Goal: Task Accomplishment & Management: Complete application form

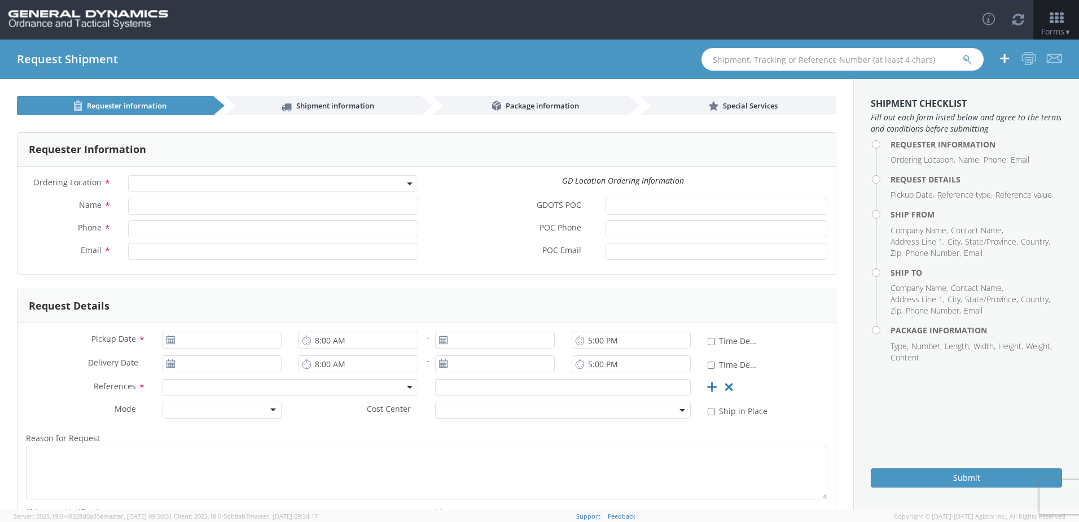
click at [168, 186] on span at bounding box center [273, 183] width 290 height 17
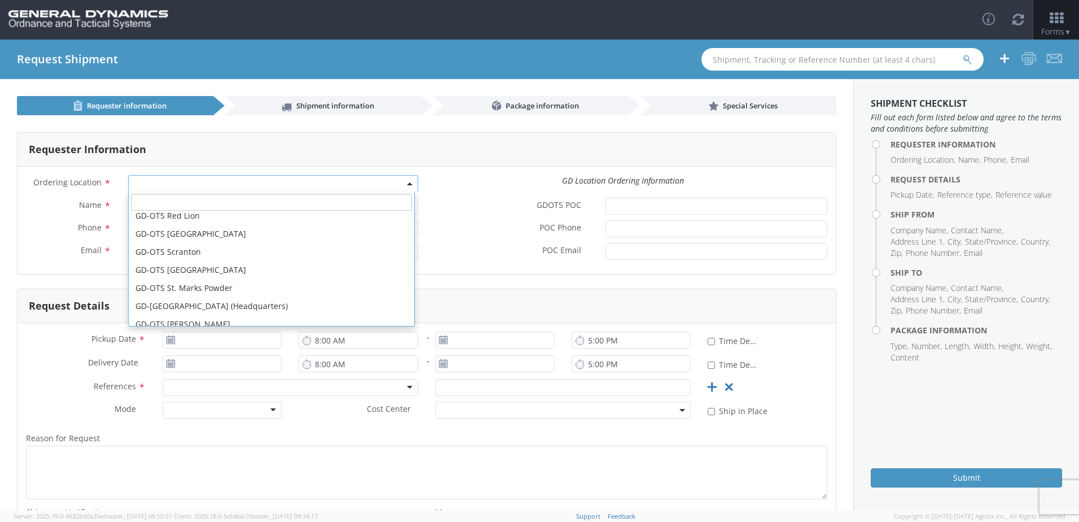
scroll to position [309, 0]
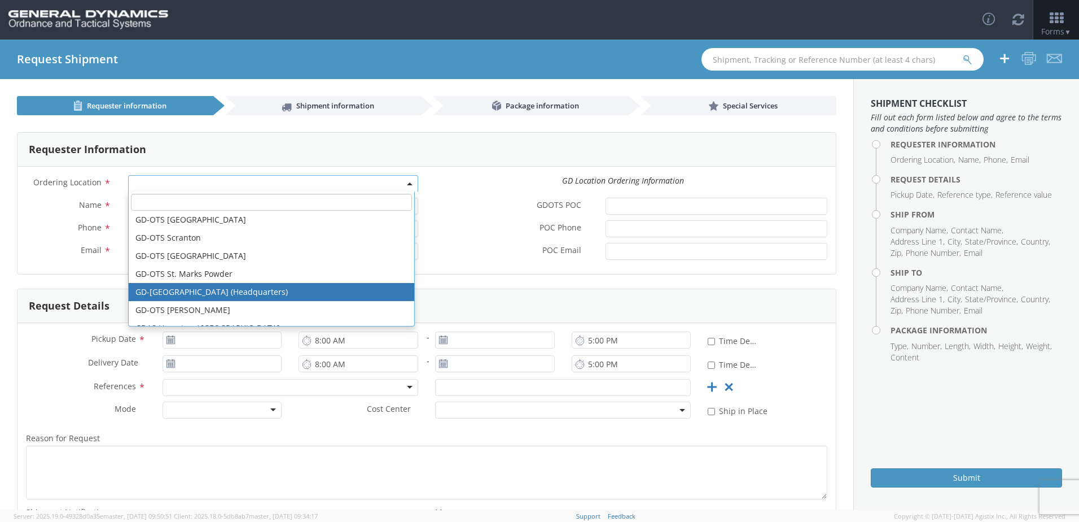
select select "307"
type input "[EMAIL_ADDRESS][DOMAIN_NAME]"
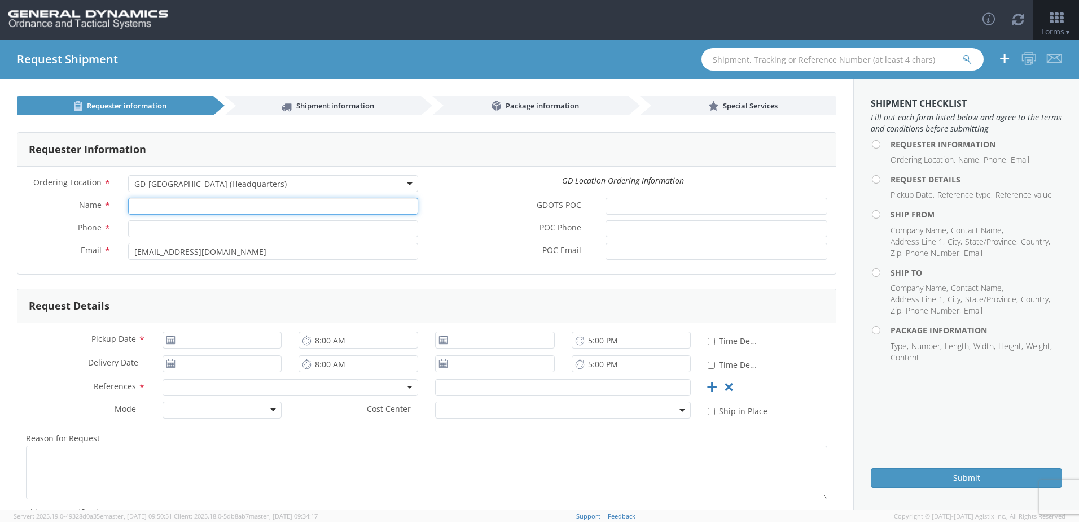
click at [216, 209] on input "Name *" at bounding box center [273, 206] width 290 height 17
type input "[PERSON_NAME]"
drag, startPoint x: 186, startPoint y: 222, endPoint x: 118, endPoint y: 228, distance: 68.5
click at [118, 228] on div "Phone * 3134385123" at bounding box center [222, 228] width 409 height 17
type input "2483614149"
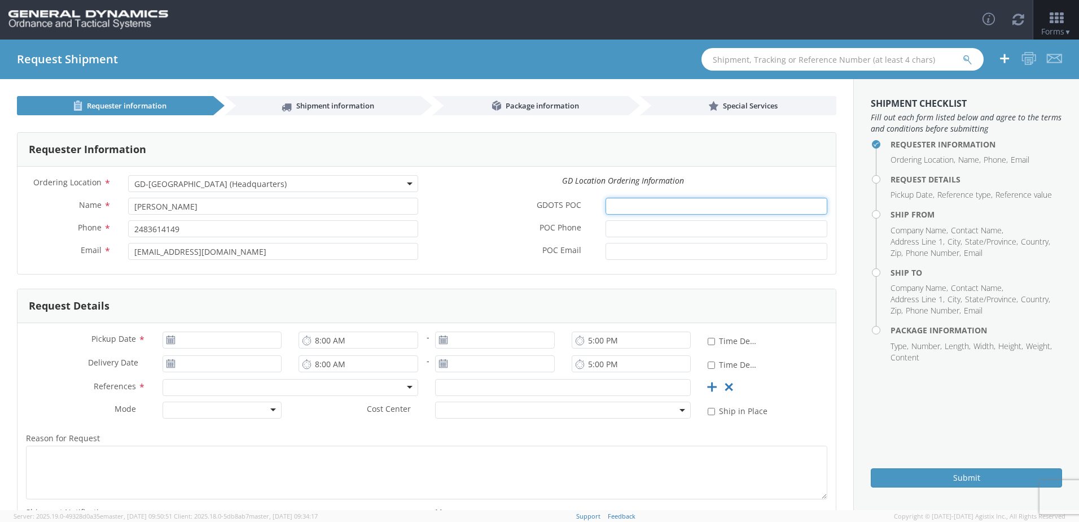
click at [619, 211] on input "GDOTS POC *" at bounding box center [717, 206] width 222 height 17
click at [631, 206] on input "GDOTS POC *" at bounding box center [717, 206] width 222 height 17
paste input "[PERSON_NAME]"
type input "[PERSON_NAME]"
click at [622, 224] on input "POC Phone *" at bounding box center [717, 228] width 222 height 17
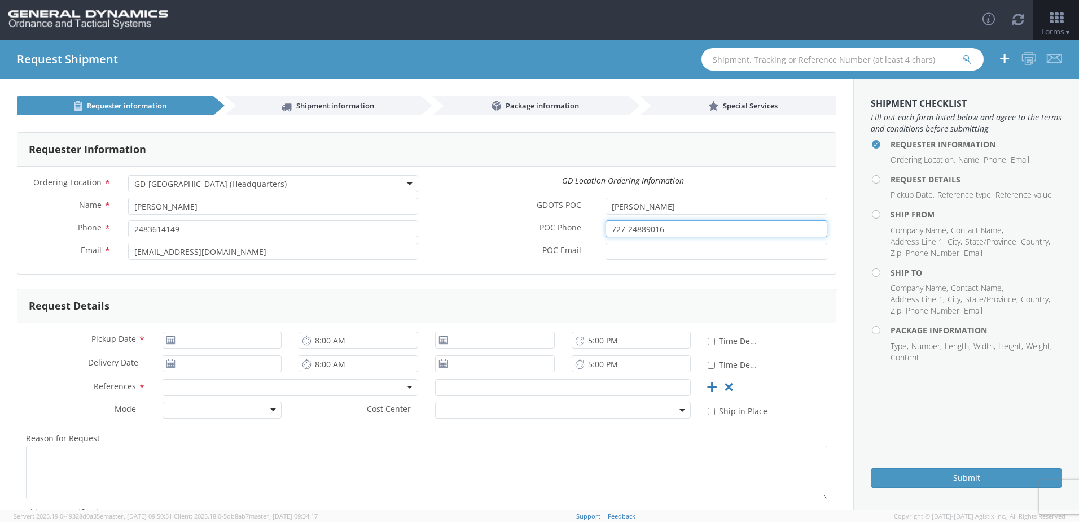
type input "727-24889016"
click at [621, 247] on input "POC Email *" at bounding box center [717, 251] width 222 height 17
click at [954, 285] on li "Contact Name" at bounding box center [977, 287] width 53 height 11
click at [672, 247] on input "POC Email *" at bounding box center [717, 251] width 222 height 17
paste input "[PERSON_NAME] (St. [PERSON_NAME]) <[PERSON_NAME][EMAIL_ADDRESS][PERSON_NAME][DO…"
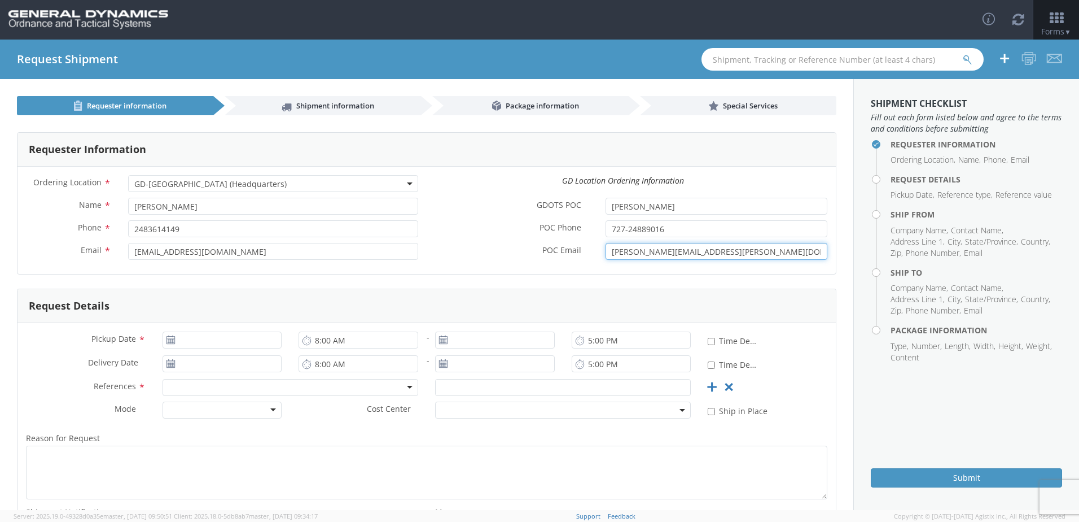
type input "[PERSON_NAME][EMAIL_ADDRESS][PERSON_NAME][DOMAIN_NAME]"
type input "09/17/2025"
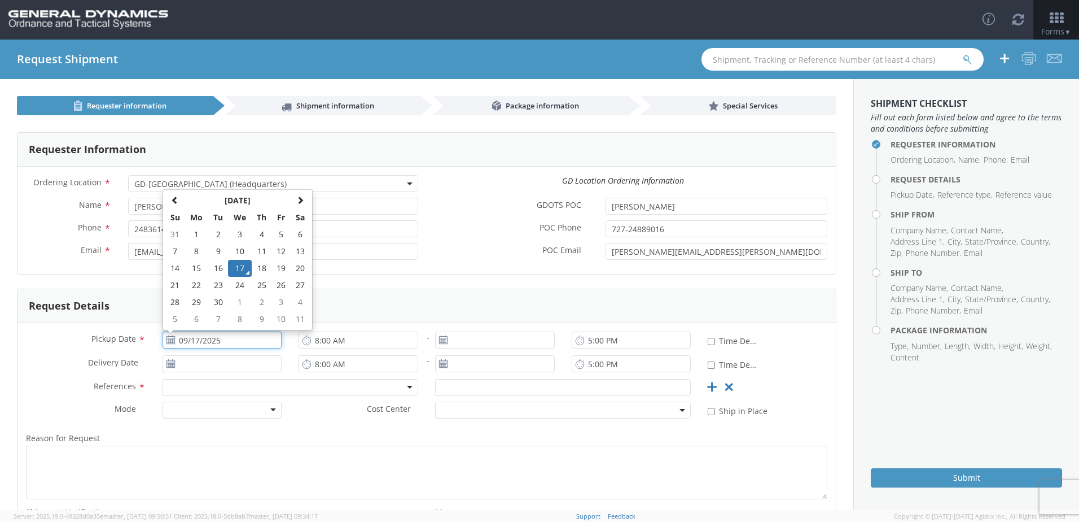
click at [207, 339] on input "09/17/2025" at bounding box center [223, 339] width 120 height 17
click at [243, 266] on td "17" at bounding box center [240, 268] width 24 height 17
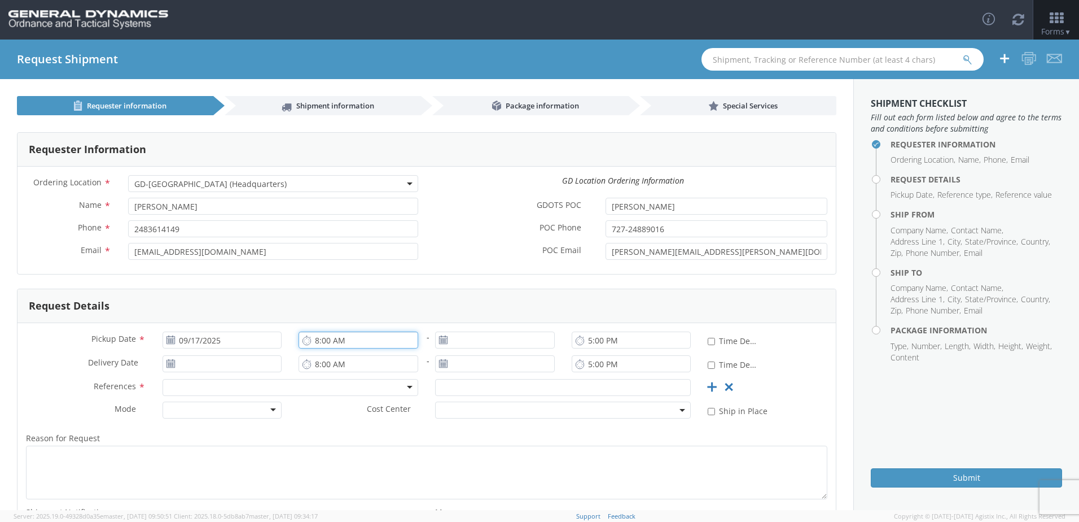
click at [354, 340] on input "8:00 AM" at bounding box center [359, 339] width 120 height 17
click at [354, 340] on input "12:00 AM" at bounding box center [359, 339] width 120 height 17
click at [316, 340] on input "12:00M" at bounding box center [359, 339] width 120 height 17
type input "2:00 PM"
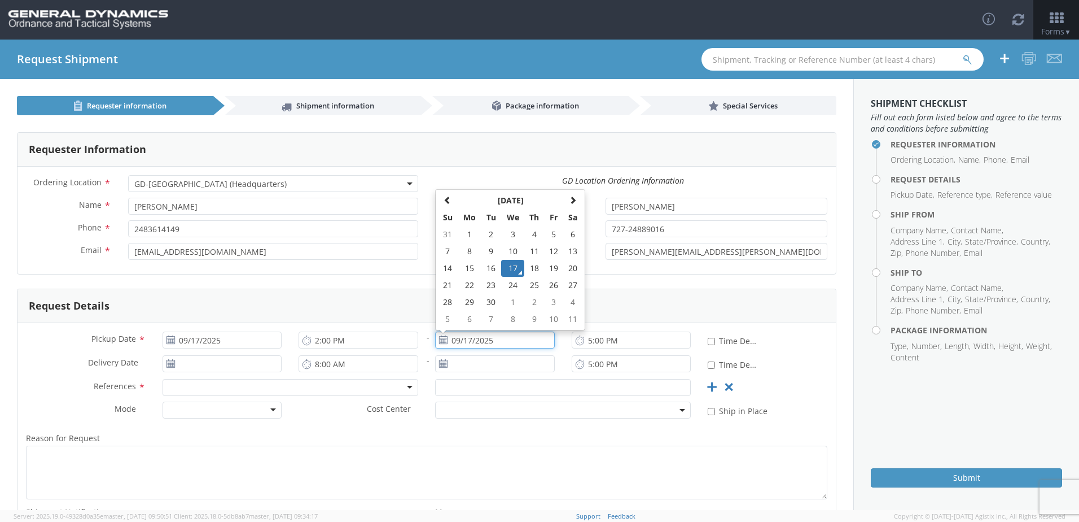
click at [505, 267] on td "17" at bounding box center [513, 268] width 24 height 17
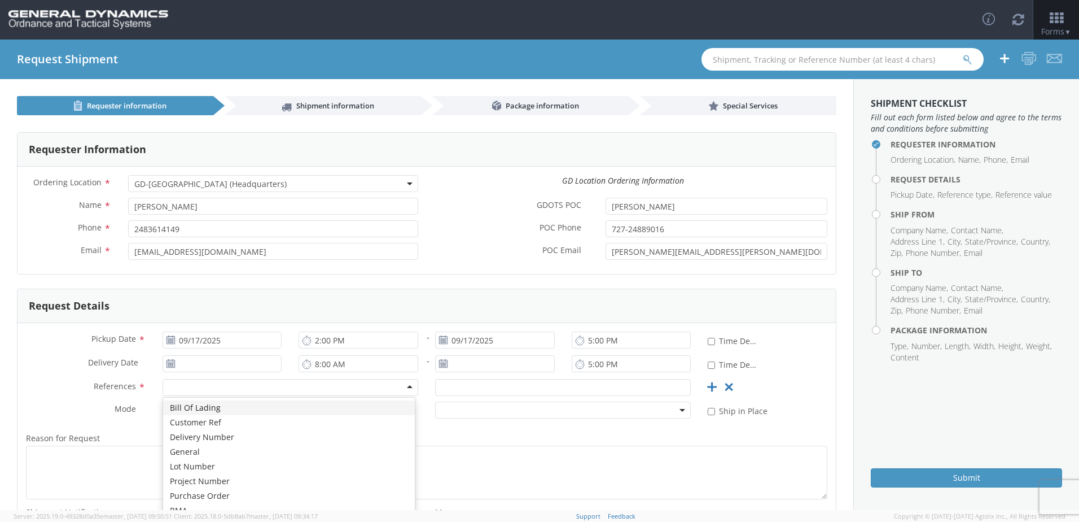
click at [198, 386] on div at bounding box center [291, 387] width 256 height 17
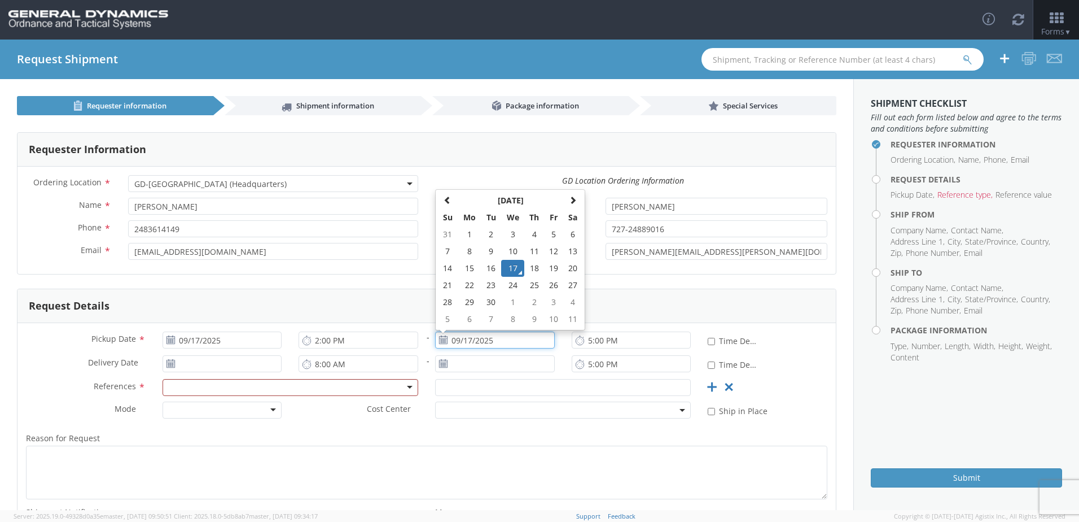
click at [497, 343] on input "09/17/2025" at bounding box center [495, 339] width 120 height 17
click at [533, 265] on td "18" at bounding box center [534, 268] width 20 height 17
type input "[DATE]"
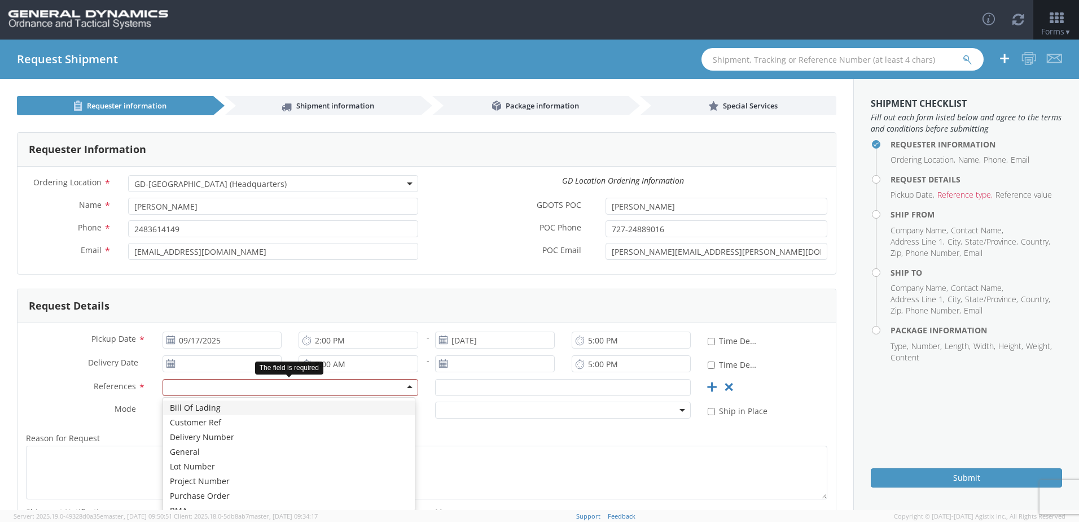
click at [402, 388] on div at bounding box center [291, 387] width 256 height 17
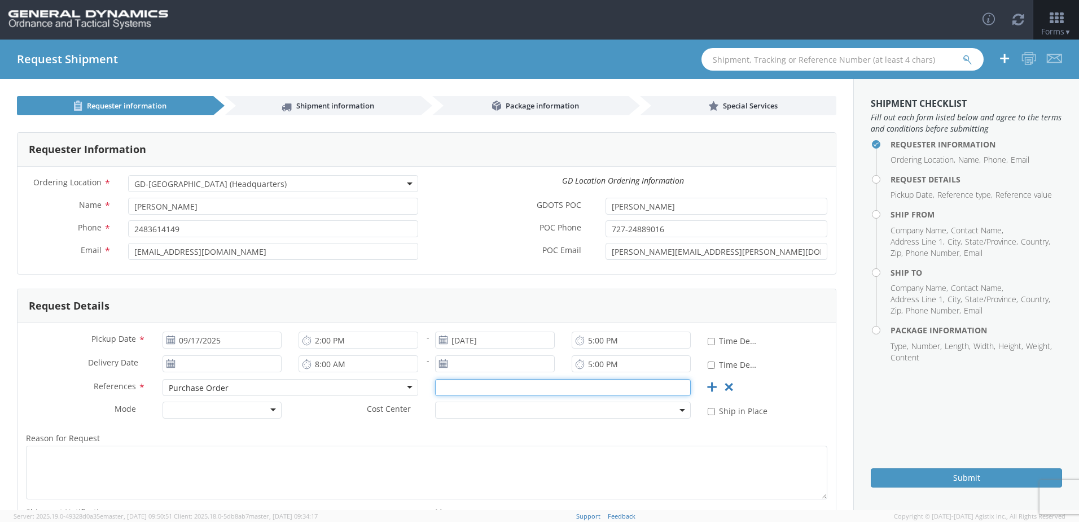
click at [435, 387] on input "text" at bounding box center [563, 387] width 256 height 17
click at [450, 388] on input "text" at bounding box center [563, 387] width 256 height 17
paste input "62106"
type input "62106"
click at [167, 367] on use at bounding box center [171, 363] width 8 height 8
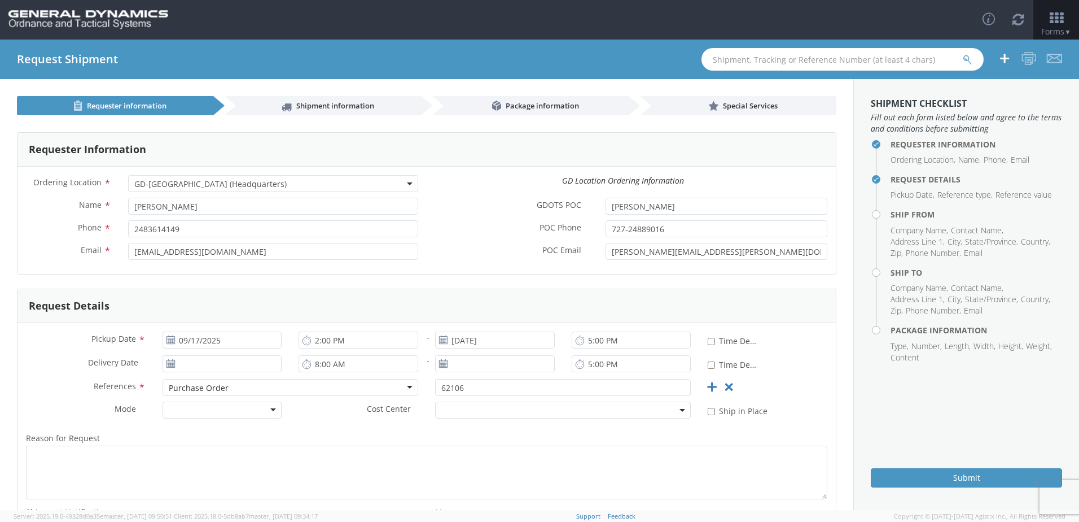
click at [169, 360] on use at bounding box center [171, 363] width 8 height 8
click at [168, 363] on use at bounding box center [171, 363] width 8 height 8
click at [209, 364] on input "09/17/2025" at bounding box center [223, 363] width 120 height 17
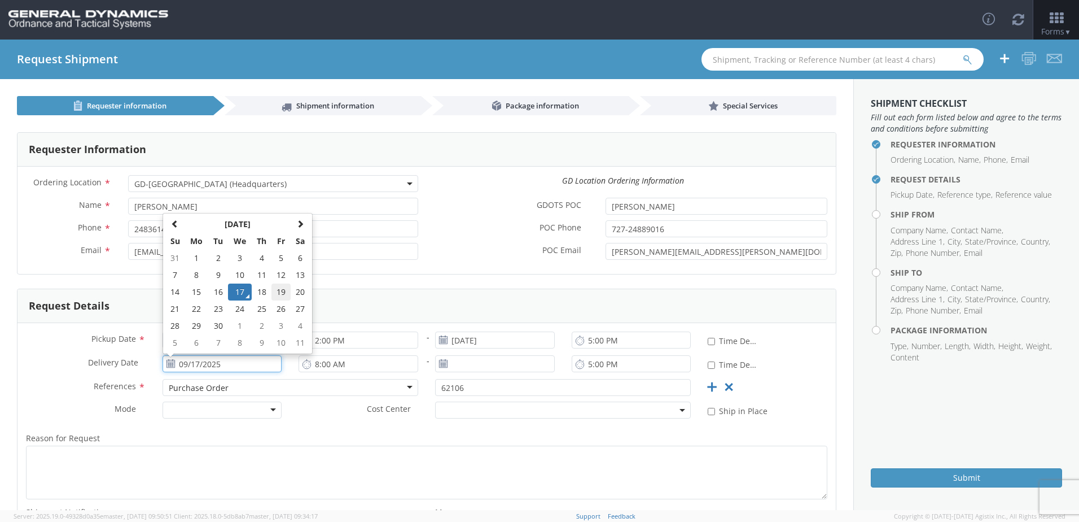
click at [274, 295] on td "19" at bounding box center [281, 291] width 19 height 17
type input "[DATE]"
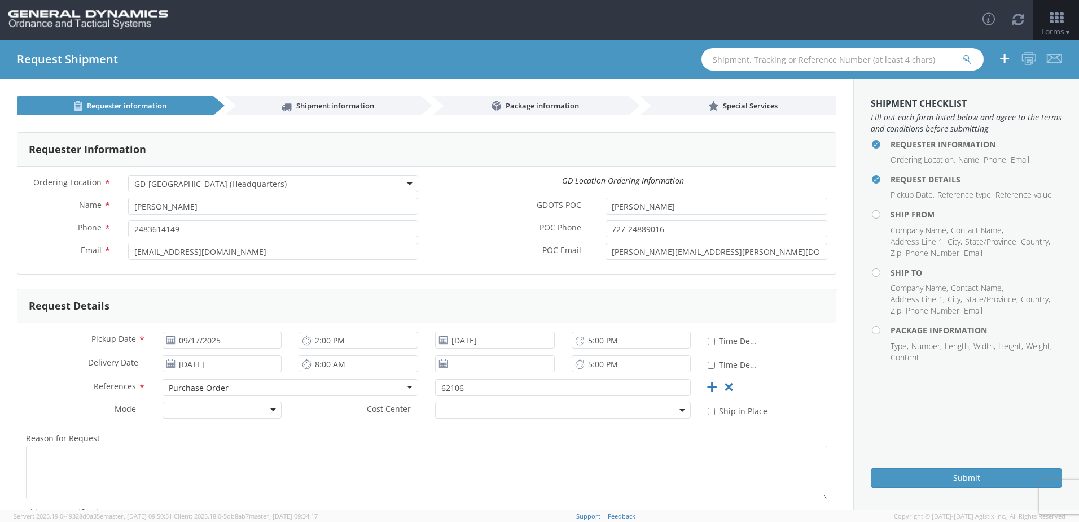
click at [439, 363] on use at bounding box center [443, 363] width 8 height 8
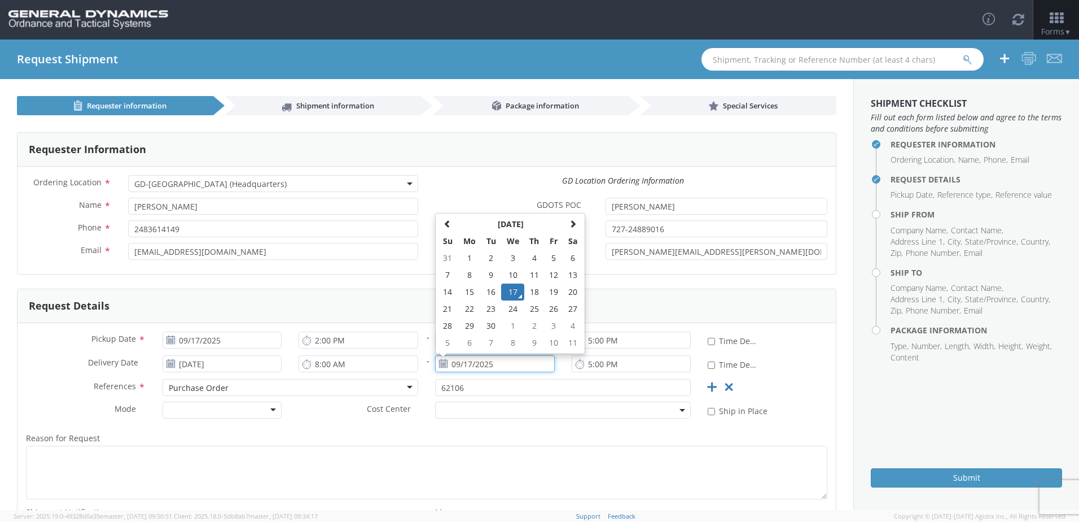
click at [480, 366] on input "09/17/2025" at bounding box center [495, 363] width 120 height 17
click at [545, 292] on td "19" at bounding box center [553, 291] width 19 height 17
type input "[DATE]"
click at [267, 411] on div at bounding box center [223, 409] width 120 height 17
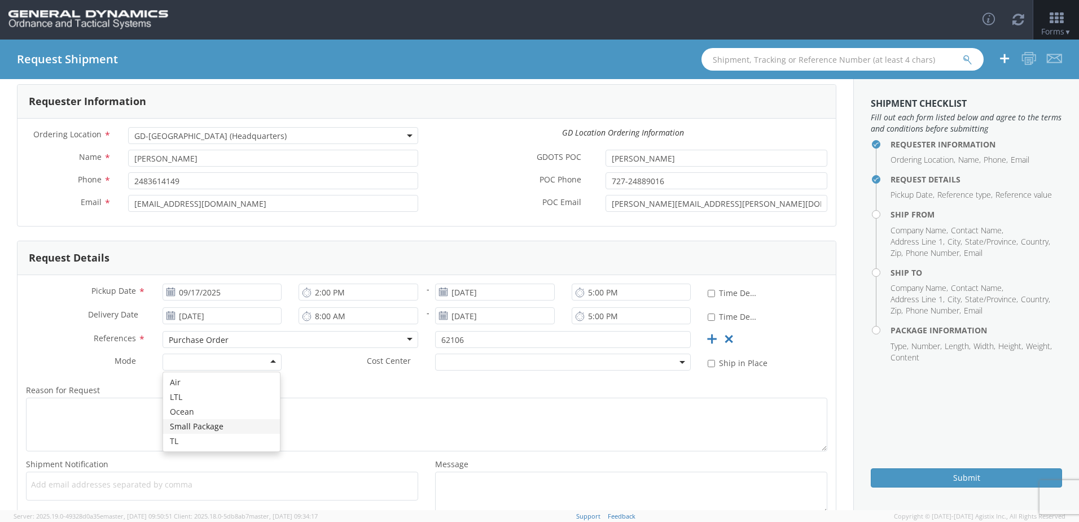
scroll to position [113, 0]
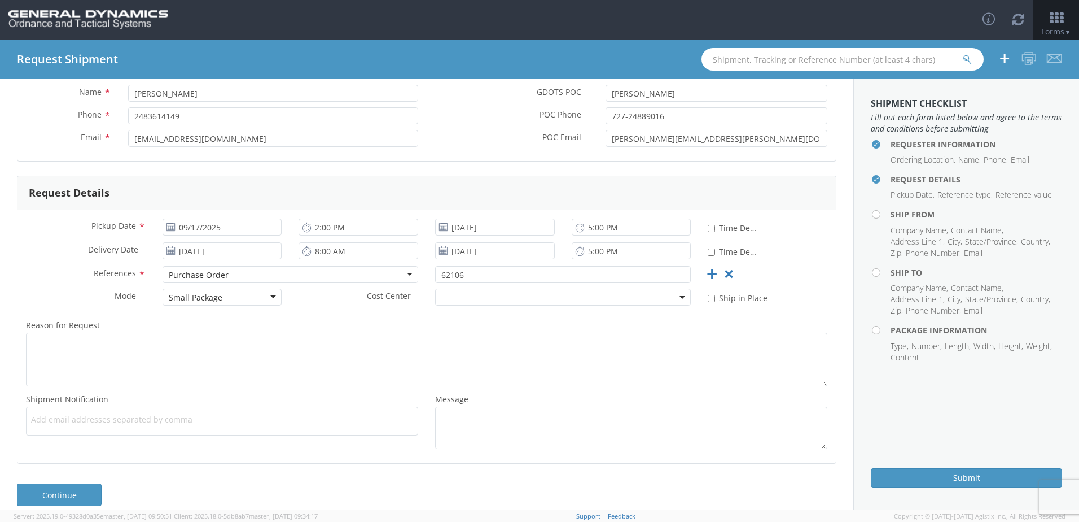
click at [682, 295] on span at bounding box center [683, 296] width 2 height 17
click at [677, 294] on span at bounding box center [563, 296] width 256 height 17
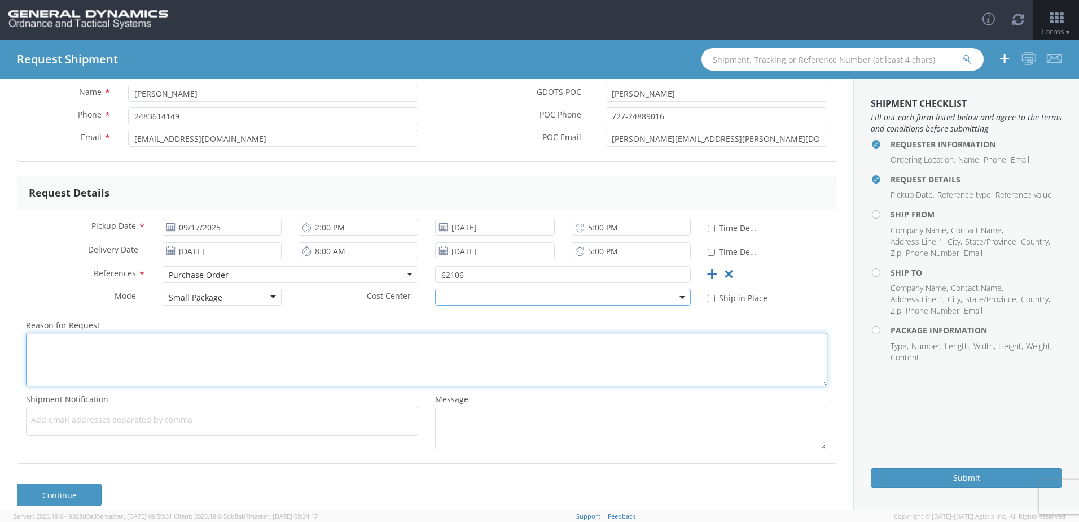
click at [133, 347] on textarea "Reason for Request *" at bounding box center [427, 360] width 802 height 54
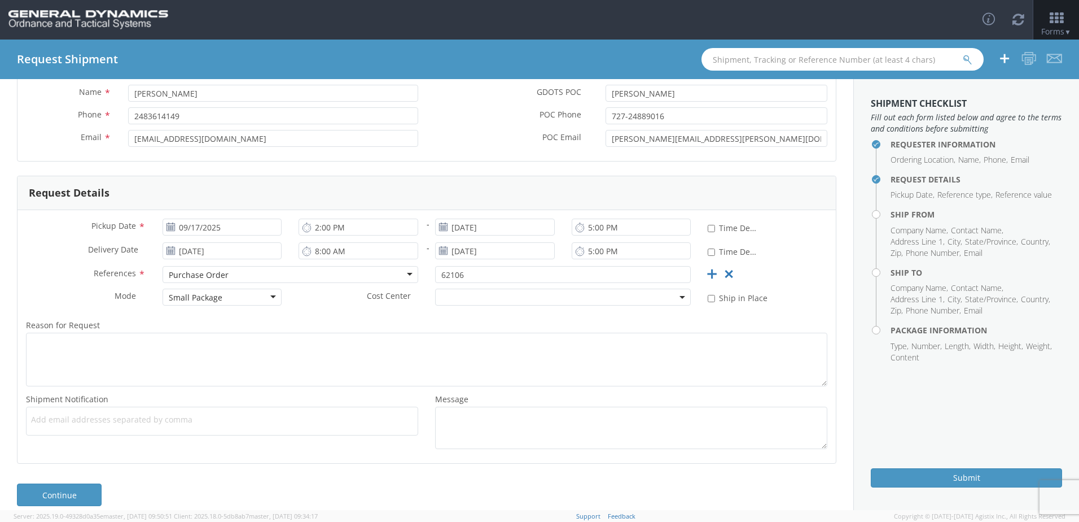
click at [113, 416] on span "Add email addresses separated by comma" at bounding box center [222, 419] width 382 height 11
type input "[EMAIL_ADDRESS][DOMAIN_NAME]"
click at [128, 431] on div "Add email addresses separated by comma [EMAIL_ADDRESS][DOMAIN_NAME]" at bounding box center [222, 420] width 392 height 29
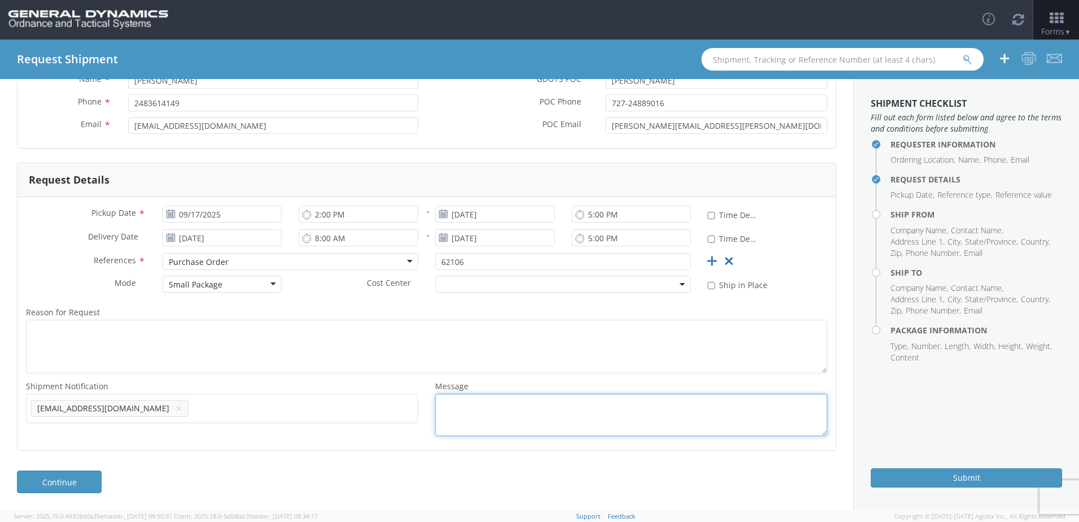
click at [447, 403] on textarea "Message *" at bounding box center [631, 415] width 392 height 42
paste textarea "62106"
drag, startPoint x: 460, startPoint y: 405, endPoint x: 415, endPoint y: 406, distance: 44.6
click at [415, 406] on div "Shipment Notification * Add email addresses separated by comma [EMAIL_ADDRESS][…" at bounding box center [427, 410] width 819 height 63
type textarea "62106"
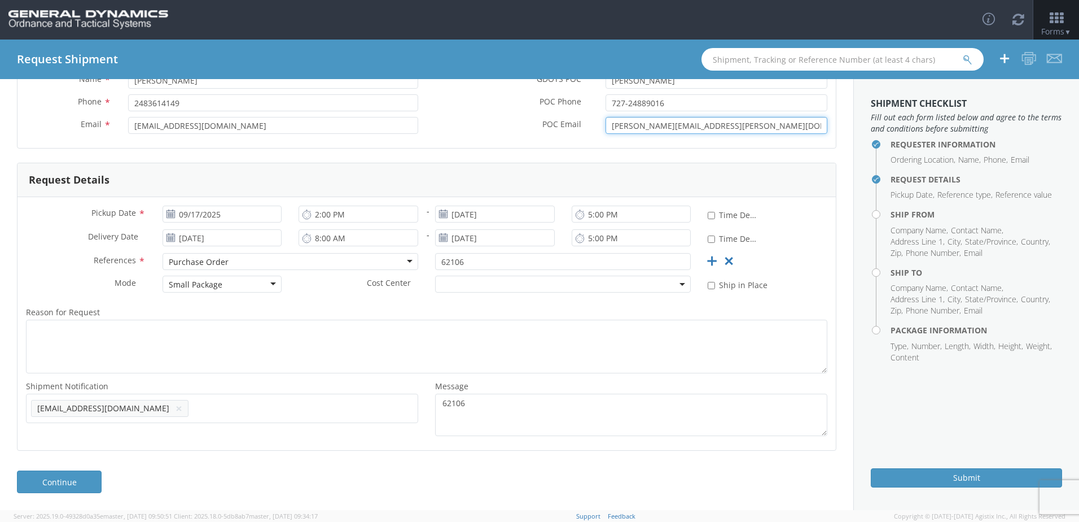
drag, startPoint x: 706, startPoint y: 123, endPoint x: 604, endPoint y: 121, distance: 102.2
click at [606, 121] on input "[PERSON_NAME][EMAIL_ADDRESS][PERSON_NAME][DOMAIN_NAME]" at bounding box center [717, 125] width 222 height 17
click at [193, 415] on input "text" at bounding box center [242, 408] width 99 height 16
paste input "[PERSON_NAME][EMAIL_ADDRESS][PERSON_NAME][DOMAIN_NAME]"
type input "[PERSON_NAME][EMAIL_ADDRESS][PERSON_NAME][DOMAIN_NAME]"
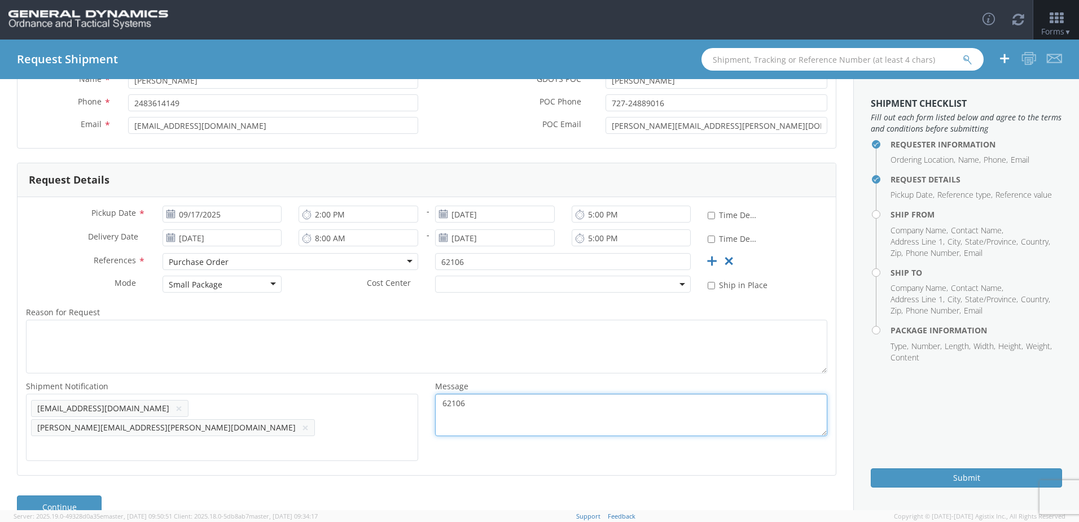
click at [483, 409] on textarea "62106" at bounding box center [631, 415] width 392 height 42
drag, startPoint x: 462, startPoint y: 404, endPoint x: 436, endPoint y: 403, distance: 26.0
click at [436, 403] on textarea "62106" at bounding box center [631, 415] width 392 height 42
type textarea "GD-OTS Primer Heads for PO 62106"
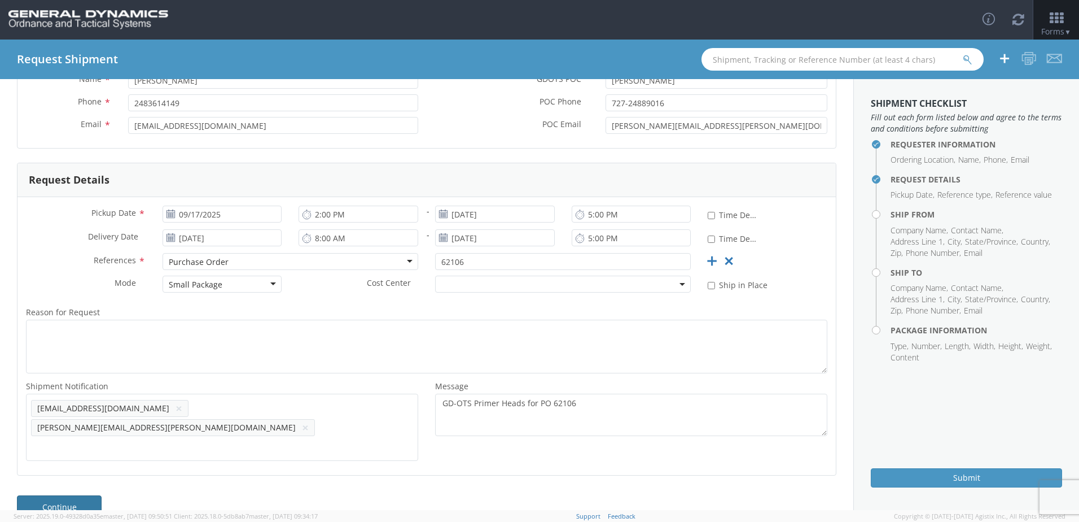
click at [75, 495] on link "Continue" at bounding box center [59, 506] width 85 height 23
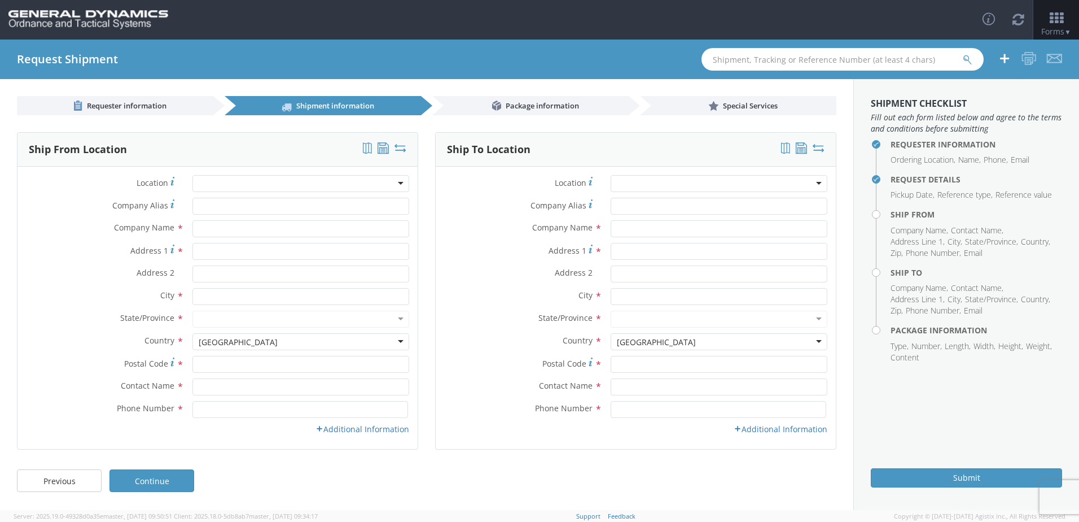
scroll to position [0, 0]
click at [397, 180] on div at bounding box center [301, 183] width 217 height 17
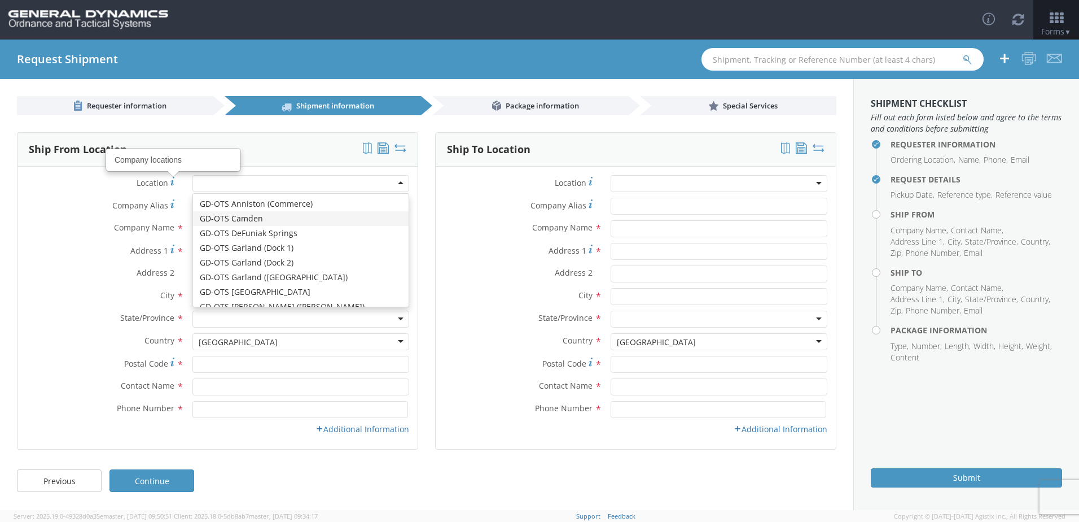
click at [215, 185] on div at bounding box center [301, 183] width 217 height 17
click at [85, 173] on div "Location * GD-OTS Anniston (Commerce) GD-OTS [GEOGRAPHIC_DATA] GD-[GEOGRAPHIC_D…" at bounding box center [218, 308] width 400 height 282
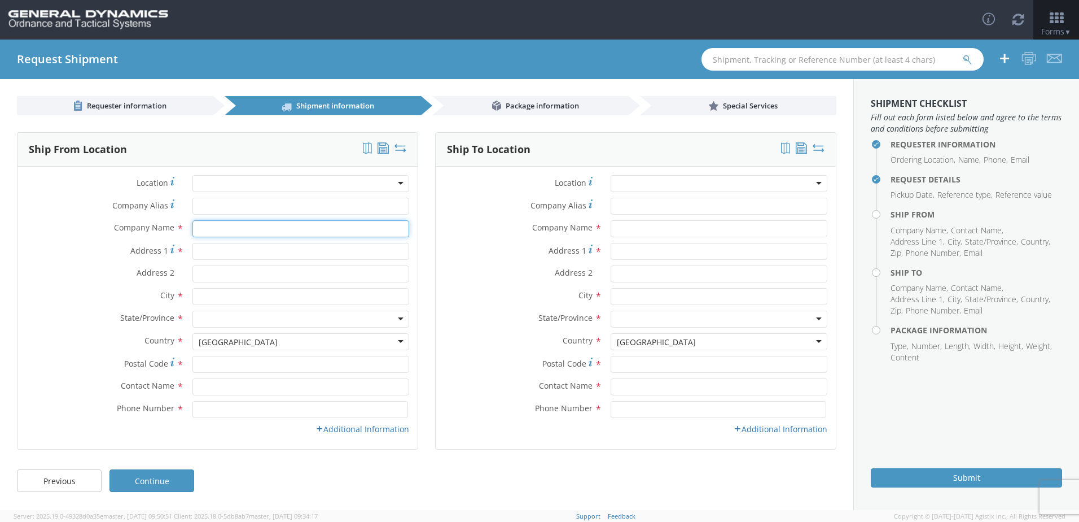
click at [216, 228] on input "text" at bounding box center [301, 228] width 217 height 17
type input "Onodi Tool and Engineering"
type input "[STREET_ADDRESS]"
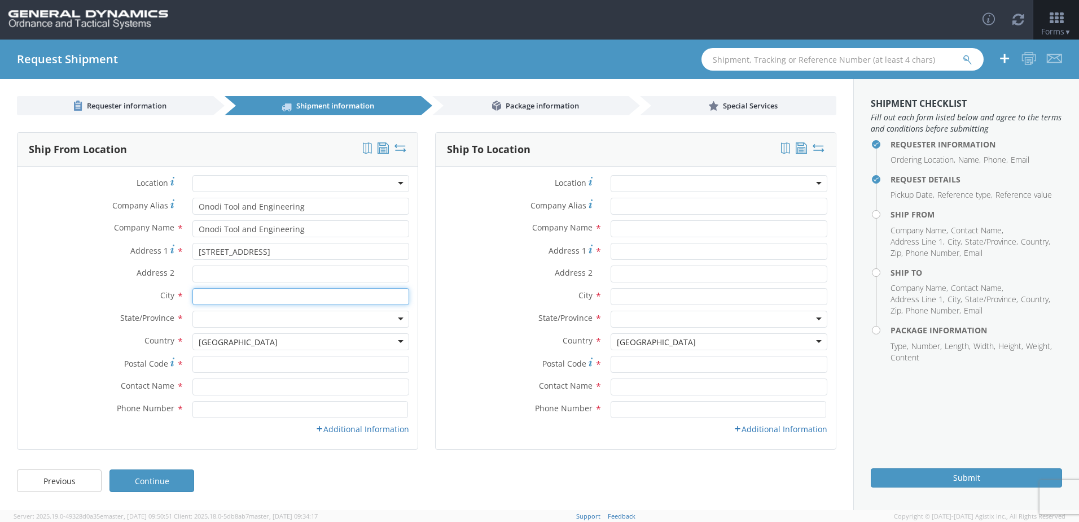
type input "Melvindale"
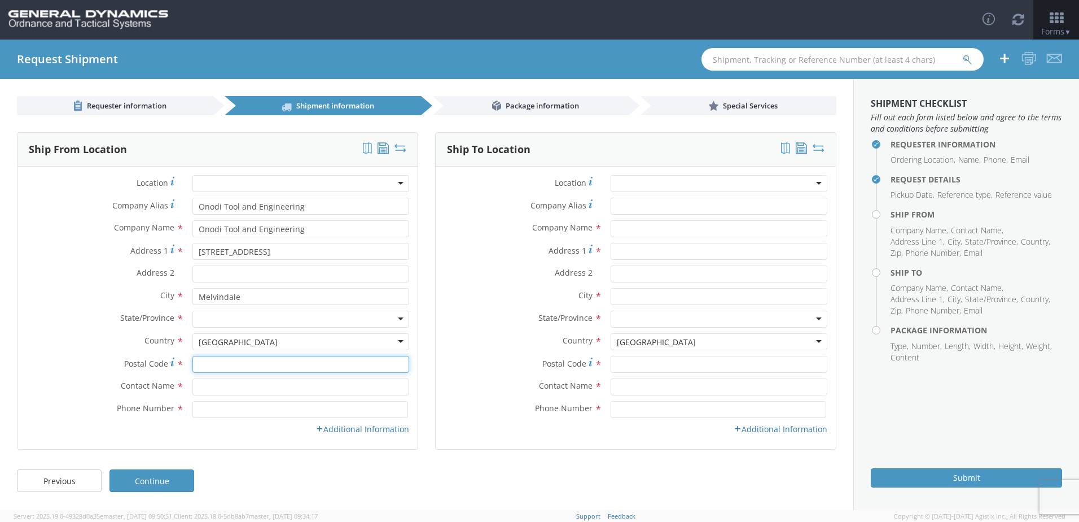
type input "48122"
type input "[PERSON_NAME]"
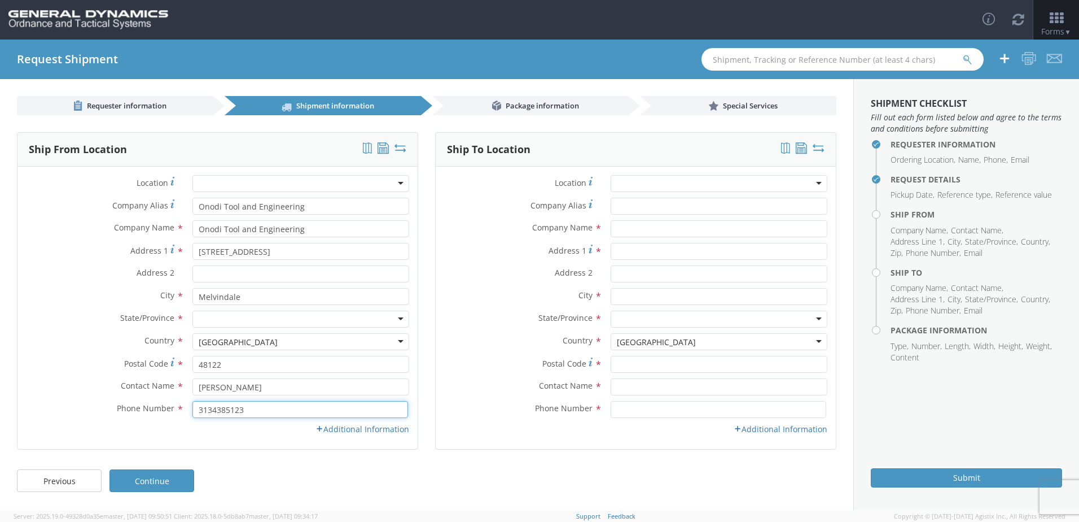
drag, startPoint x: 253, startPoint y: 410, endPoint x: 202, endPoint y: 410, distance: 51.9
click at [202, 410] on input "3134385123" at bounding box center [301, 409] width 216 height 17
type input "3"
type input "2483614149"
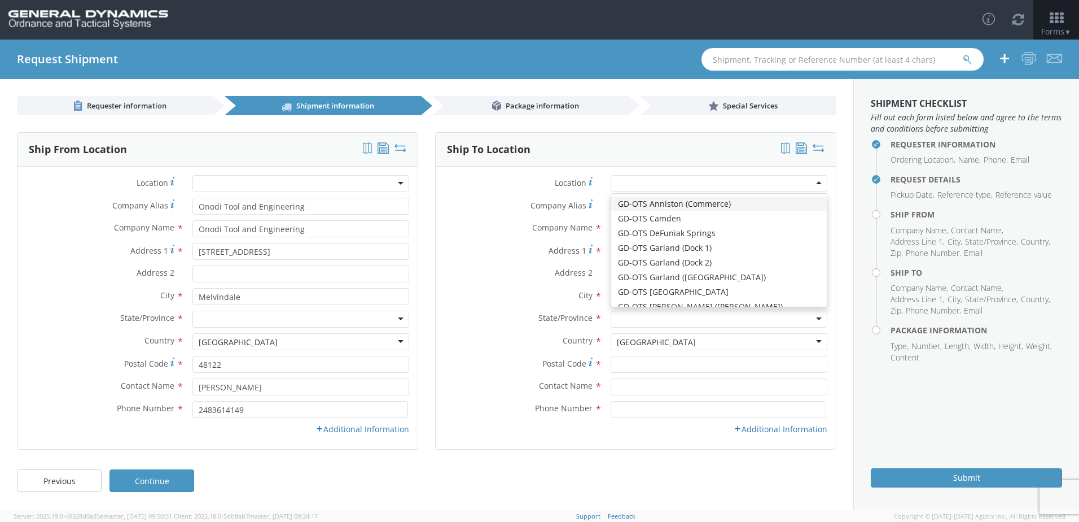
click at [819, 183] on div at bounding box center [719, 183] width 217 height 17
type input "General Dynamics Ordnance and Tactical Systems HQ"
type input "100 [GEOGRAPHIC_DATA]"
type input "[GEOGRAPHIC_DATA]"
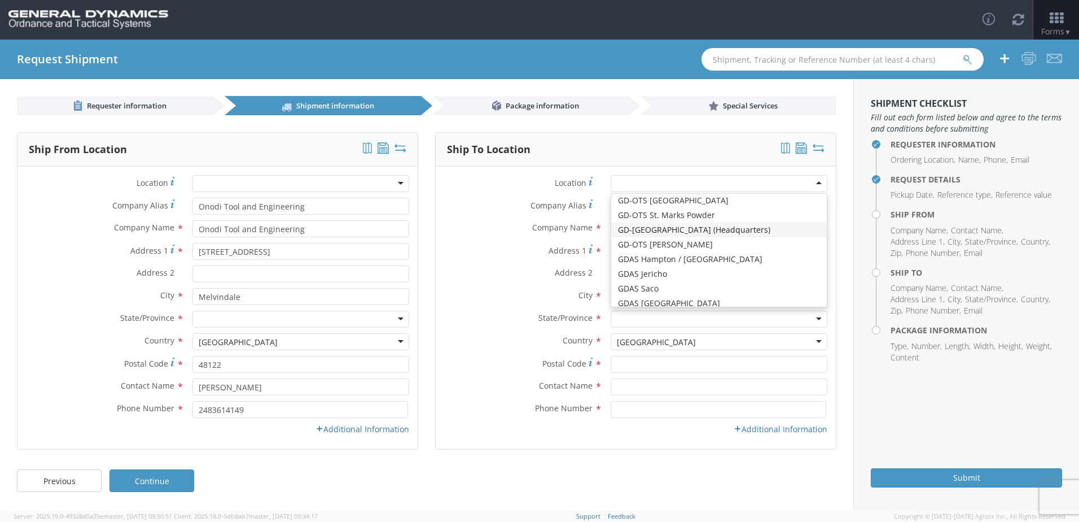
type input "33716"
type input "[PHONE_NUMBER]"
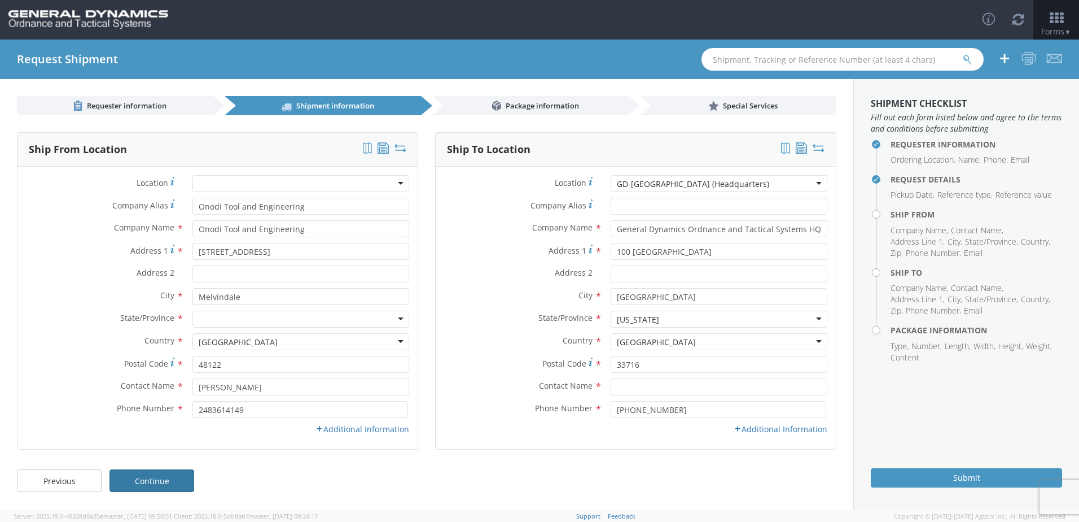
click at [164, 481] on link "Continue" at bounding box center [152, 480] width 85 height 23
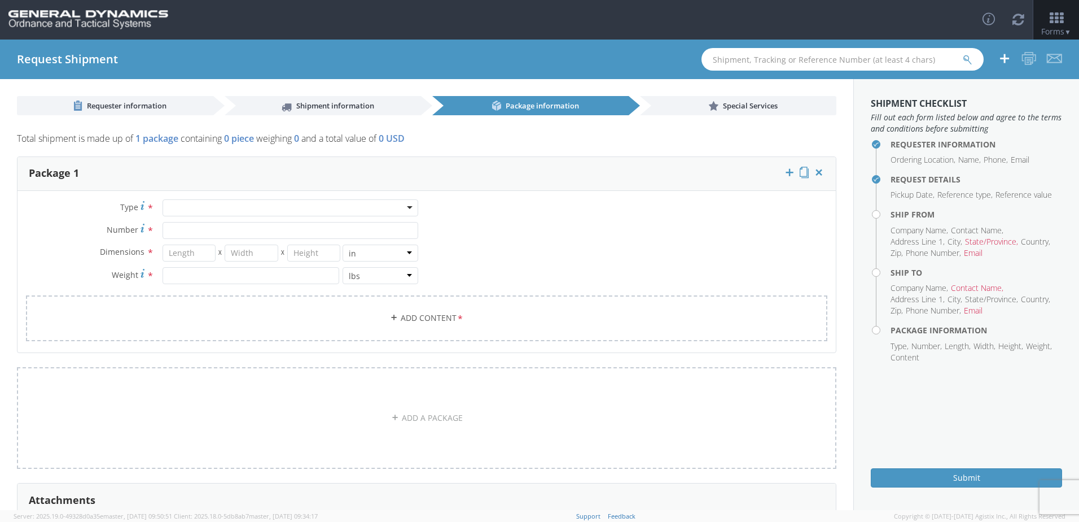
click at [409, 207] on div at bounding box center [291, 207] width 256 height 17
type input "12.25"
type input "11"
type input "1.5"
click at [389, 232] on input "Number *" at bounding box center [291, 230] width 256 height 17
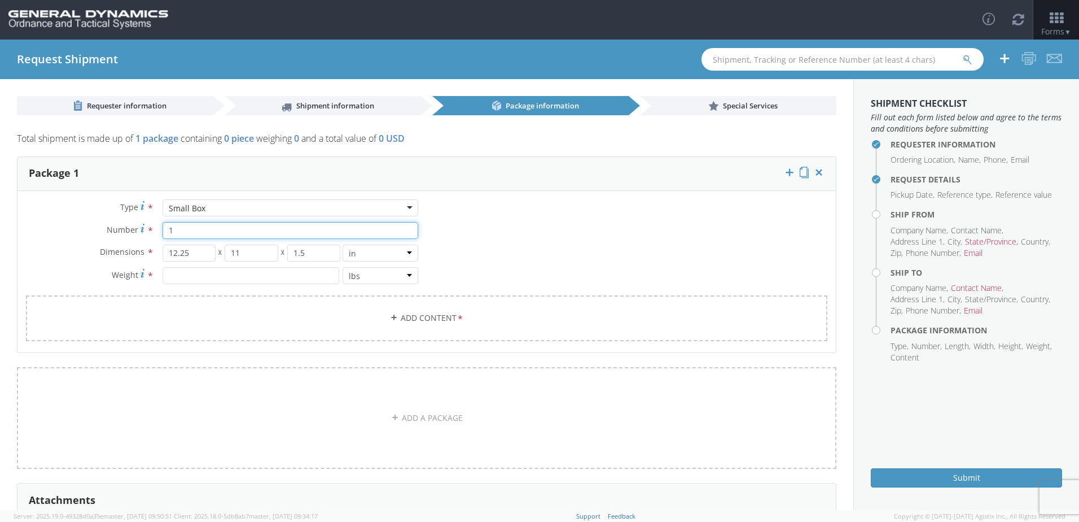
type input "1"
click at [201, 254] on input "12.25" at bounding box center [190, 252] width 54 height 17
type input "1"
type input "10"
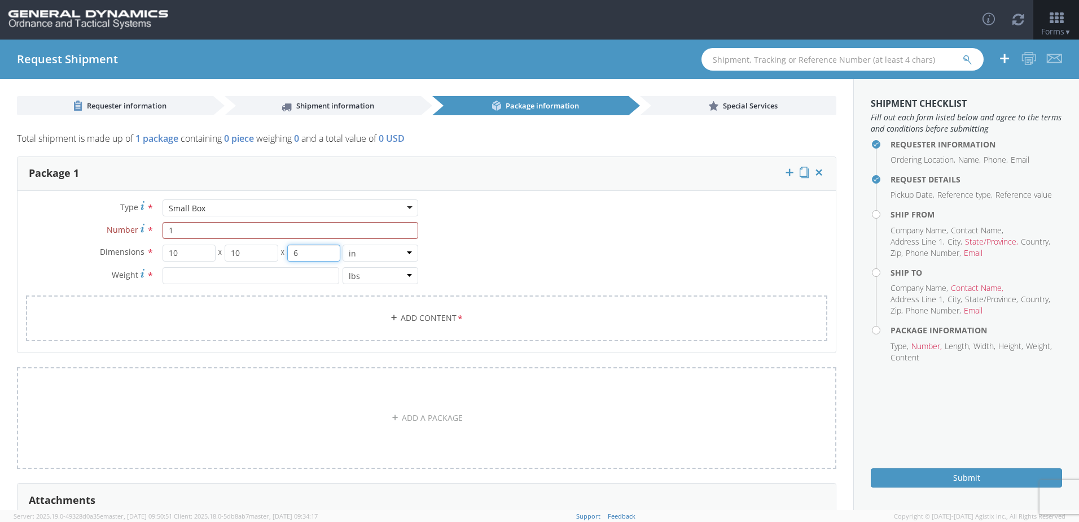
type input "6"
click at [206, 276] on input "number" at bounding box center [251, 275] width 177 height 17
type input "4"
click at [189, 308] on link "Add Content *" at bounding box center [427, 318] width 802 height 46
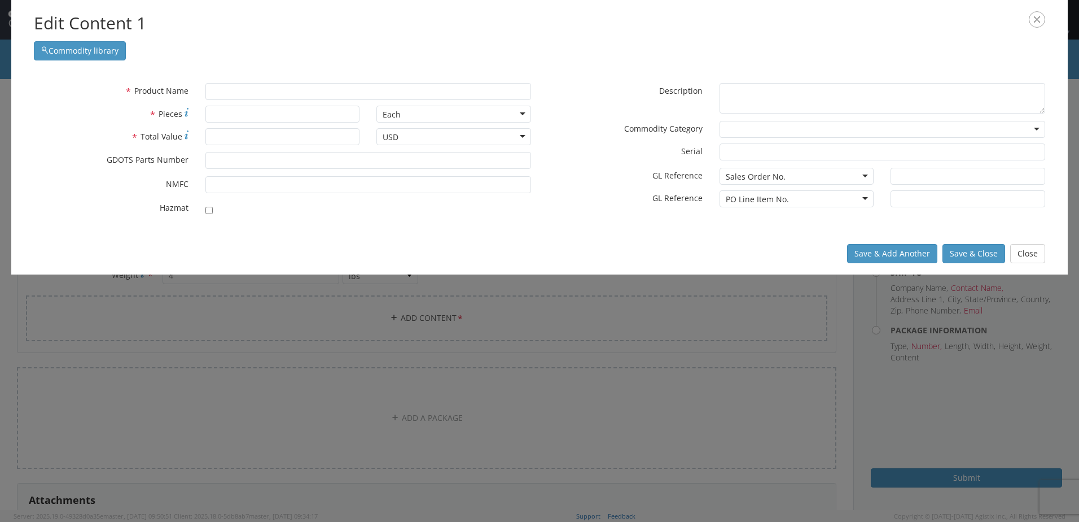
click at [1037, 21] on icon "button" at bounding box center [1037, 19] width 16 height 16
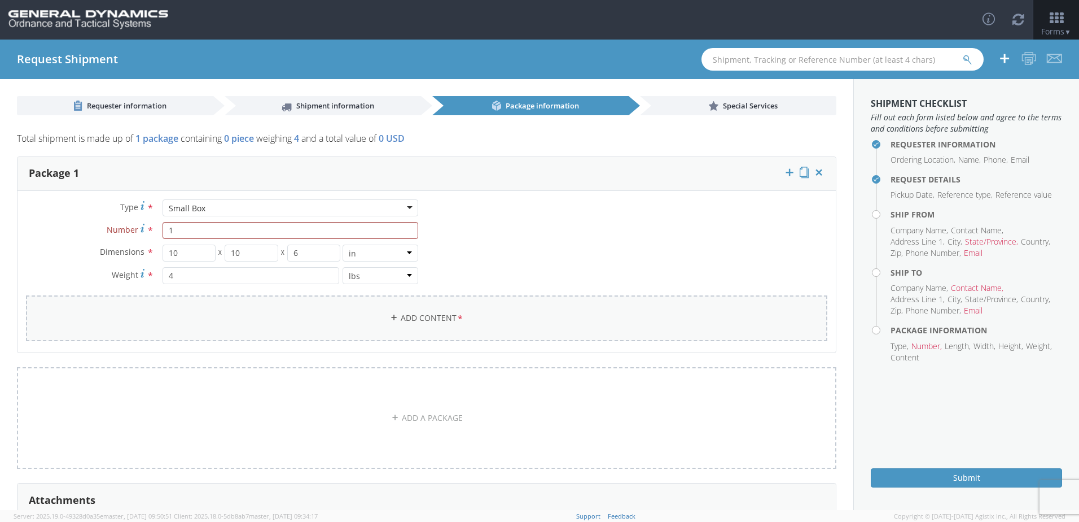
click at [480, 314] on link "Add Content *" at bounding box center [427, 318] width 802 height 46
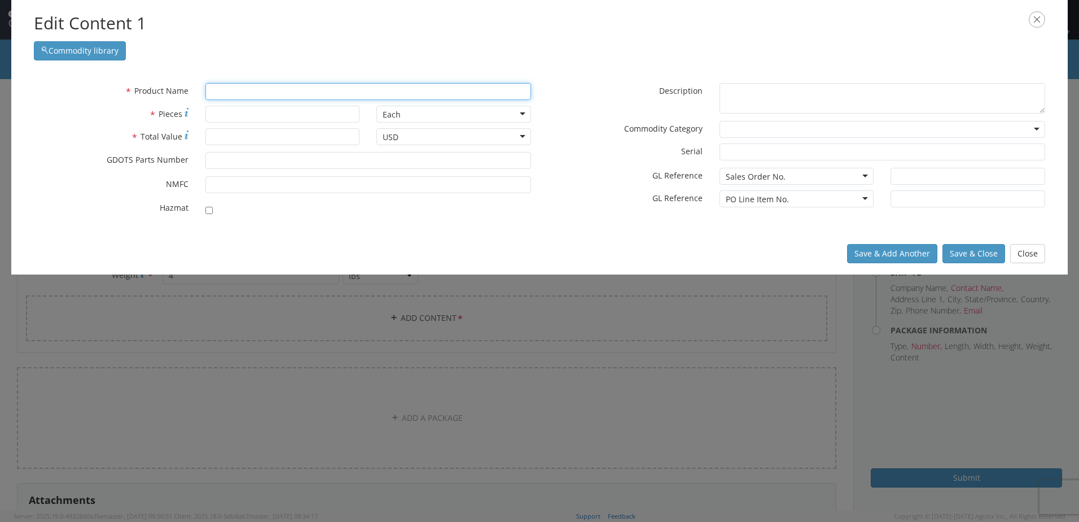
click at [299, 89] on input "text" at bounding box center [369, 91] width 326 height 17
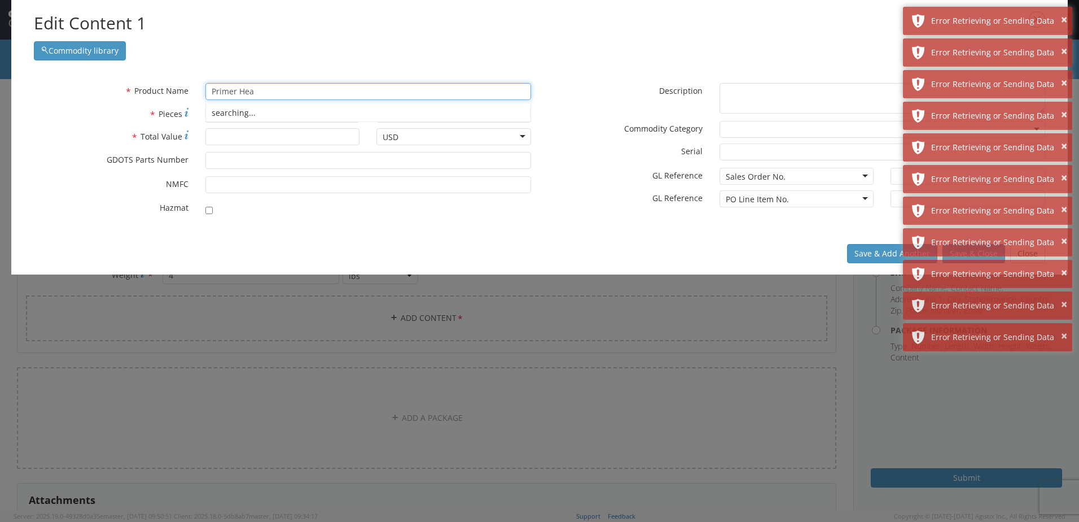
type input "Primer Head"
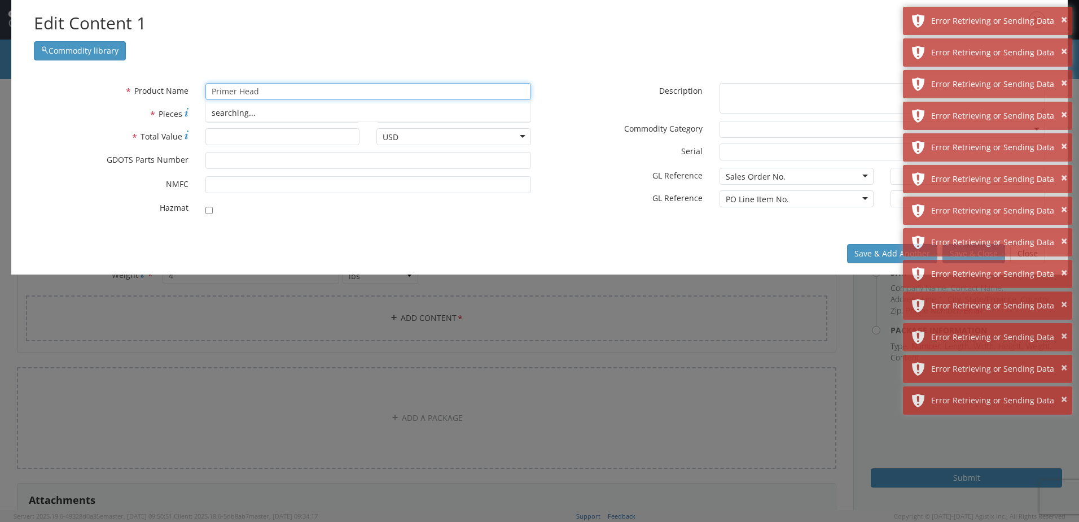
drag, startPoint x: 269, startPoint y: 92, endPoint x: 209, endPoint y: 77, distance: 62.3
click at [209, 77] on div "* Product Name Primer Head searching... * Pieces Each Each Bag Blister Pack Bot…" at bounding box center [539, 152] width 1057 height 161
click at [1062, 399] on button "×" at bounding box center [1064, 399] width 6 height 16
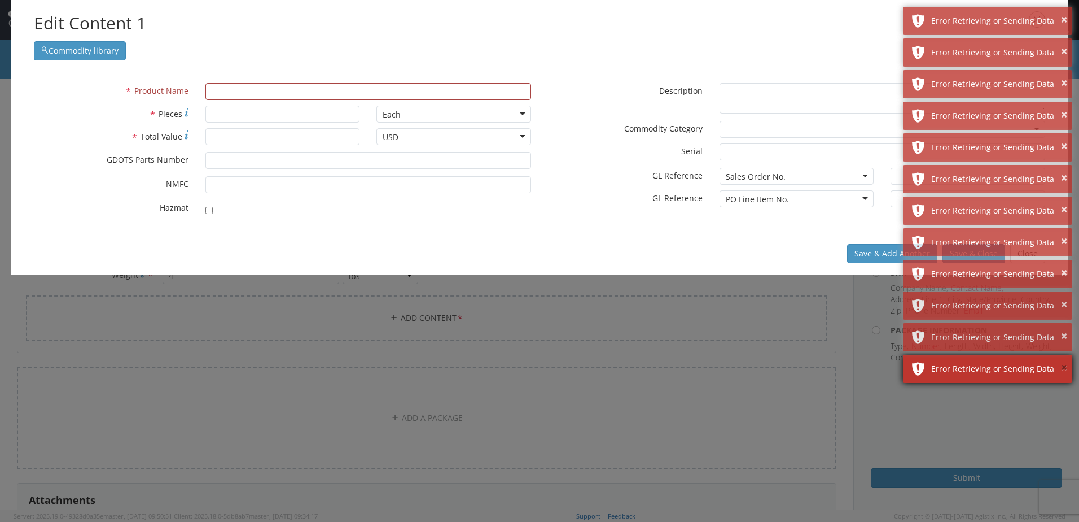
click at [1065, 362] on button "×" at bounding box center [1064, 368] width 6 height 16
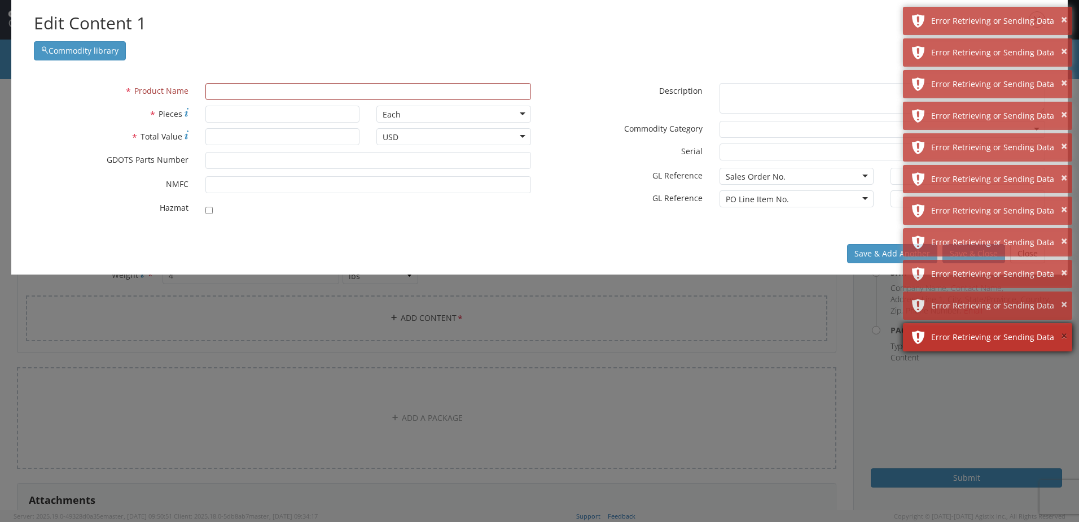
click at [1065, 335] on button "×" at bounding box center [1064, 336] width 6 height 16
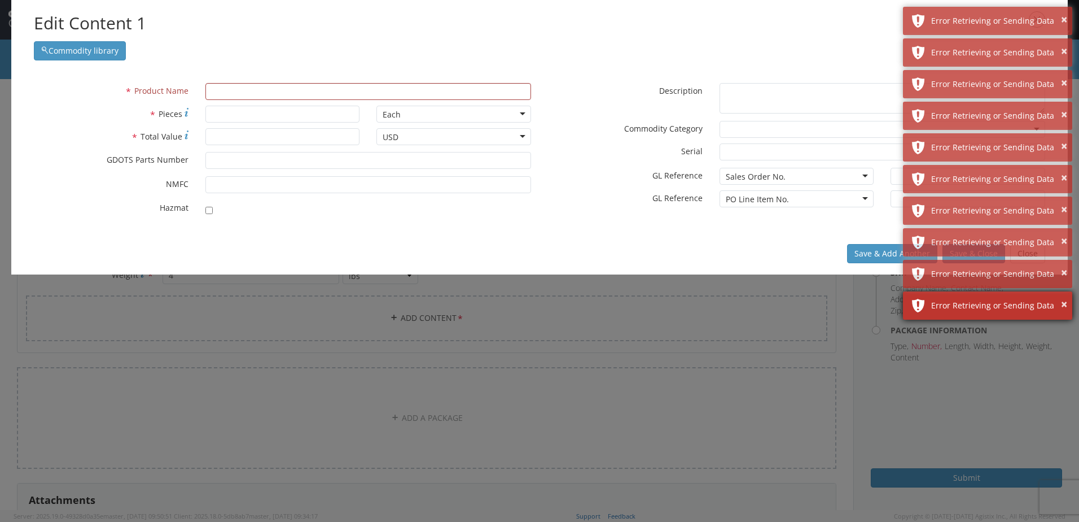
click at [1060, 301] on div "Error Retrieving or Sending Data" at bounding box center [998, 305] width 133 height 11
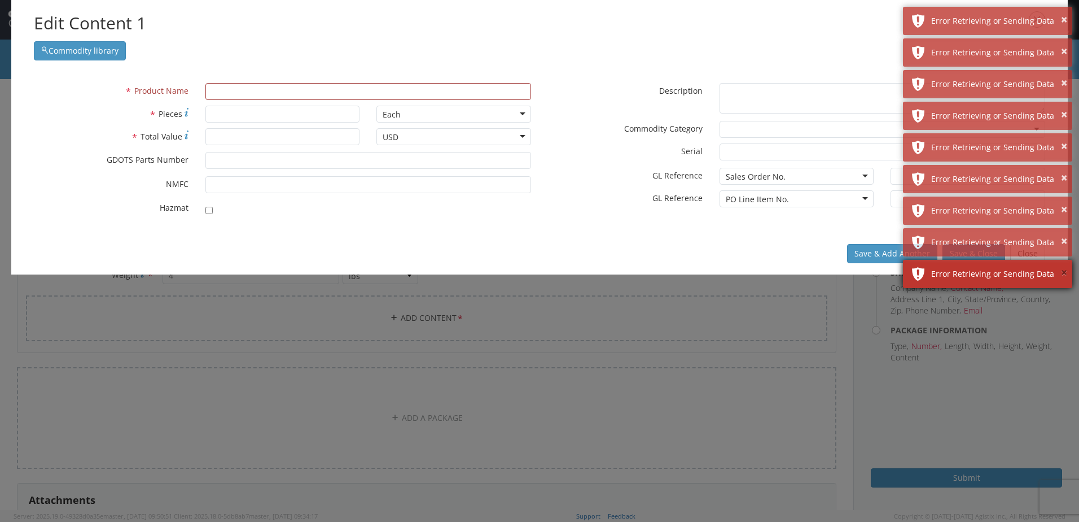
click at [1063, 266] on button "×" at bounding box center [1064, 273] width 6 height 16
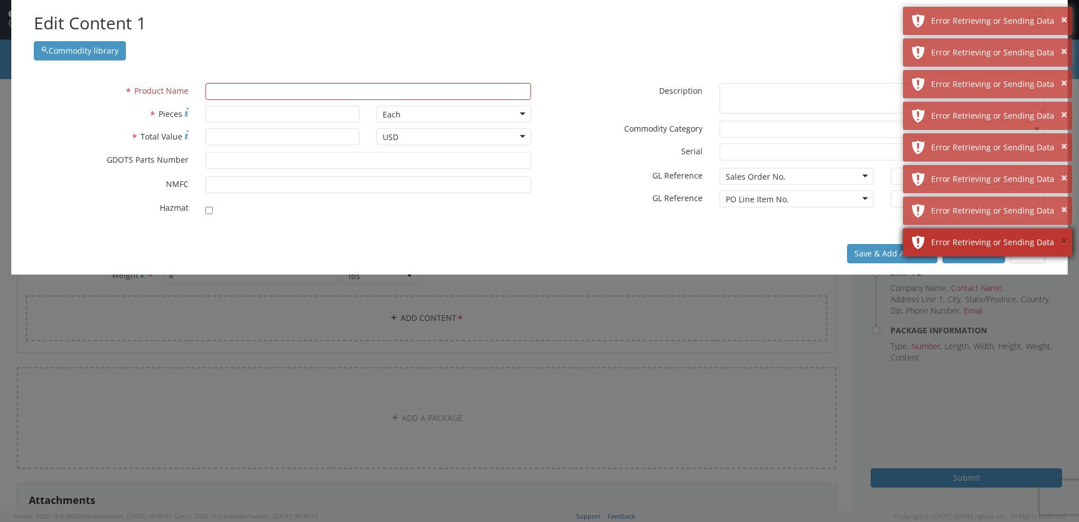
click at [1063, 237] on button "×" at bounding box center [1064, 241] width 6 height 16
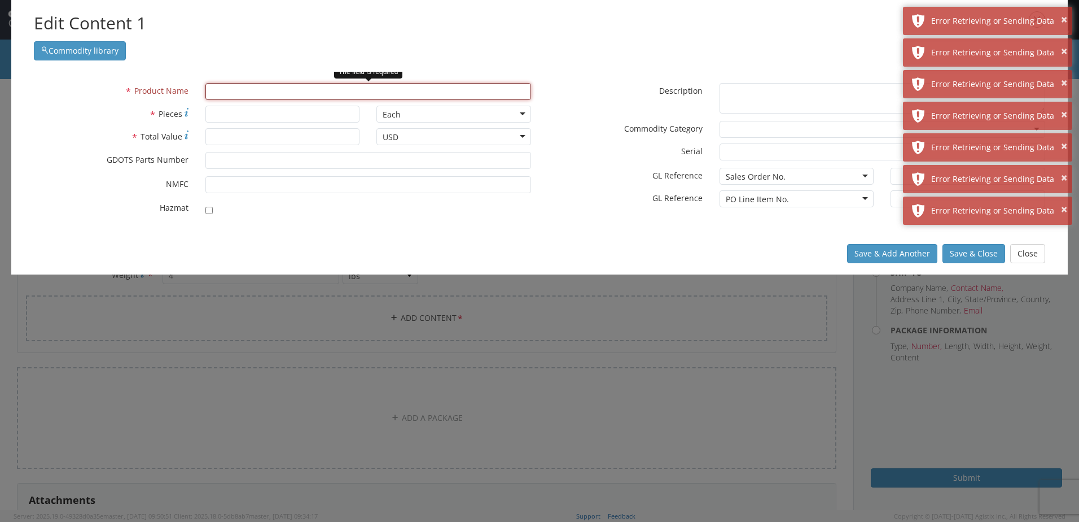
click at [337, 97] on input "text" at bounding box center [369, 91] width 326 height 17
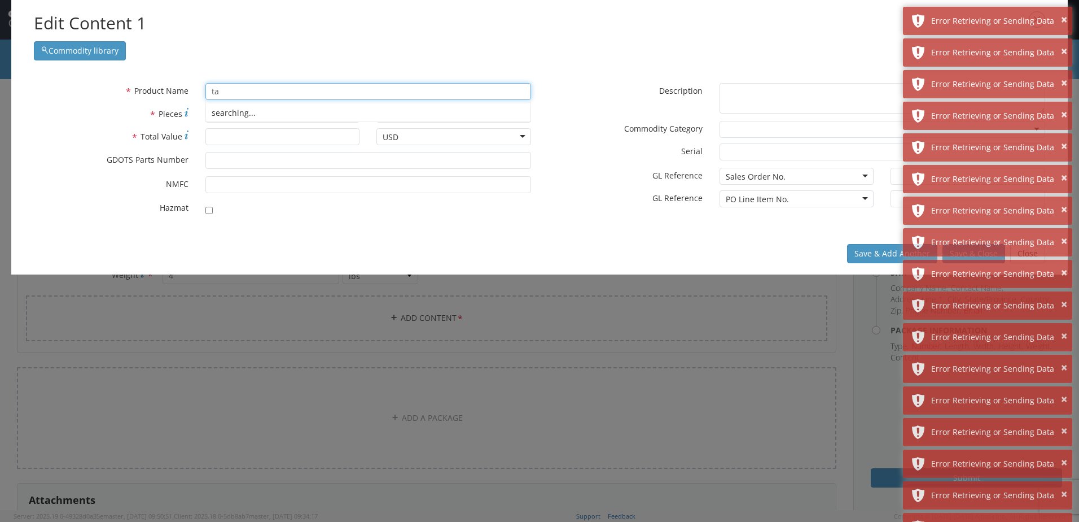
type input "t"
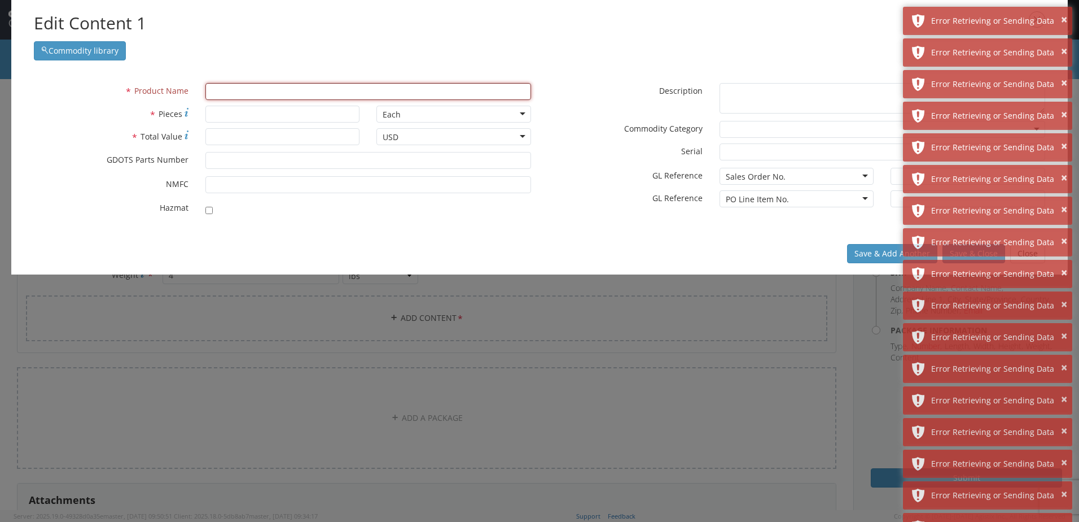
click at [869, 27] on h2 "Edit Content 1" at bounding box center [540, 23] width 1012 height 24
click at [1062, 18] on button "×" at bounding box center [1064, 20] width 6 height 16
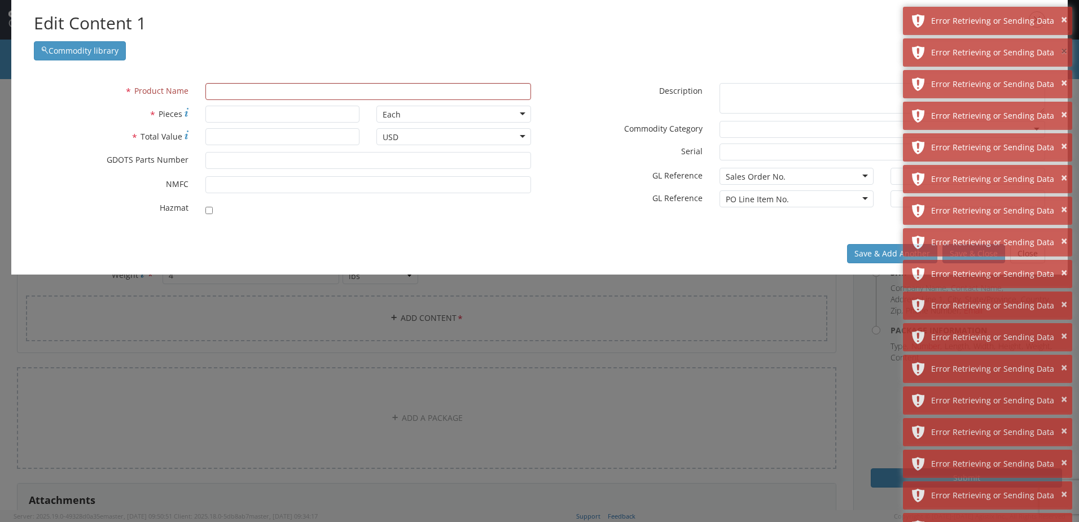
click at [1062, 43] on button "×" at bounding box center [1064, 51] width 6 height 16
click at [1062, 18] on button "×" at bounding box center [1064, 20] width 6 height 16
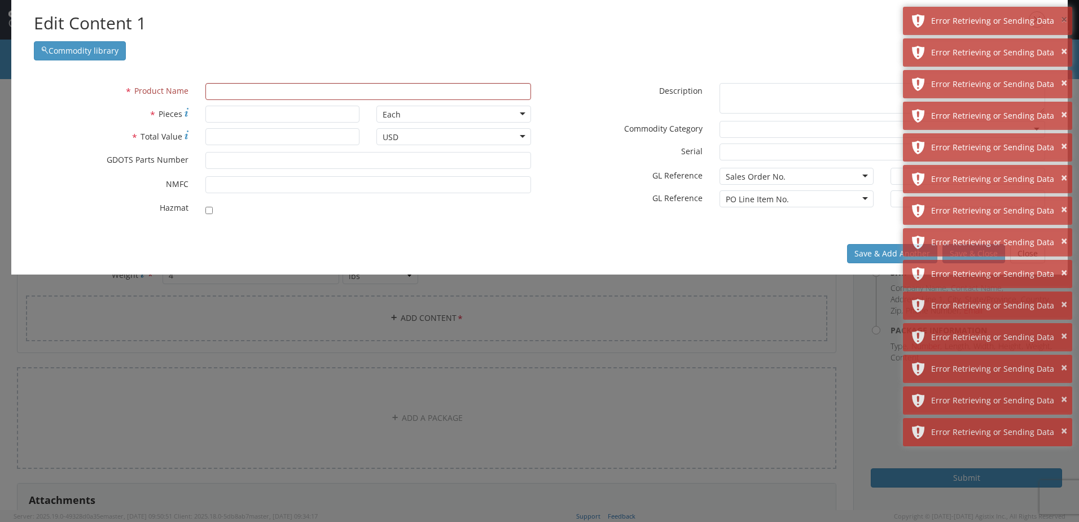
click at [1062, 18] on button "×" at bounding box center [1064, 20] width 6 height 16
click at [1062, 43] on button "×" at bounding box center [1064, 51] width 6 height 16
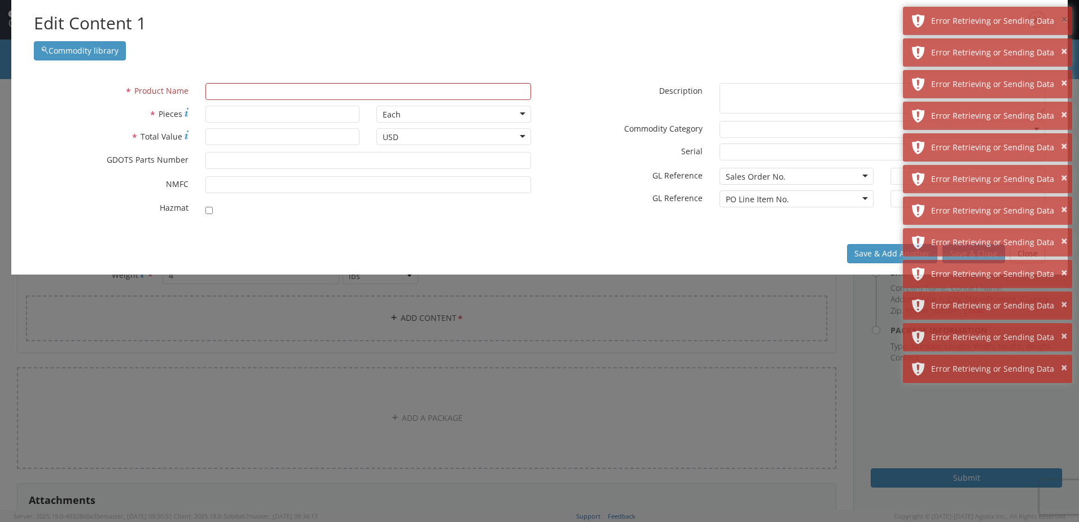
click at [1062, 18] on button "×" at bounding box center [1064, 20] width 6 height 16
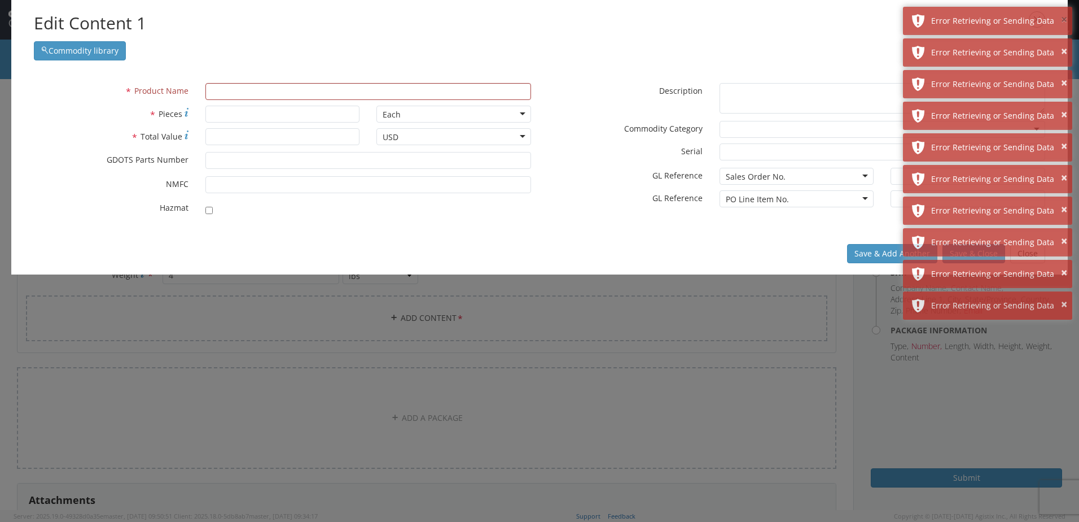
click at [1062, 18] on button "×" at bounding box center [1064, 20] width 6 height 16
click at [1062, 43] on button "×" at bounding box center [1064, 51] width 6 height 16
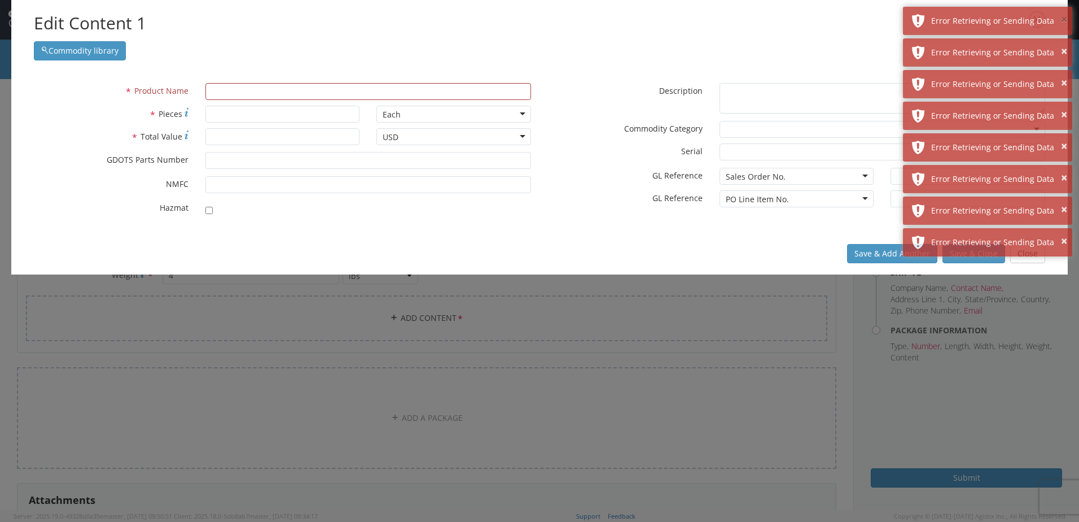
click at [1062, 18] on button "×" at bounding box center [1064, 20] width 6 height 16
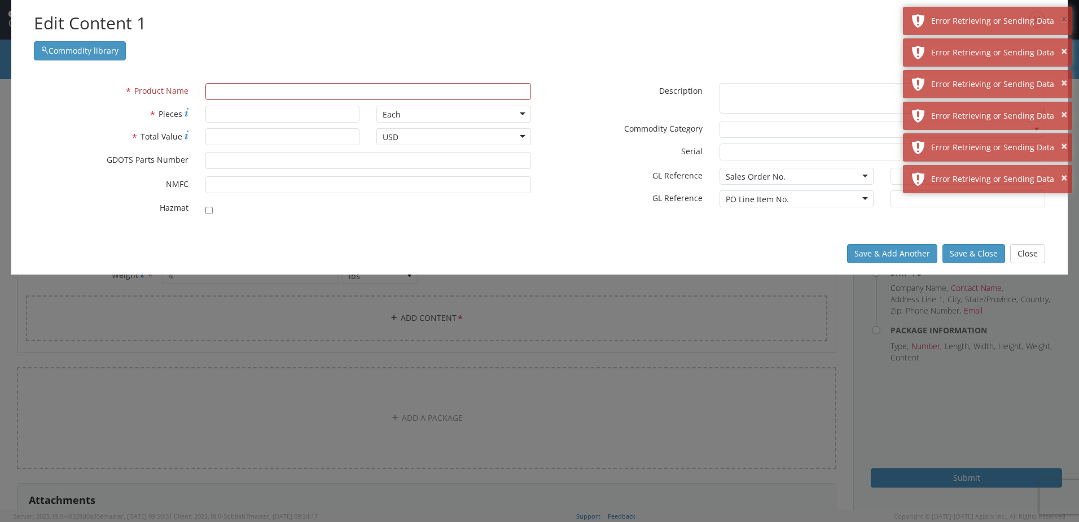
click at [1062, 18] on button "×" at bounding box center [1064, 20] width 6 height 16
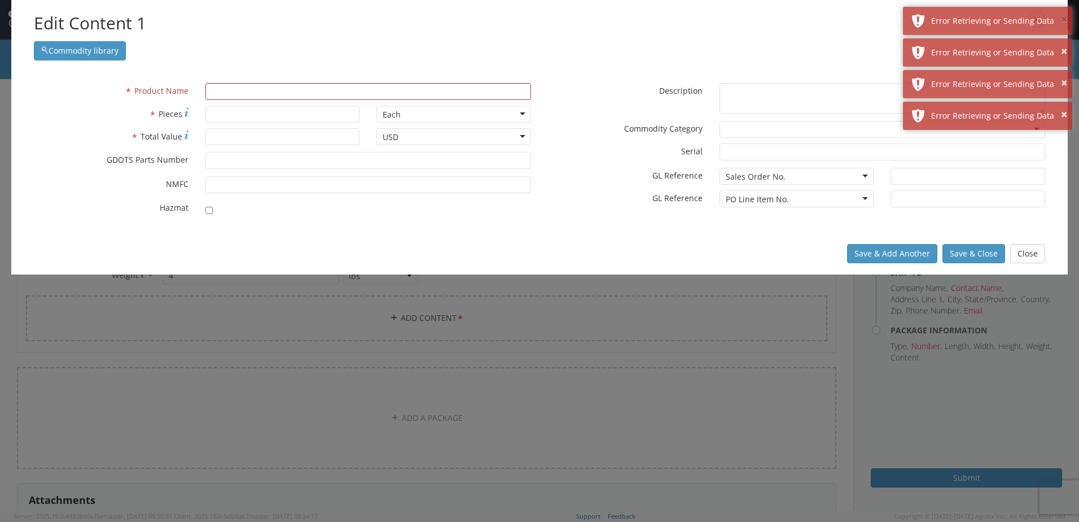
click at [1062, 18] on button "×" at bounding box center [1064, 20] width 6 height 16
click at [1062, 43] on button "×" at bounding box center [1064, 51] width 6 height 16
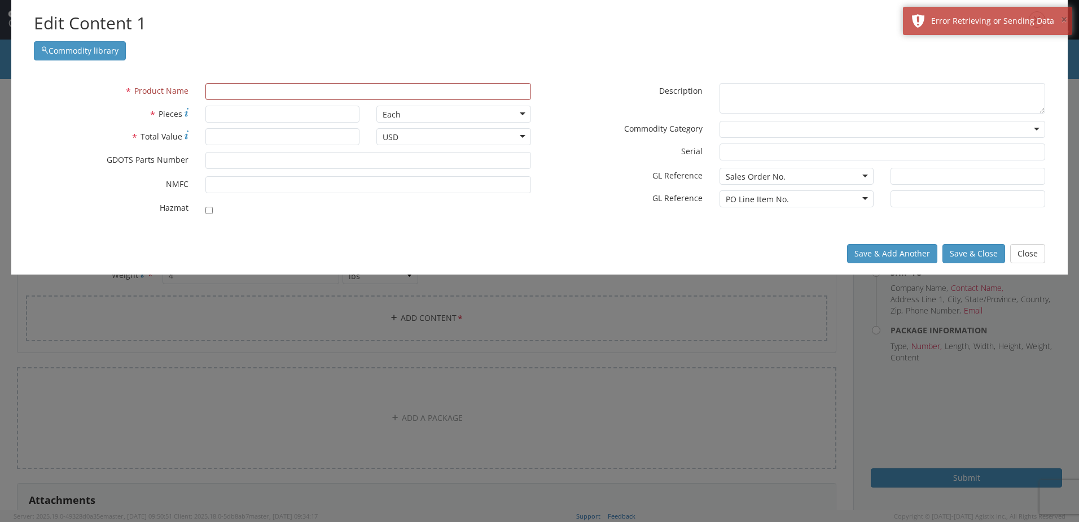
click at [1062, 18] on button "×" at bounding box center [1064, 20] width 6 height 16
click at [1033, 20] on icon "button" at bounding box center [1037, 19] width 16 height 16
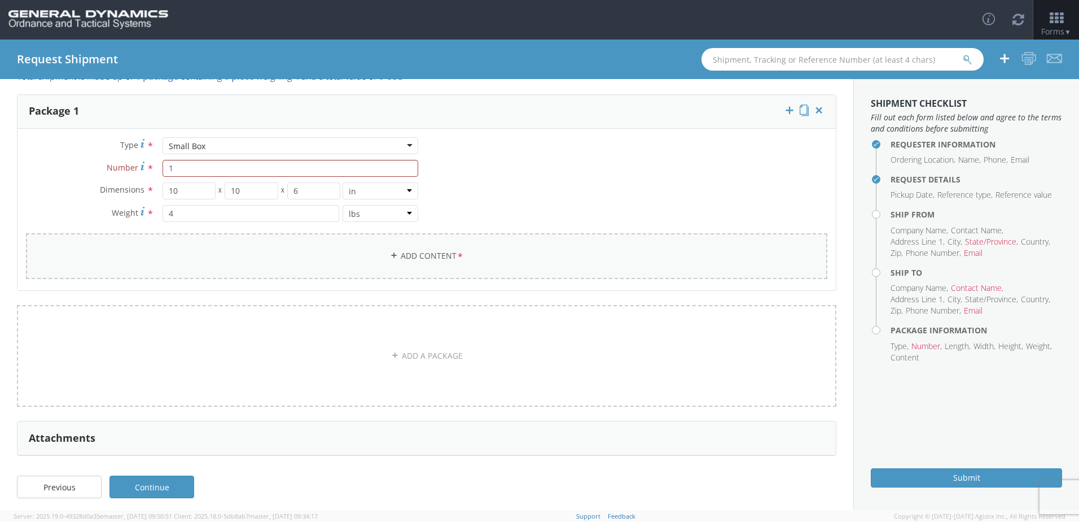
scroll to position [67, 0]
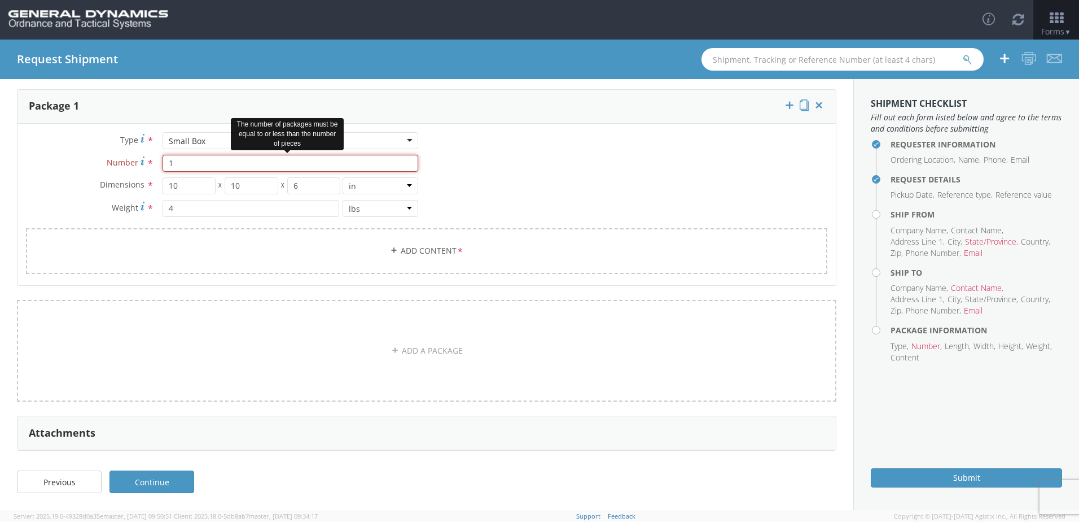
click at [198, 162] on input "1" at bounding box center [291, 163] width 256 height 17
click at [498, 170] on div "Type * Small Box Small Box Envelope Large Box Medium Box PAK Rack Small Box Tub…" at bounding box center [427, 210] width 819 height 156
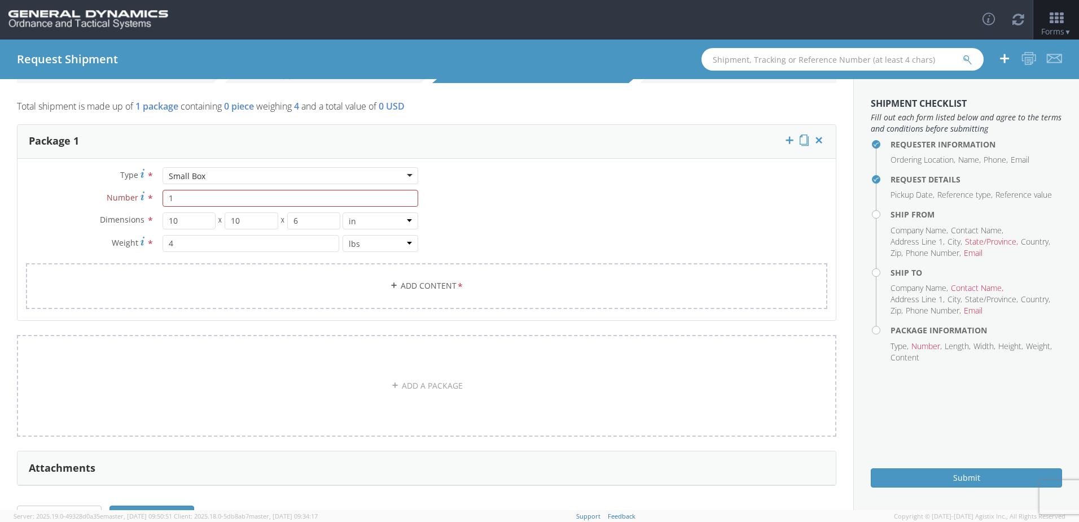
scroll to position [0, 0]
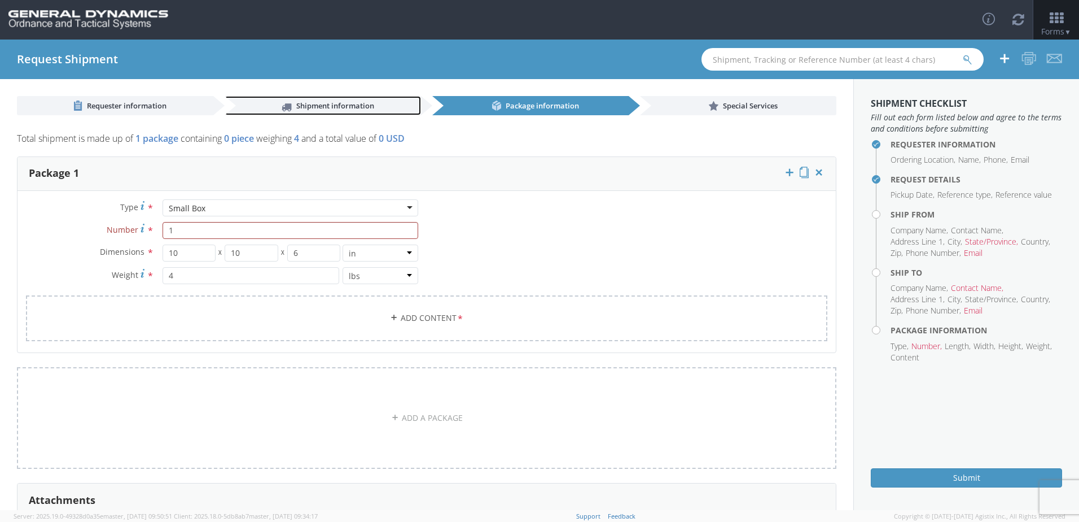
click at [322, 108] on span "Shipment information" at bounding box center [335, 105] width 78 height 10
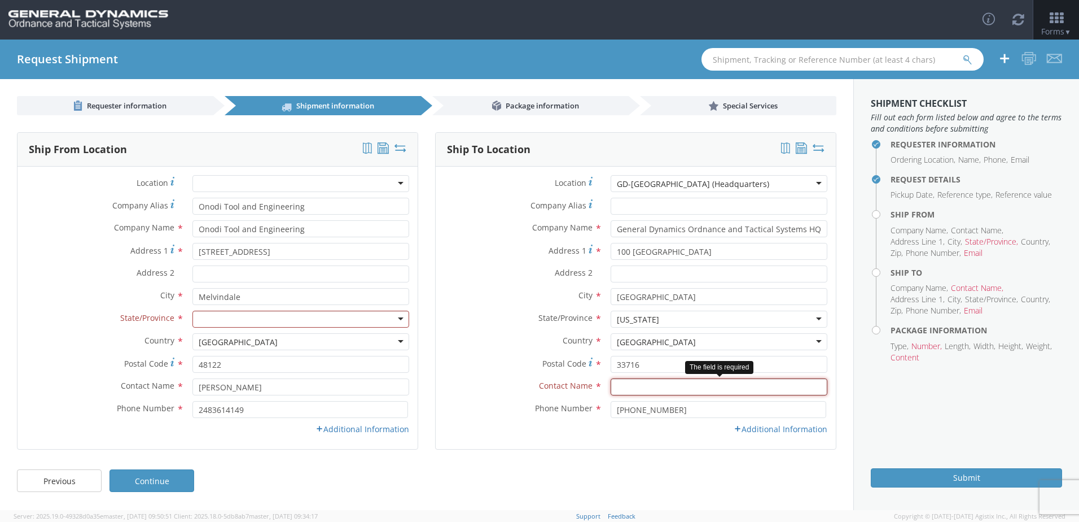
click at [670, 386] on input "text" at bounding box center [719, 386] width 217 height 17
click at [639, 386] on input "text" at bounding box center [719, 386] width 217 height 17
paste input "[PERSON_NAME]"
type input "[PERSON_NAME]"
click at [584, 452] on div "Ship To Location Location * GD-OTS [GEOGRAPHIC_DATA] (Headquarters) GD-OTS [GEO…" at bounding box center [635, 297] width 401 height 331
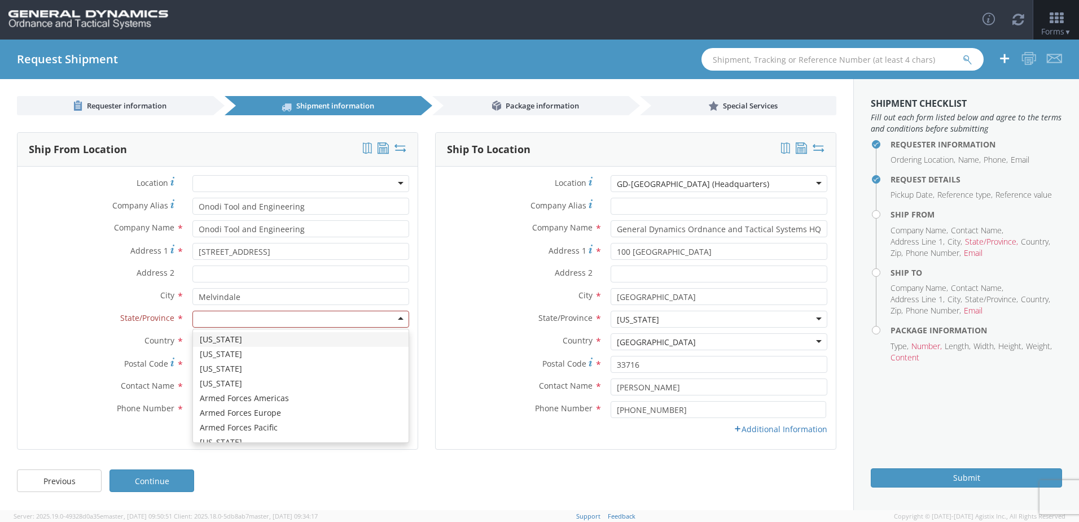
click at [207, 321] on div at bounding box center [301, 319] width 217 height 17
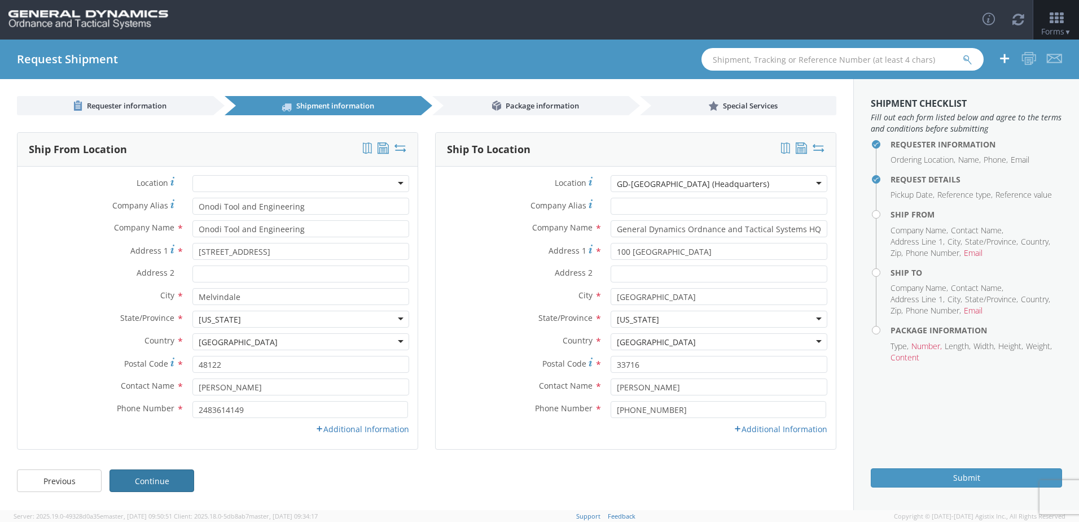
click at [152, 476] on link "Continue" at bounding box center [152, 480] width 85 height 23
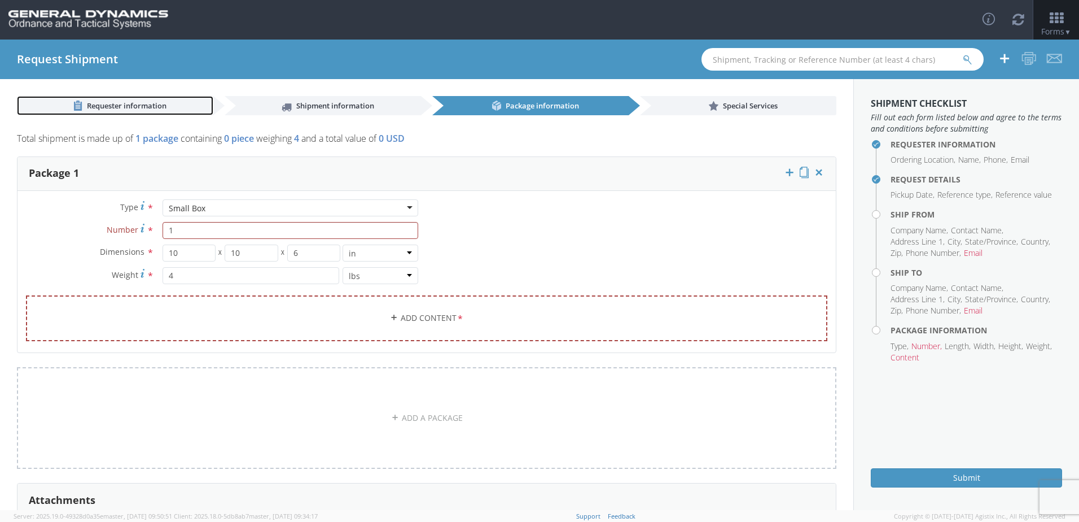
click at [134, 103] on span "Requester information" at bounding box center [127, 105] width 80 height 10
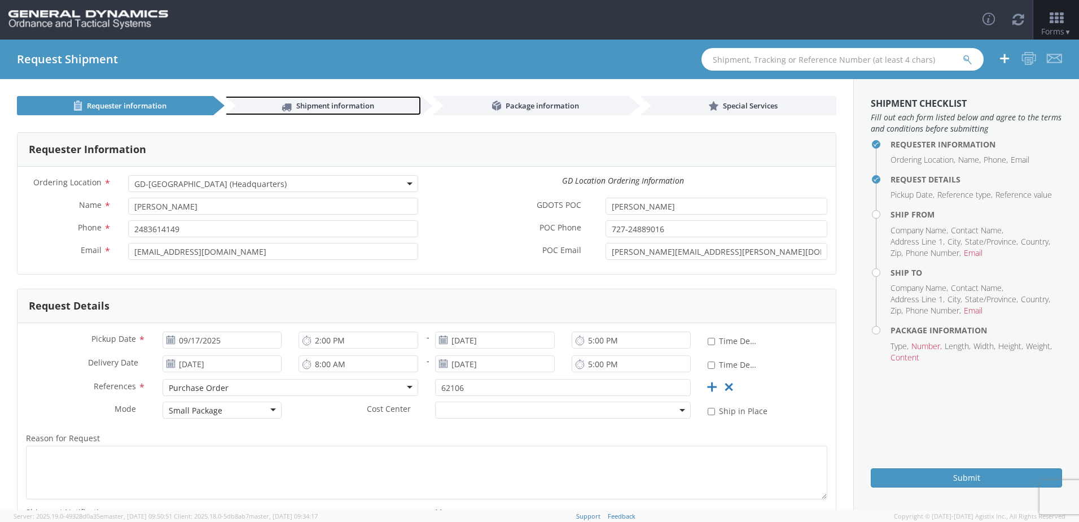
click at [312, 105] on span "Shipment information" at bounding box center [335, 105] width 78 height 10
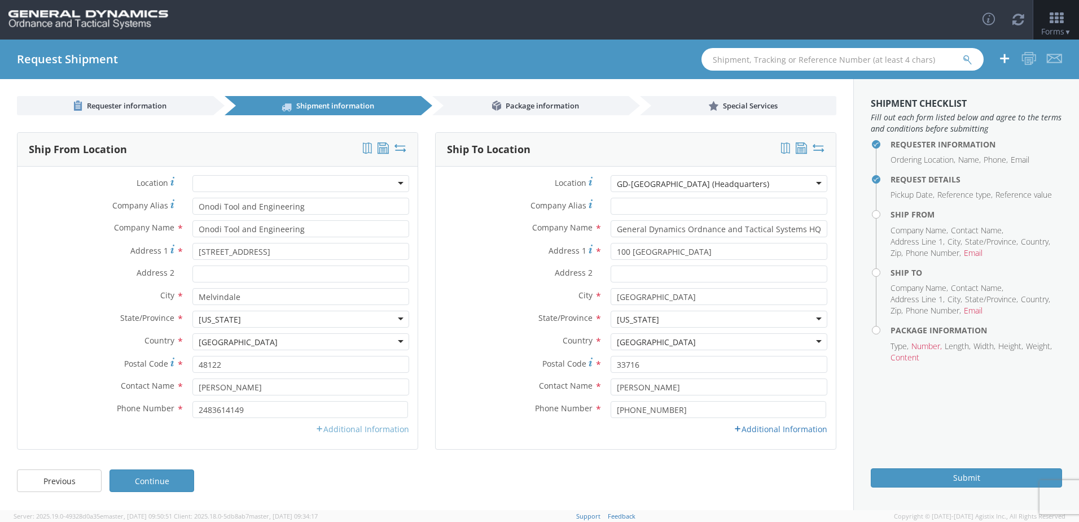
click at [374, 429] on link "Additional Information" at bounding box center [363, 428] width 94 height 11
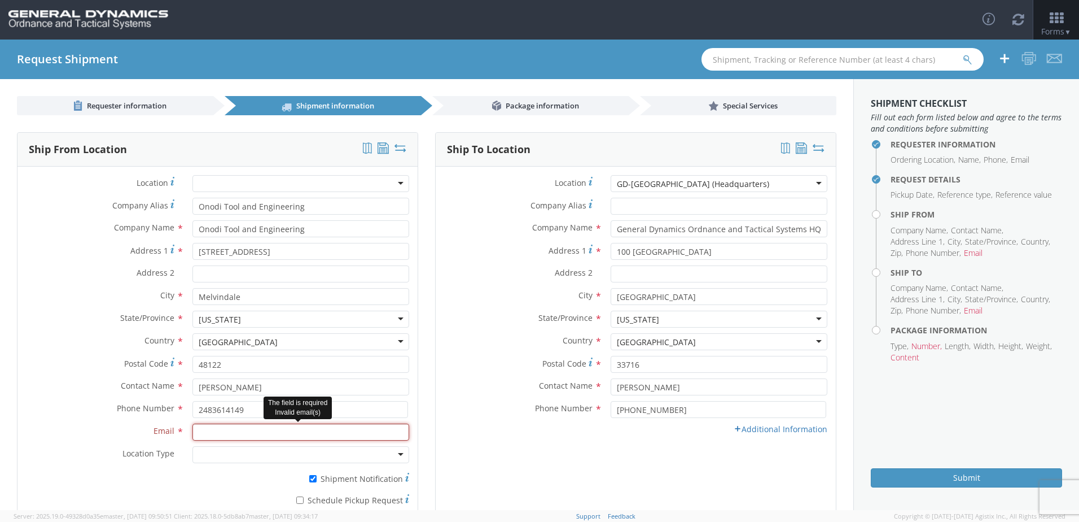
click at [333, 429] on input "Email *" at bounding box center [301, 431] width 217 height 17
type input "[EMAIL_ADDRESS][DOMAIN_NAME]"
click at [753, 431] on link "Additional Information" at bounding box center [781, 428] width 94 height 11
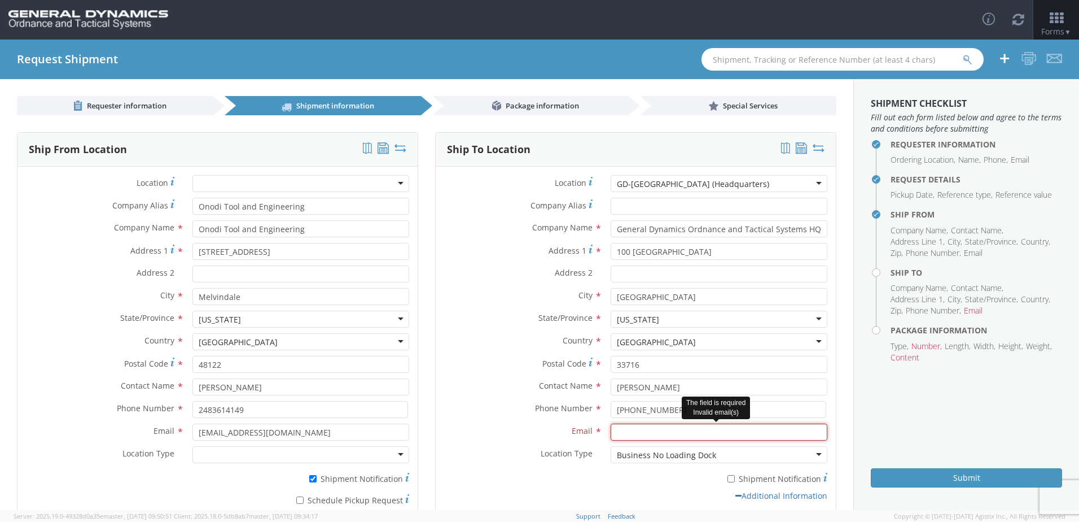
click at [663, 436] on input "Email *" at bounding box center [719, 431] width 217 height 17
type input "[PERSON_NAME][EMAIL_ADDRESS][PERSON_NAME][DOMAIN_NAME]"
click at [570, 474] on div "* Shipment Notification" at bounding box center [636, 477] width 400 height 16
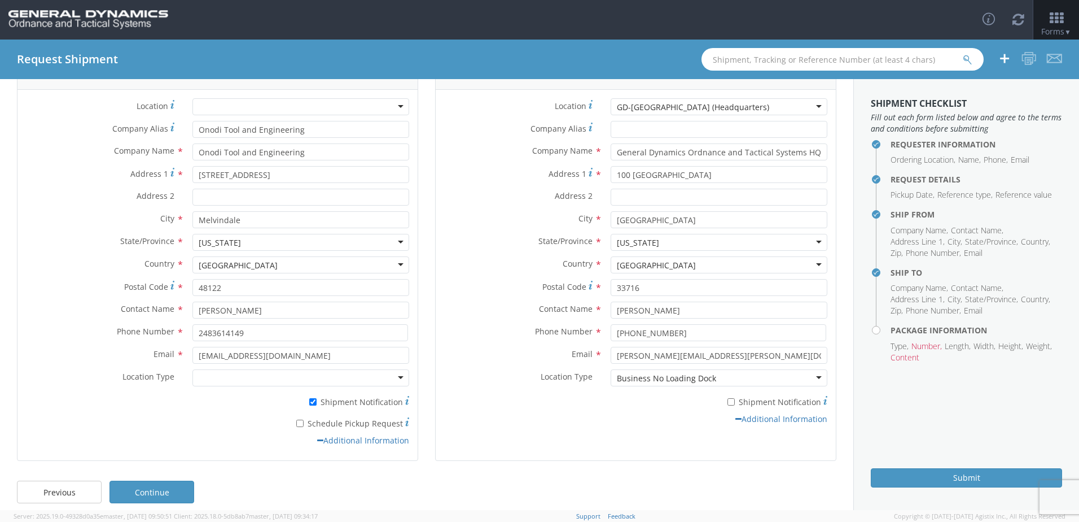
scroll to position [87, 0]
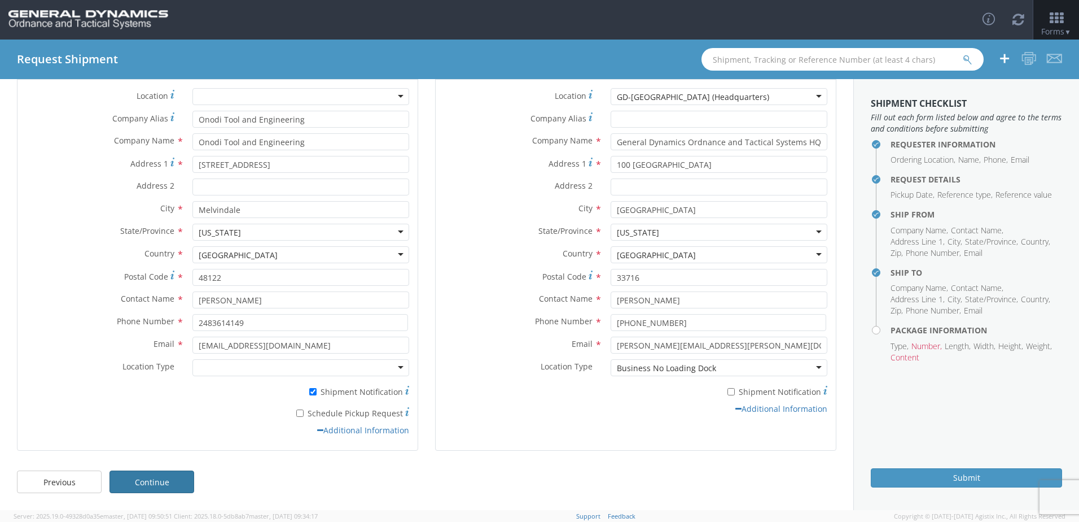
click at [170, 482] on link "Continue" at bounding box center [152, 481] width 85 height 23
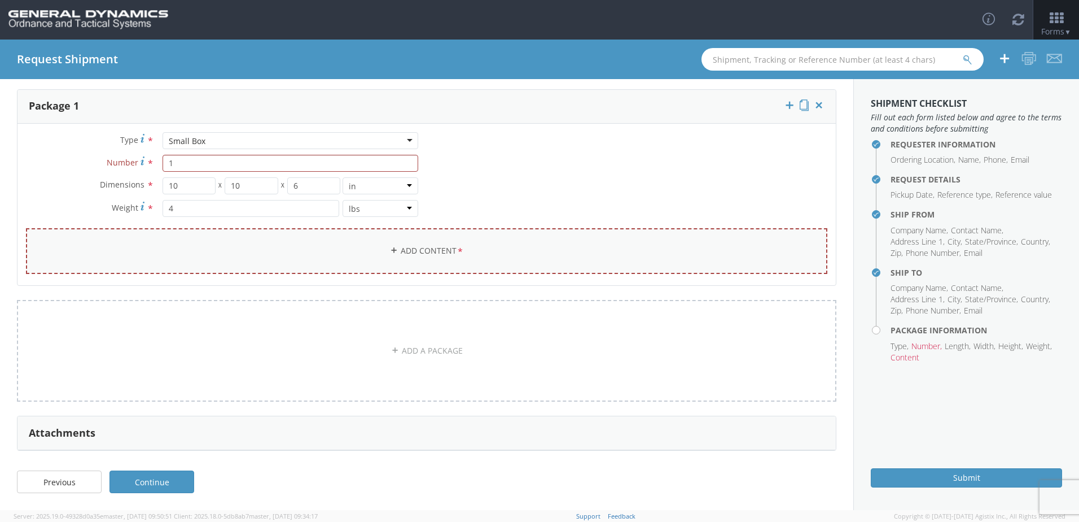
scroll to position [0, 0]
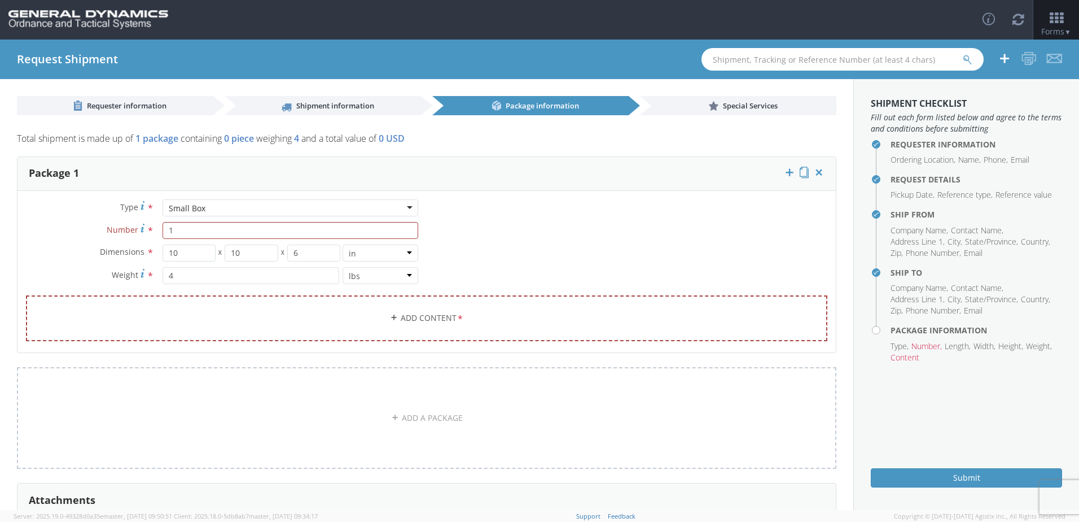
click at [239, 138] on span "0 piece" at bounding box center [239, 138] width 30 height 12
click at [478, 316] on link "Add Content *" at bounding box center [427, 318] width 802 height 46
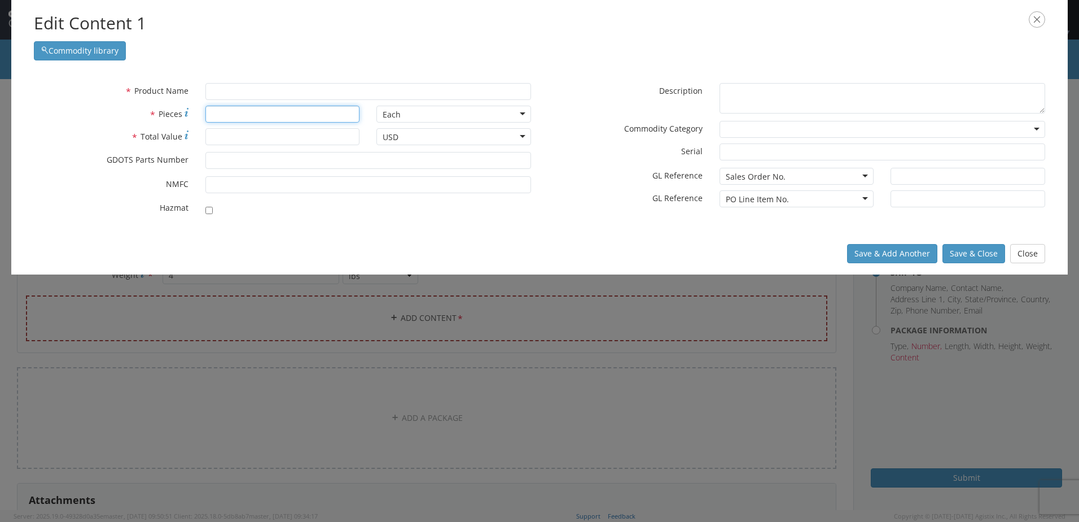
click at [273, 112] on input "* Pieces" at bounding box center [283, 114] width 155 height 17
type input "5"
click at [255, 133] on input "* Total Value" at bounding box center [283, 136] width 155 height 17
click at [318, 142] on input "* Total Value" at bounding box center [283, 136] width 155 height 17
type input "2256.88"
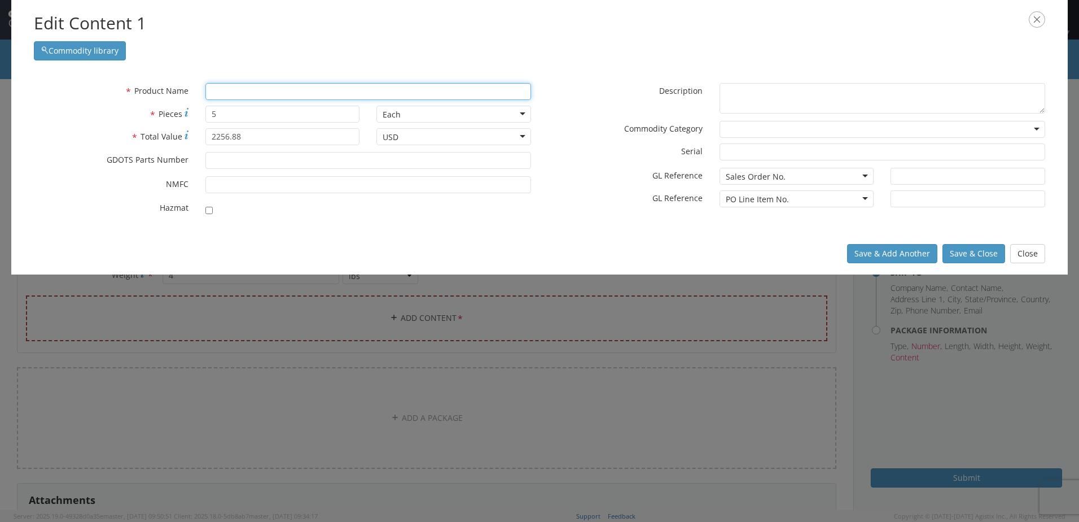
click at [312, 88] on input "text" at bounding box center [369, 91] width 326 height 17
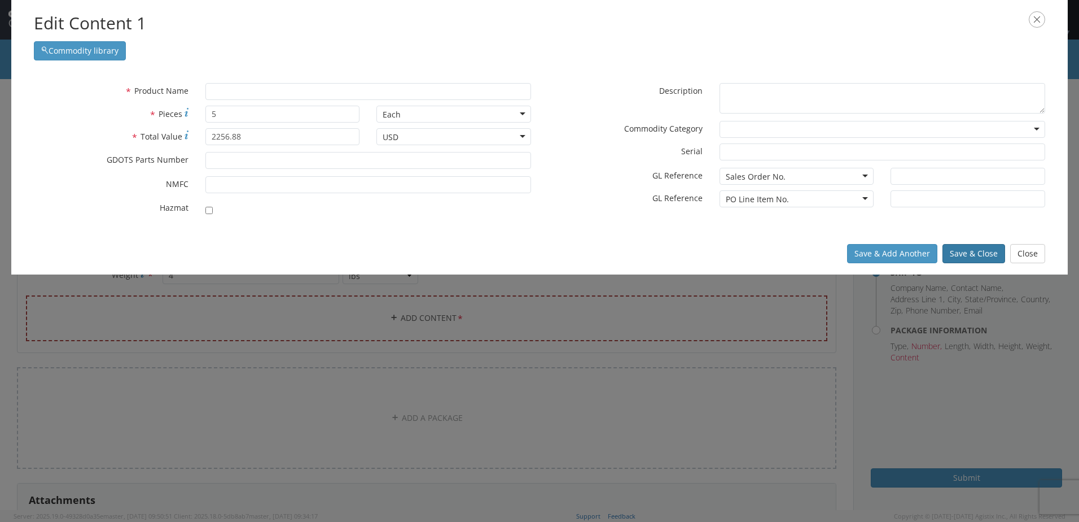
click at [956, 250] on button "Save & Close" at bounding box center [974, 253] width 63 height 19
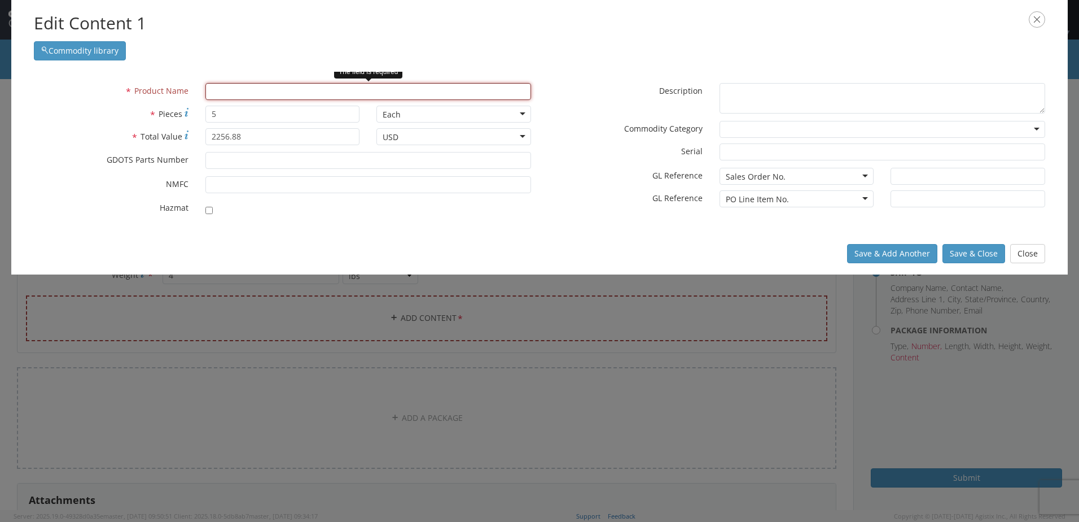
click at [382, 93] on input "text" at bounding box center [369, 91] width 326 height 17
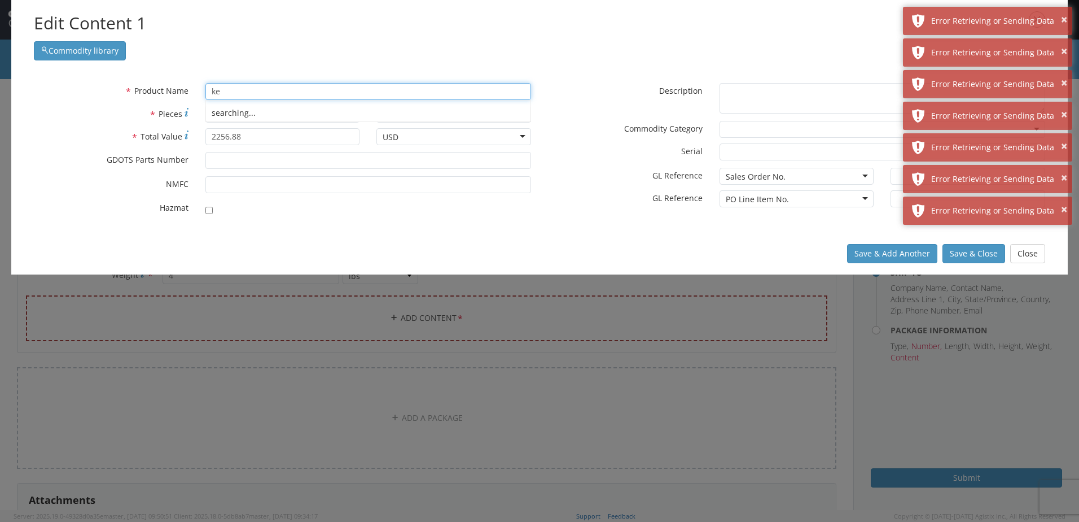
type input "k"
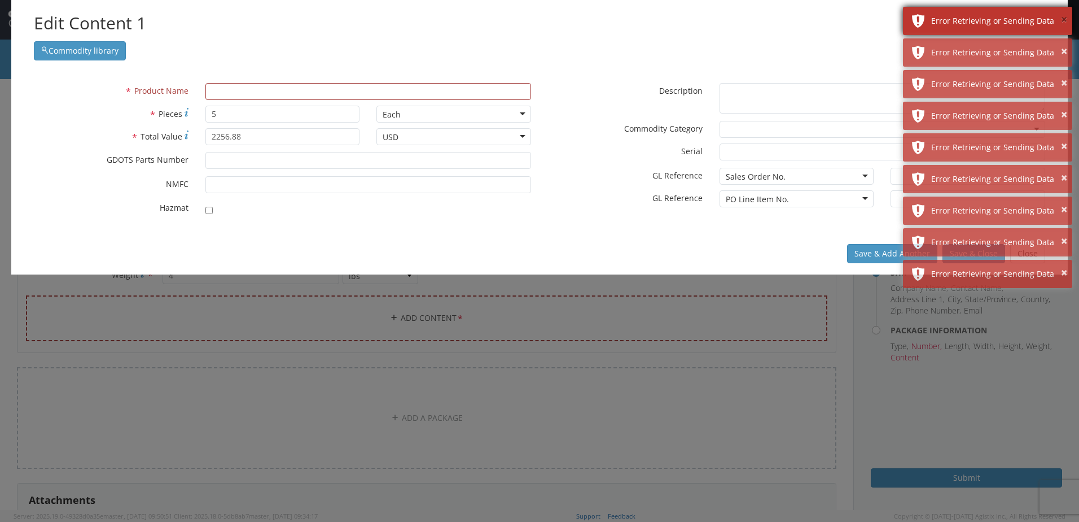
click at [1062, 17] on button "×" at bounding box center [1064, 20] width 6 height 16
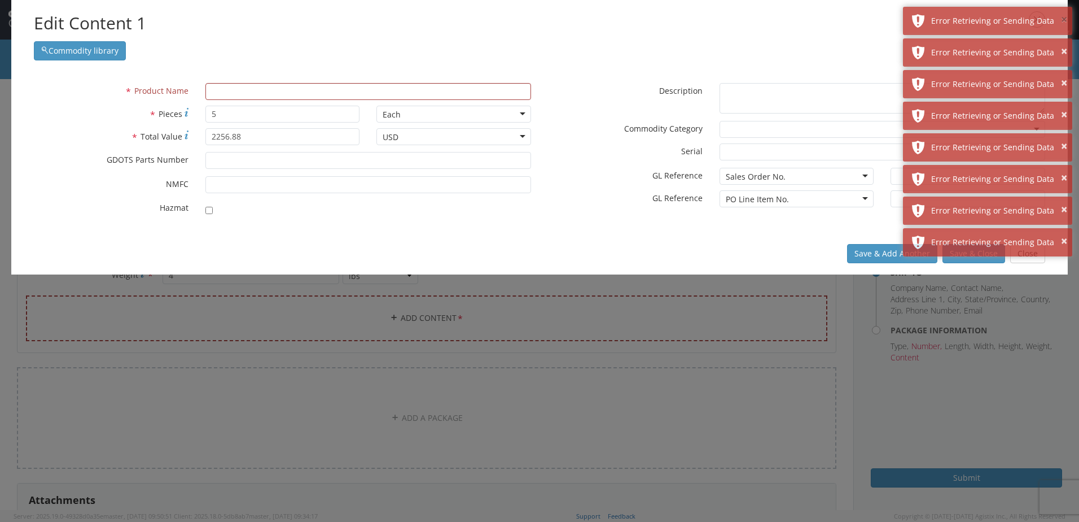
click at [1062, 17] on button "×" at bounding box center [1064, 20] width 6 height 16
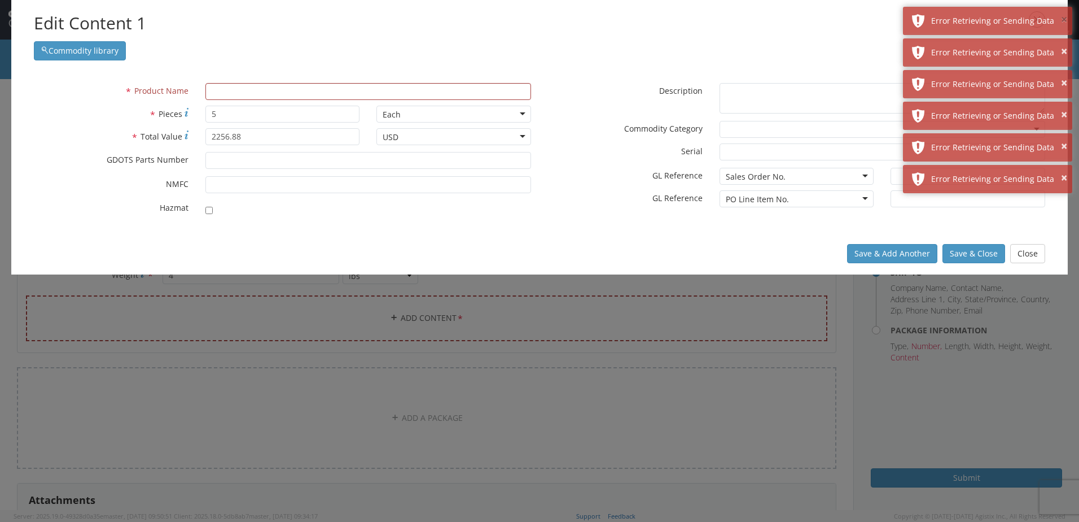
click at [1062, 17] on button "×" at bounding box center [1064, 20] width 6 height 16
click at [1062, 43] on button "×" at bounding box center [1064, 51] width 6 height 16
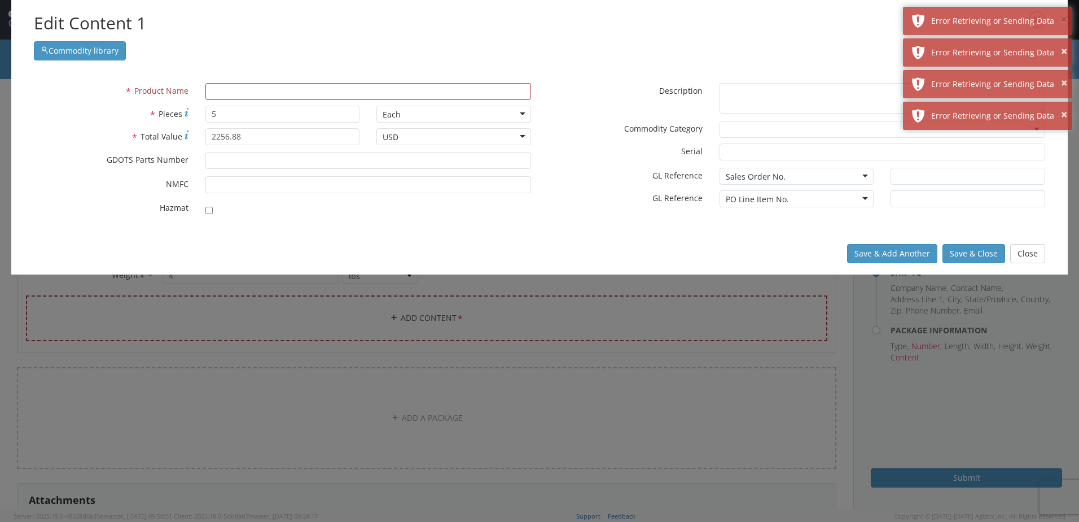
click at [1062, 17] on button "×" at bounding box center [1064, 20] width 6 height 16
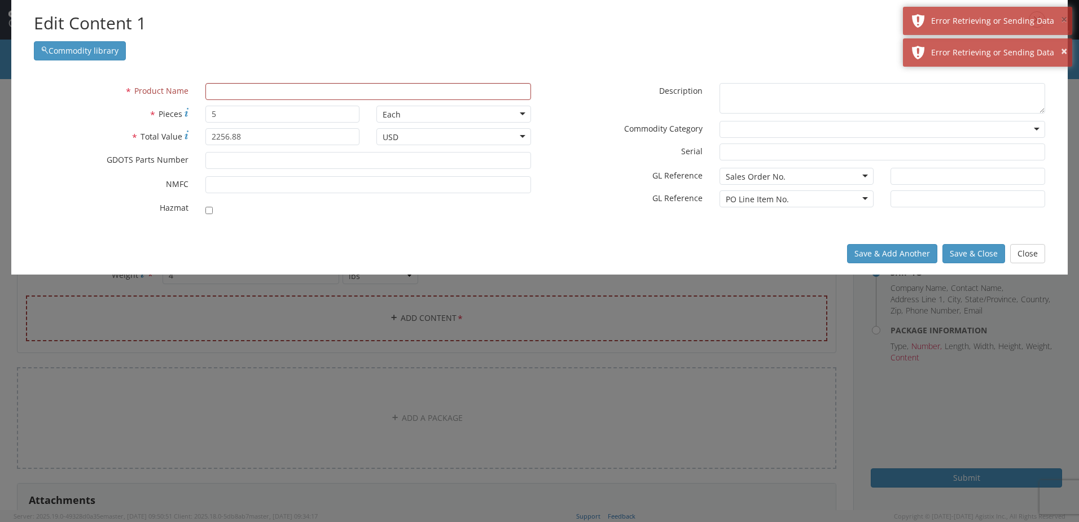
click at [1062, 17] on button "×" at bounding box center [1064, 20] width 6 height 16
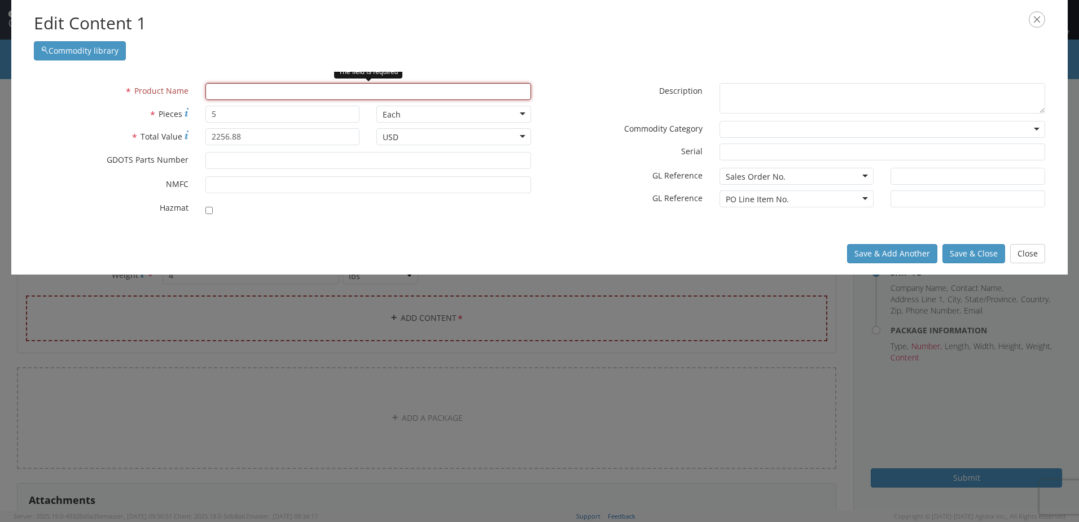
click at [423, 90] on input "text" at bounding box center [369, 91] width 326 height 17
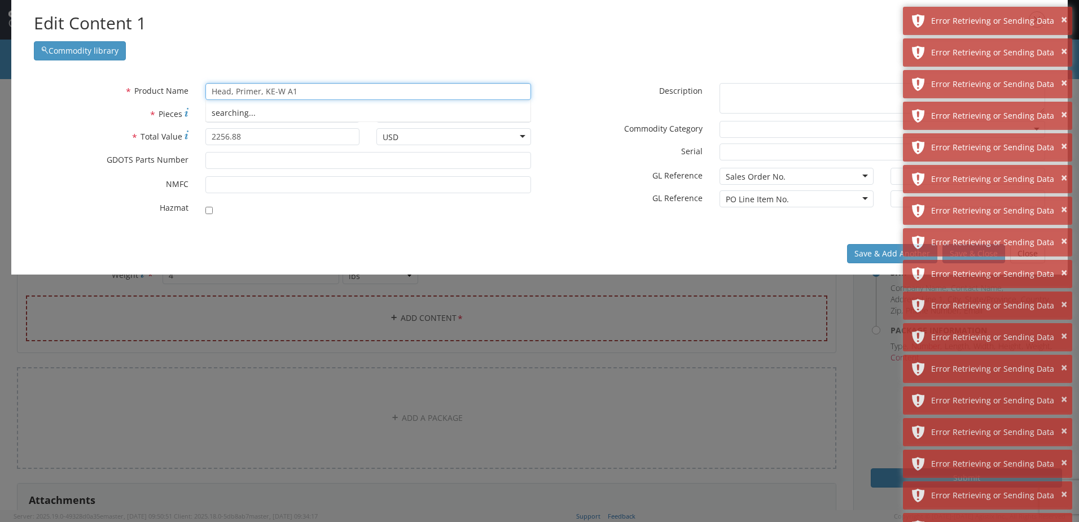
type input "Head, Primer, KE-W A1"
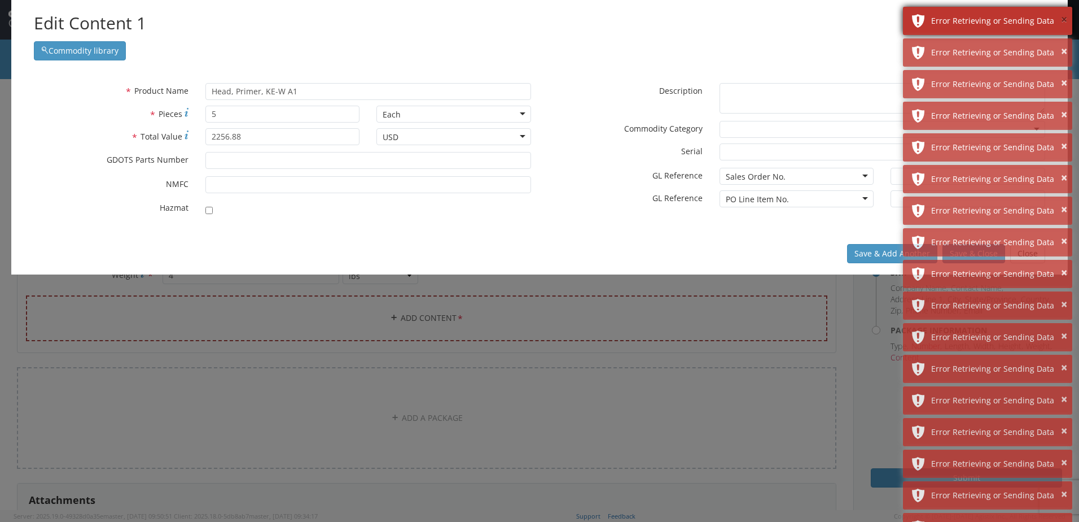
click at [1063, 19] on button "×" at bounding box center [1064, 20] width 6 height 16
click at [1063, 43] on button "×" at bounding box center [1064, 51] width 6 height 16
click at [1063, 19] on button "×" at bounding box center [1064, 20] width 6 height 16
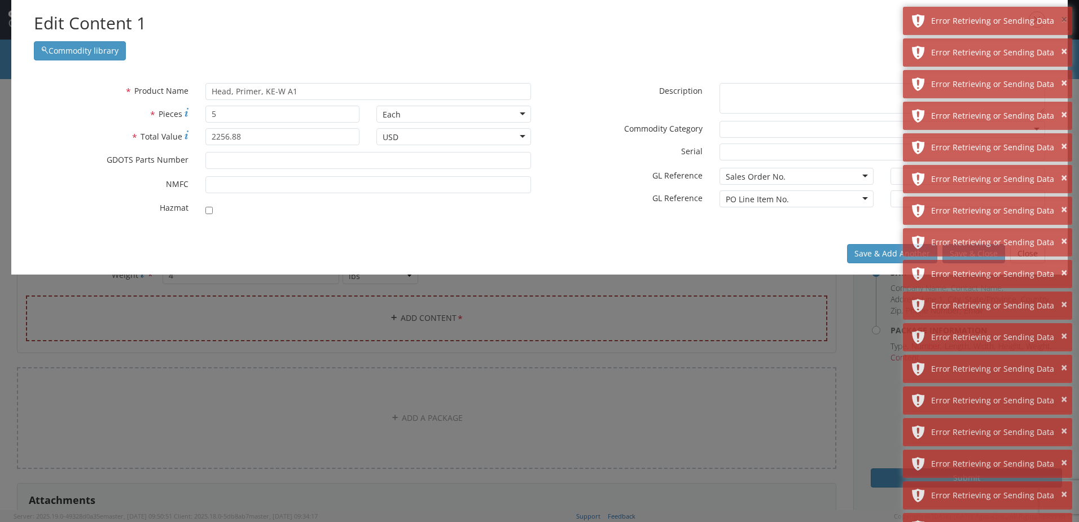
click at [1063, 19] on button "×" at bounding box center [1064, 20] width 6 height 16
click at [1063, 43] on button "×" at bounding box center [1064, 51] width 6 height 16
click at [1063, 19] on button "×" at bounding box center [1064, 20] width 6 height 16
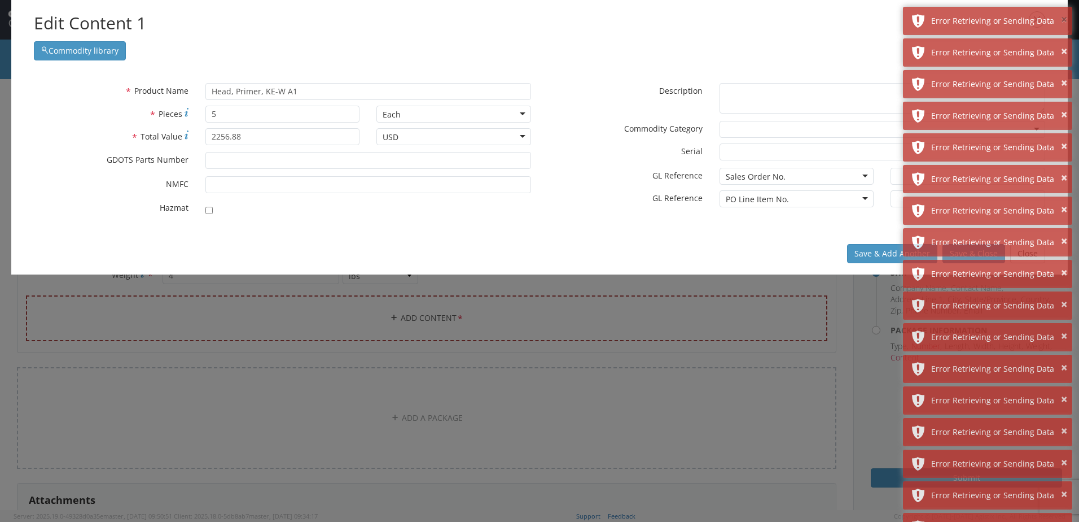
click at [1063, 19] on button "×" at bounding box center [1064, 20] width 6 height 16
click at [1063, 43] on button "×" at bounding box center [1064, 51] width 6 height 16
click at [1063, 19] on button "×" at bounding box center [1064, 20] width 6 height 16
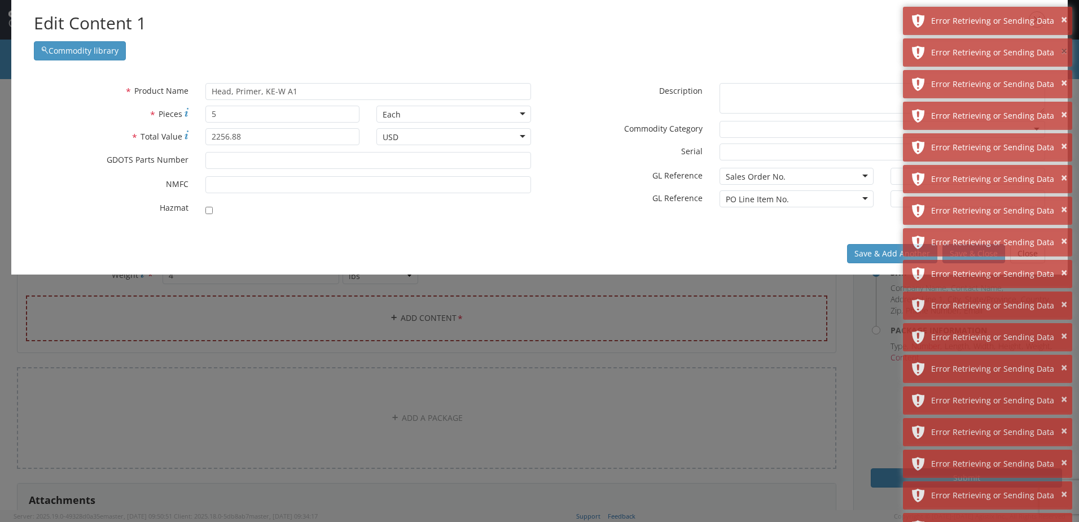
click at [1063, 43] on button "×" at bounding box center [1064, 51] width 6 height 16
click at [1063, 19] on button "×" at bounding box center [1064, 20] width 6 height 16
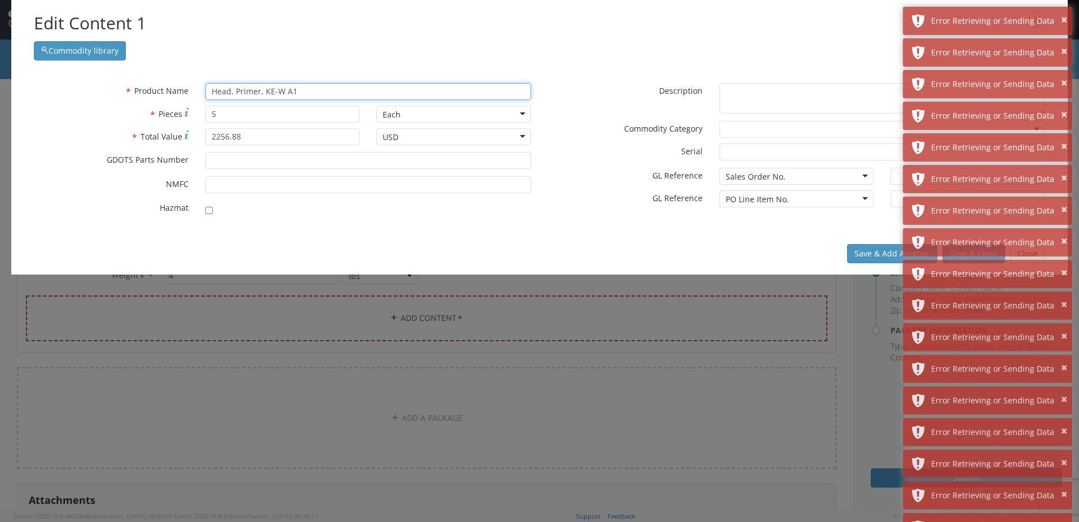
drag, startPoint x: 325, startPoint y: 89, endPoint x: 205, endPoint y: 84, distance: 119.8
click at [206, 84] on span "Head, Primer, KE-W A1 searching..." at bounding box center [369, 91] width 326 height 17
click at [486, 29] on h2 "Edit Content 1" at bounding box center [540, 23] width 1012 height 24
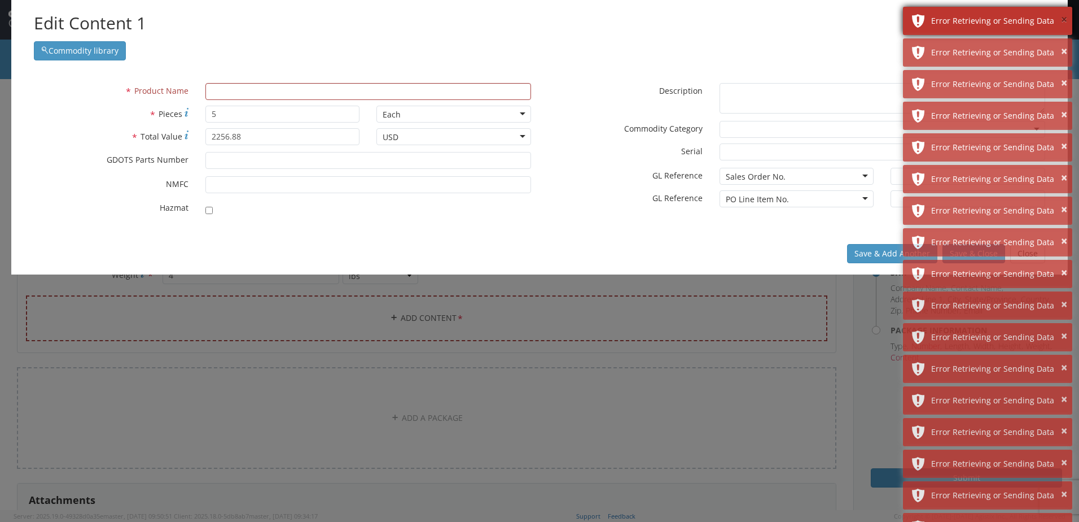
click at [1064, 19] on button "×" at bounding box center [1064, 20] width 6 height 16
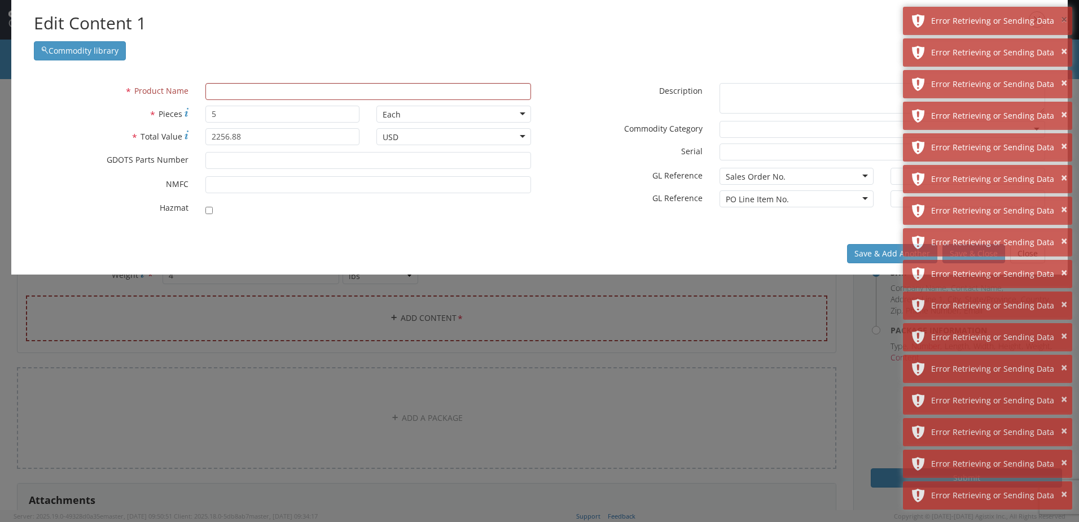
click at [1064, 19] on button "×" at bounding box center [1064, 20] width 6 height 16
click at [1064, 43] on button "×" at bounding box center [1064, 51] width 6 height 16
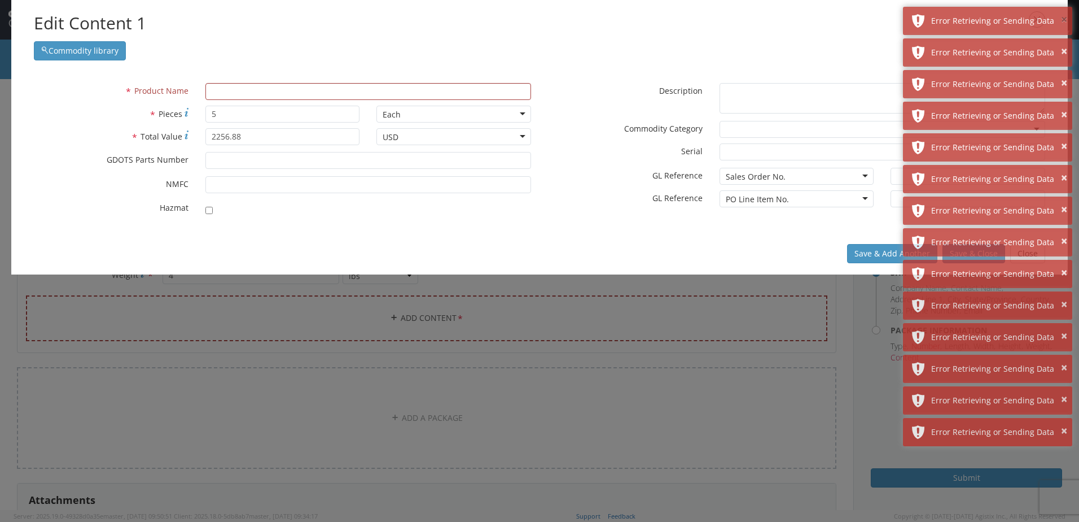
click at [1064, 19] on button "×" at bounding box center [1064, 20] width 6 height 16
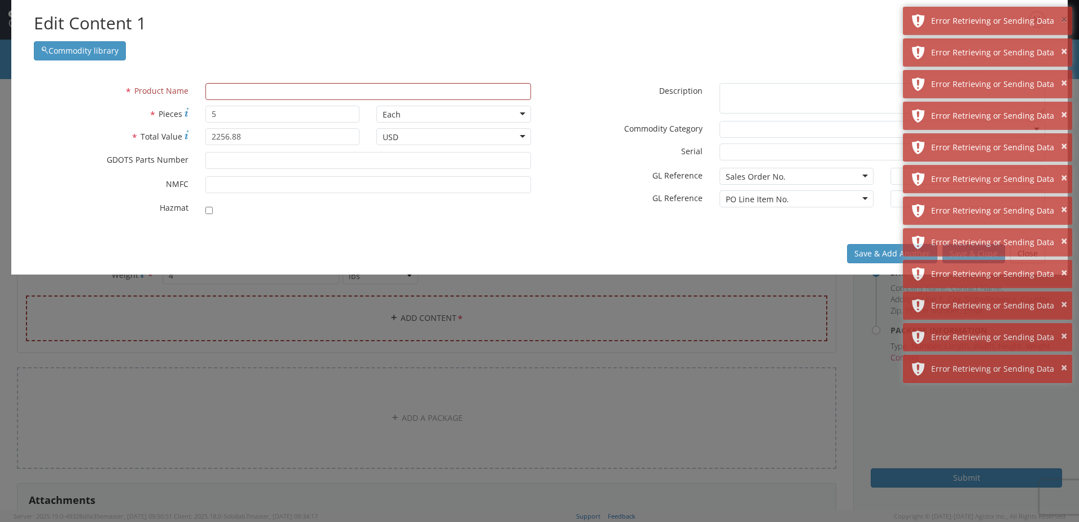
click at [1064, 19] on button "×" at bounding box center [1064, 20] width 6 height 16
click at [1064, 43] on button "×" at bounding box center [1064, 51] width 6 height 16
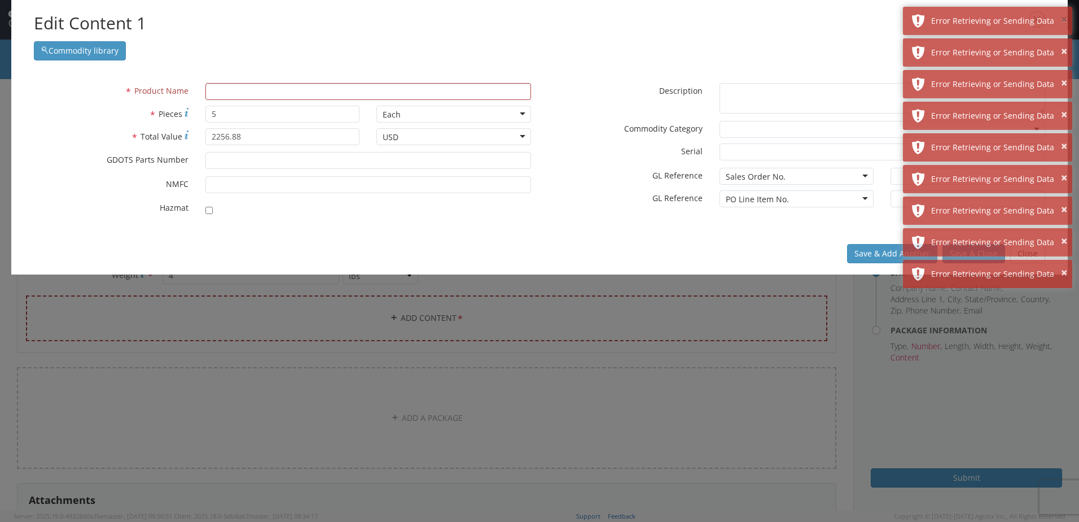
click at [1064, 19] on button "×" at bounding box center [1064, 20] width 6 height 16
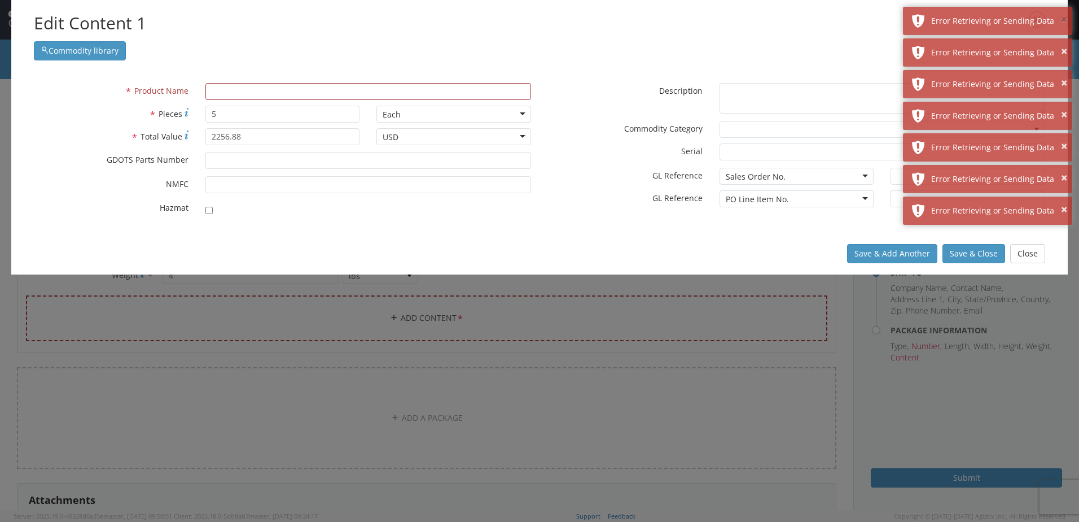
click at [1064, 19] on button "×" at bounding box center [1064, 20] width 6 height 16
click at [1064, 43] on button "×" at bounding box center [1064, 51] width 6 height 16
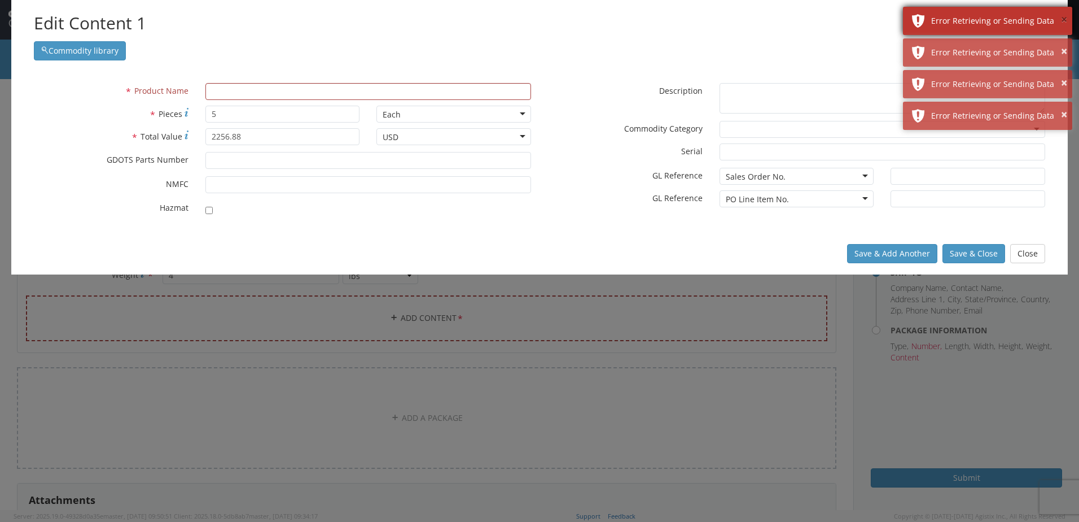
click at [1063, 19] on button "×" at bounding box center [1064, 20] width 6 height 16
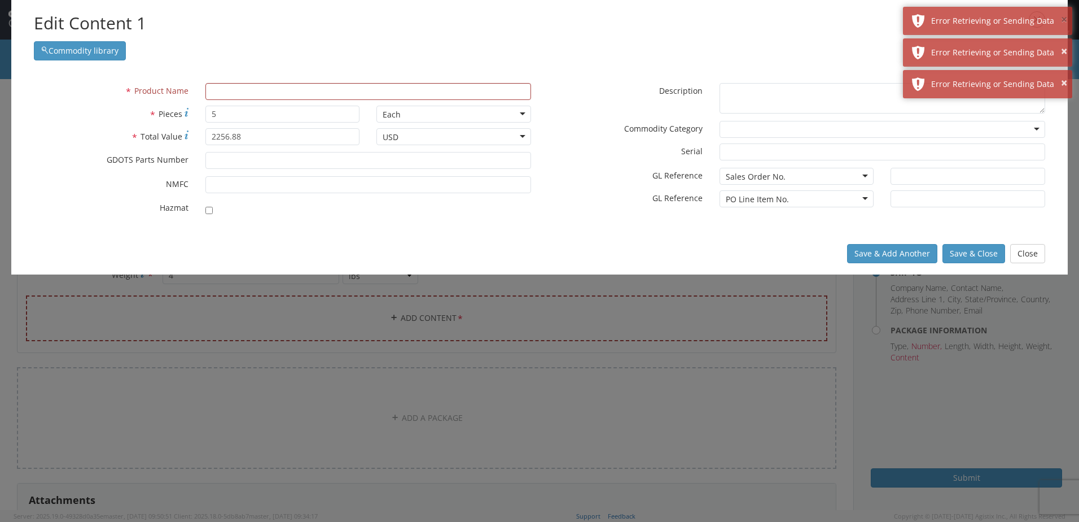
click at [1063, 19] on button "×" at bounding box center [1064, 20] width 6 height 16
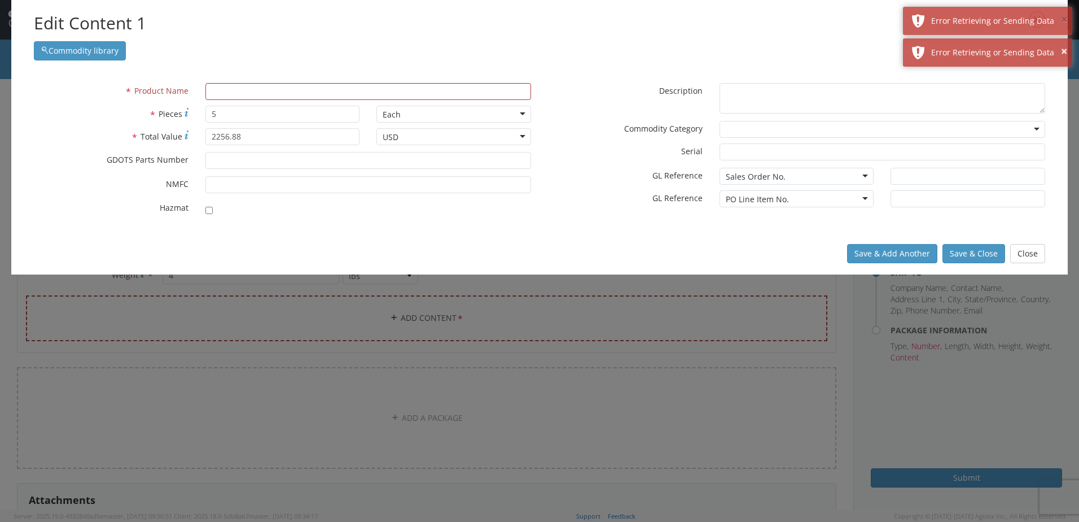
click at [1063, 19] on button "×" at bounding box center [1064, 20] width 6 height 16
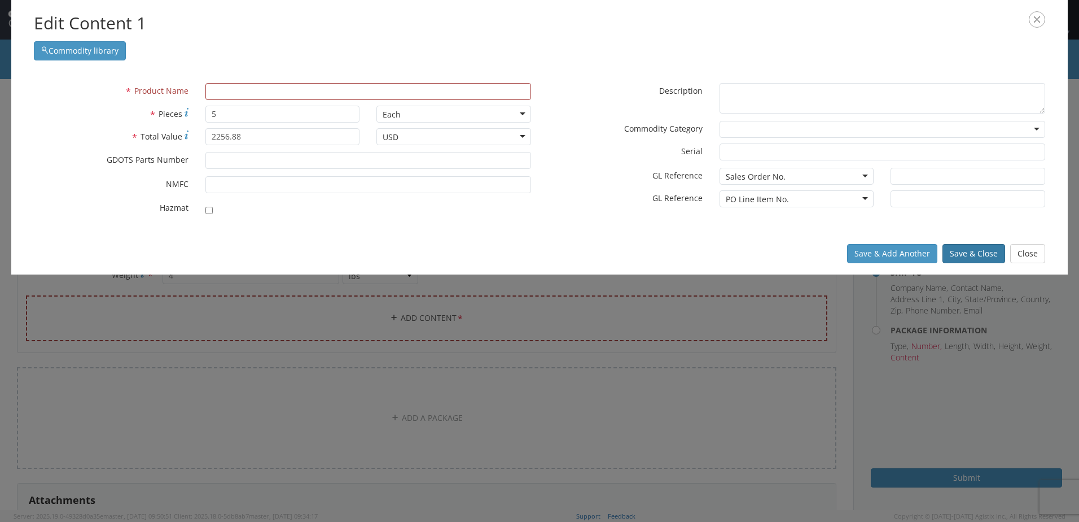
click at [972, 246] on button "Save & Close" at bounding box center [974, 253] width 63 height 19
click at [294, 88] on input "text" at bounding box center [369, 91] width 326 height 17
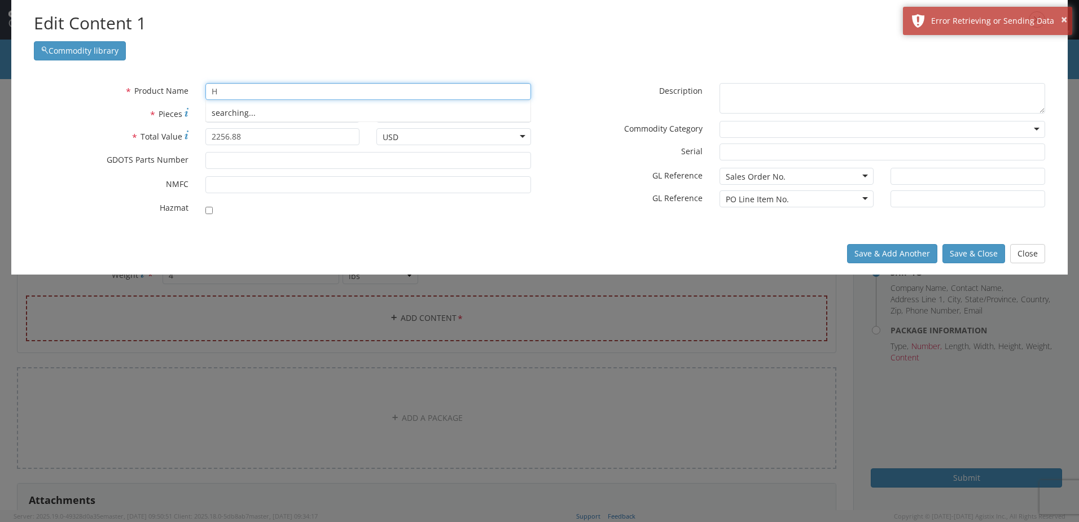
type input "H"
drag, startPoint x: 219, startPoint y: 91, endPoint x: 213, endPoint y: 91, distance: 6.2
click at [213, 91] on input "H" at bounding box center [369, 91] width 326 height 17
click at [116, 54] on button "Commodity library" at bounding box center [80, 50] width 92 height 19
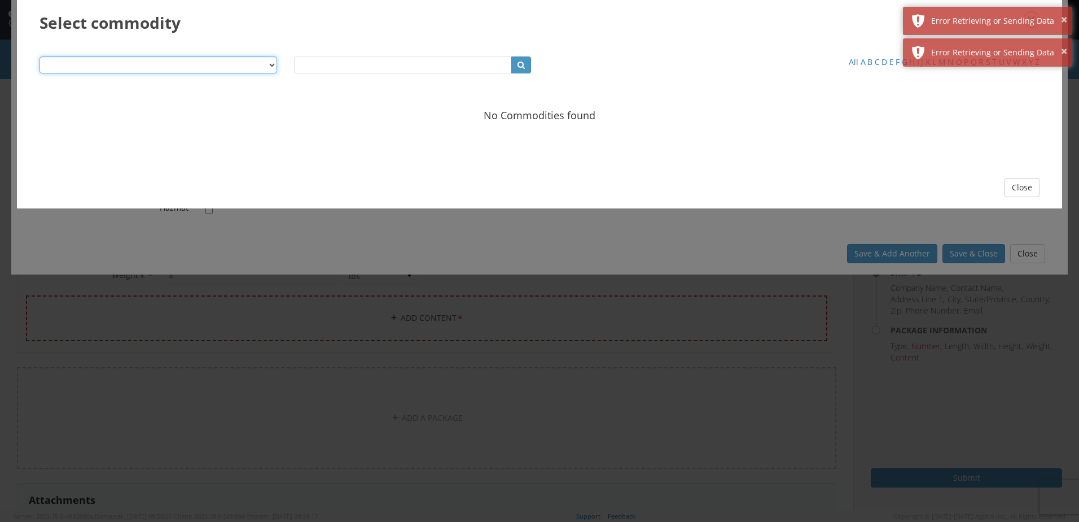
click at [274, 64] on select "Product Name Description SKU / Part No. Commodity Group Commodity Quantity Comm…" at bounding box center [159, 64] width 238 height 17
select select "string:productName"
click at [40, 56] on select "Product Name Description SKU / Part No. Commodity Group Commodity Quantity Comm…" at bounding box center [159, 64] width 238 height 17
click at [522, 64] on icon "button" at bounding box center [521, 64] width 7 height 11
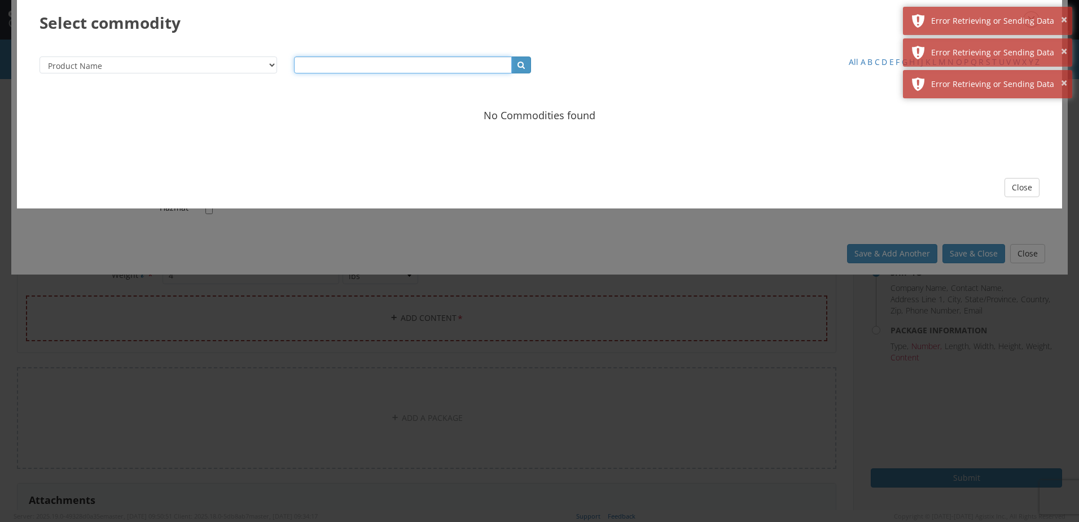
click at [453, 61] on input "text" at bounding box center [403, 64] width 218 height 17
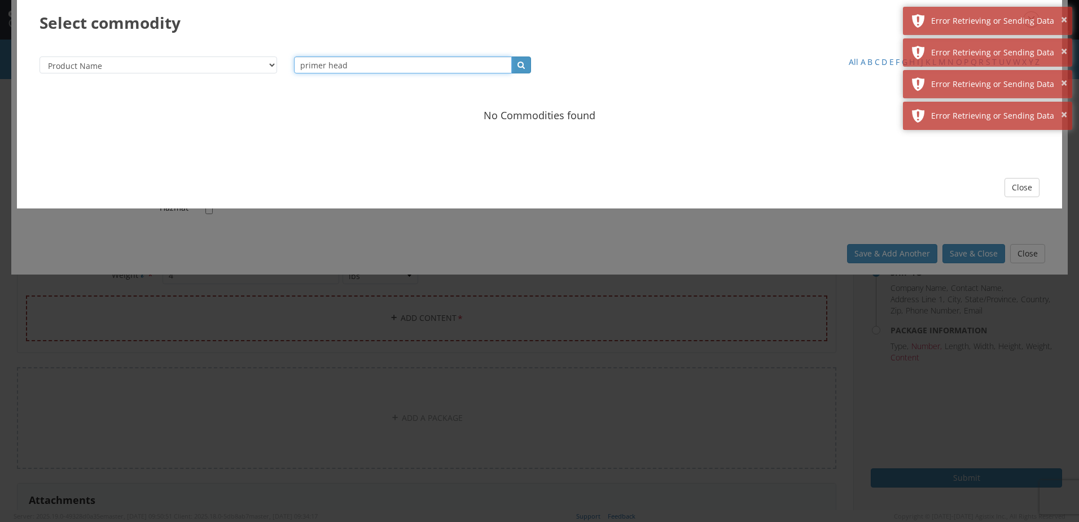
type input "primer head"
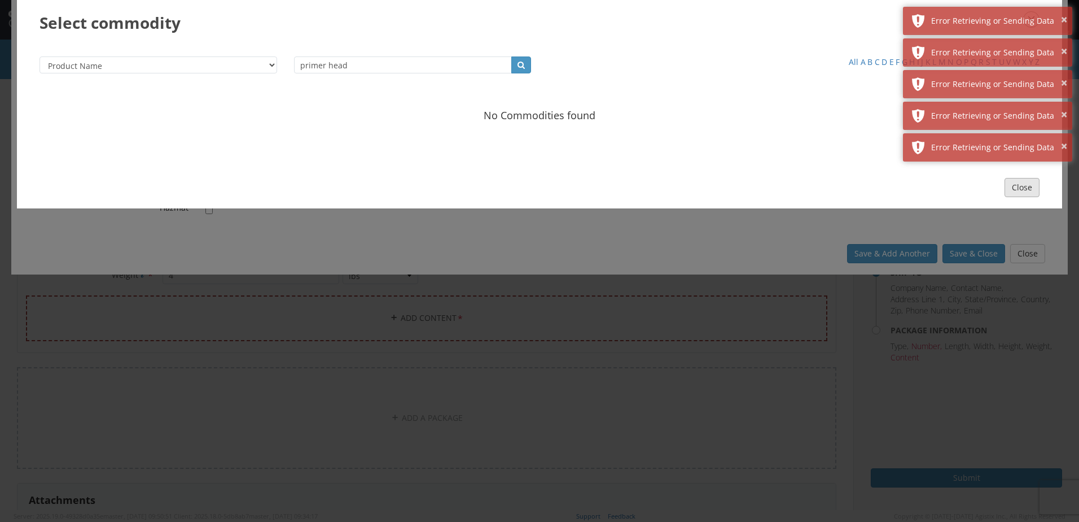
click at [1032, 190] on button "Close" at bounding box center [1022, 187] width 35 height 19
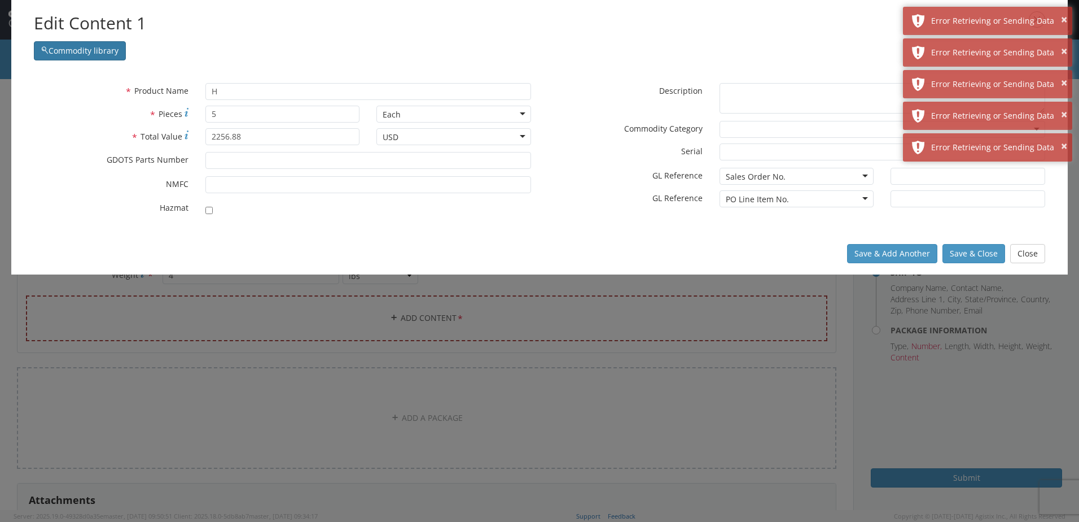
click at [112, 54] on button "Commodity library" at bounding box center [80, 50] width 92 height 19
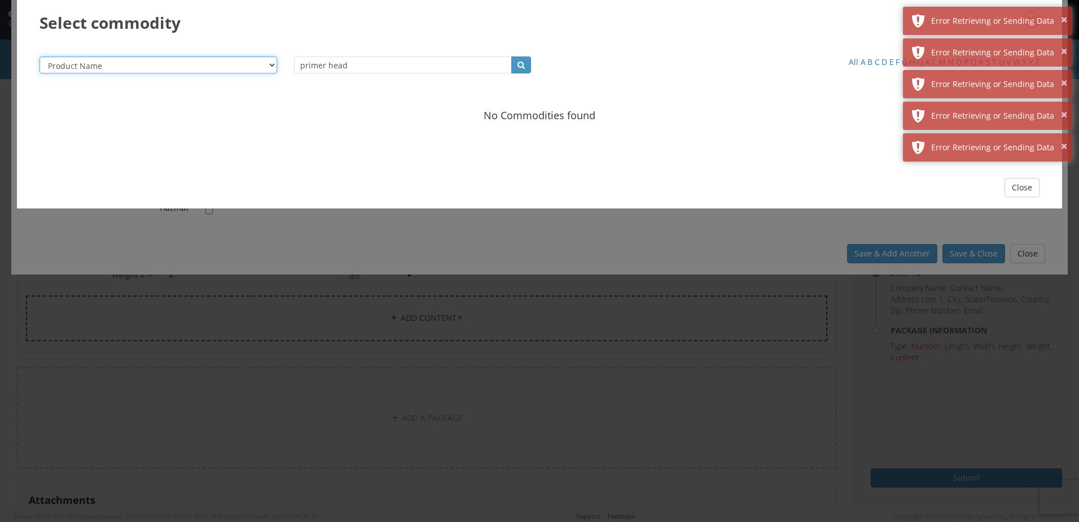
click at [112, 68] on select "Product Name Description SKU / Part No. Commodity Group Commodity Quantity Comm…" at bounding box center [159, 64] width 238 height 17
drag, startPoint x: 352, startPoint y: 63, endPoint x: 275, endPoint y: 59, distance: 76.9
click at [275, 59] on div "Product Name Description SKU / Part No. Commodity Group Commodity Quantity Comm…" at bounding box center [539, 68] width 1017 height 25
click at [518, 70] on icon "button" at bounding box center [521, 64] width 7 height 11
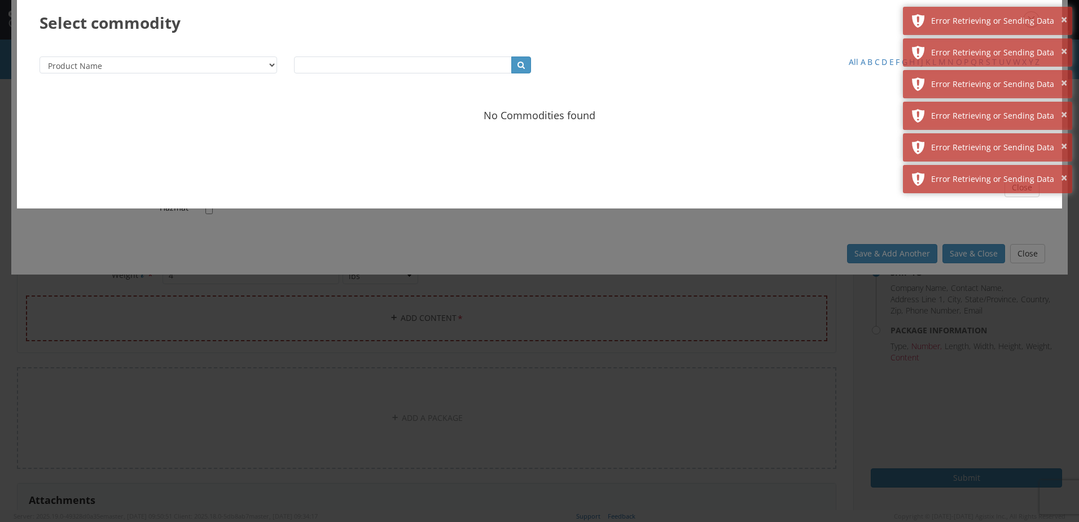
click at [721, 165] on div "Product Name Description SKU / Part No. Commodity Group Commodity Quantity Comm…" at bounding box center [540, 105] width 1046 height 121
click at [1065, 176] on button "×" at bounding box center [1064, 178] width 6 height 16
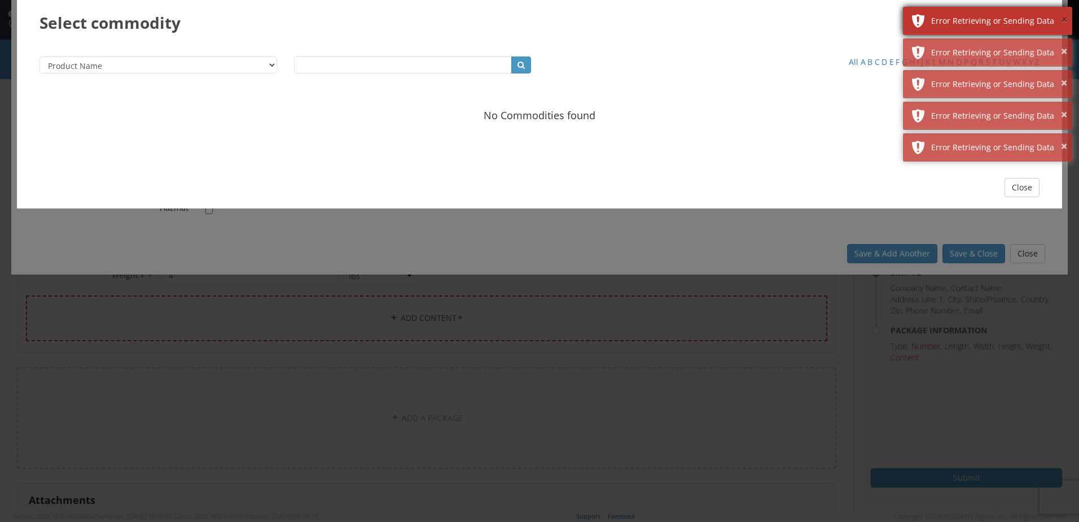
click at [1063, 12] on button "×" at bounding box center [1064, 20] width 6 height 16
click at [1064, 16] on button "×" at bounding box center [1064, 20] width 6 height 16
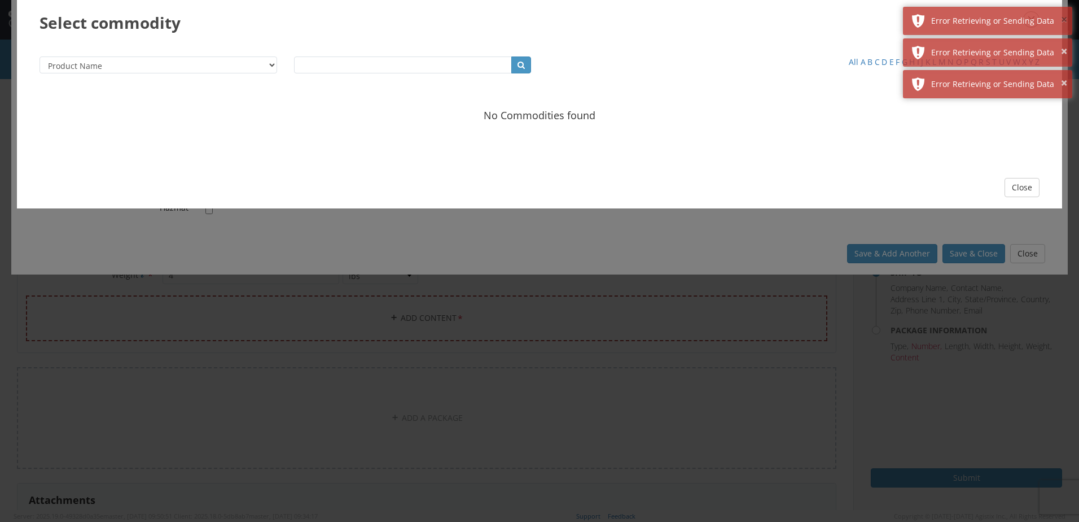
click at [1064, 16] on button "×" at bounding box center [1064, 20] width 6 height 16
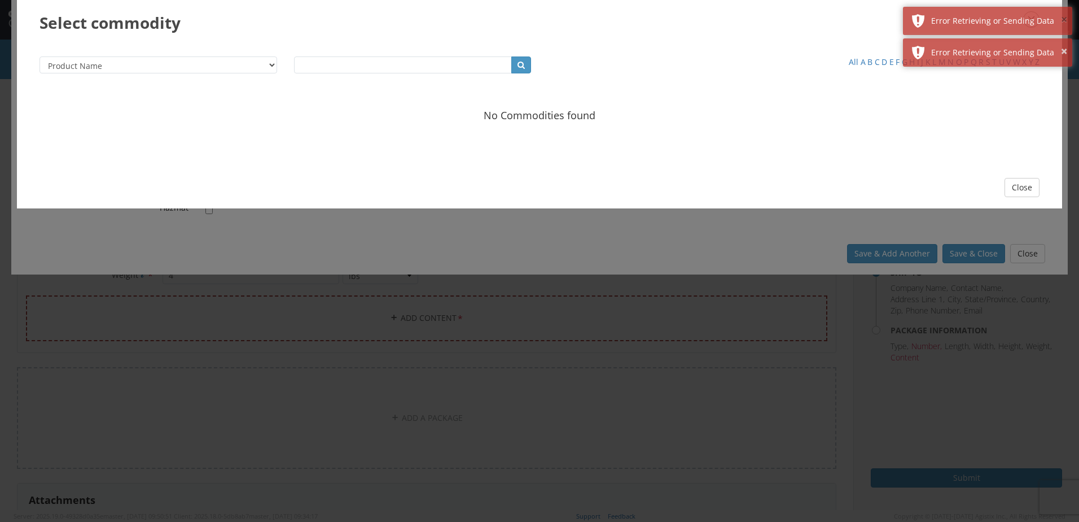
click at [1064, 16] on button "×" at bounding box center [1064, 20] width 6 height 16
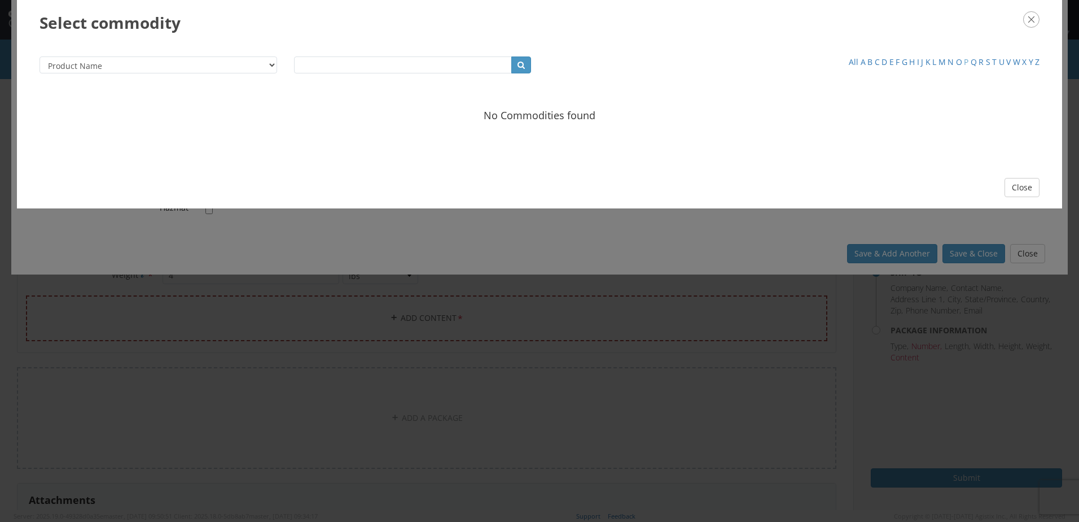
click at [967, 60] on link "P" at bounding box center [966, 61] width 5 height 11
click at [973, 59] on link "Q" at bounding box center [974, 61] width 6 height 11
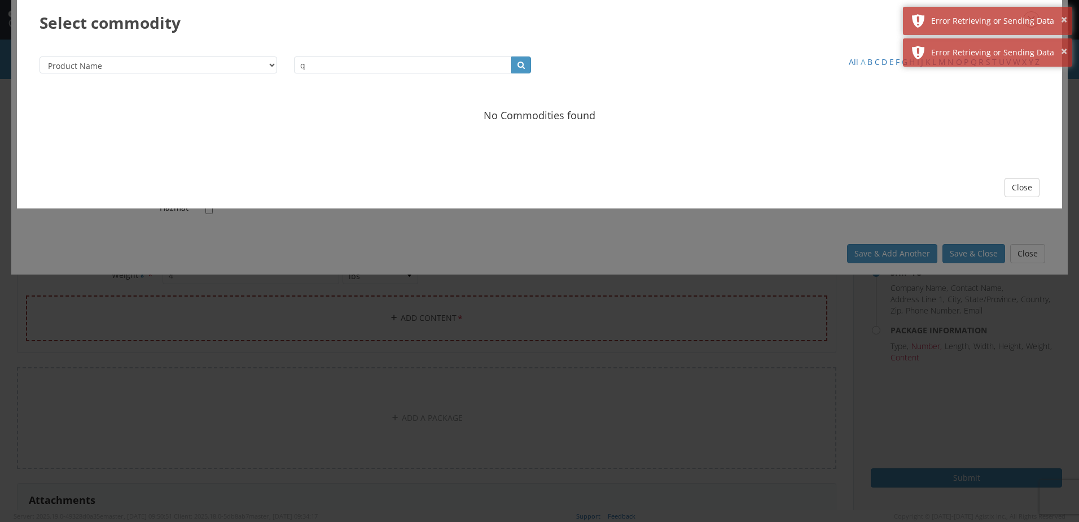
click at [863, 61] on link "A" at bounding box center [863, 61] width 5 height 11
type input "a"
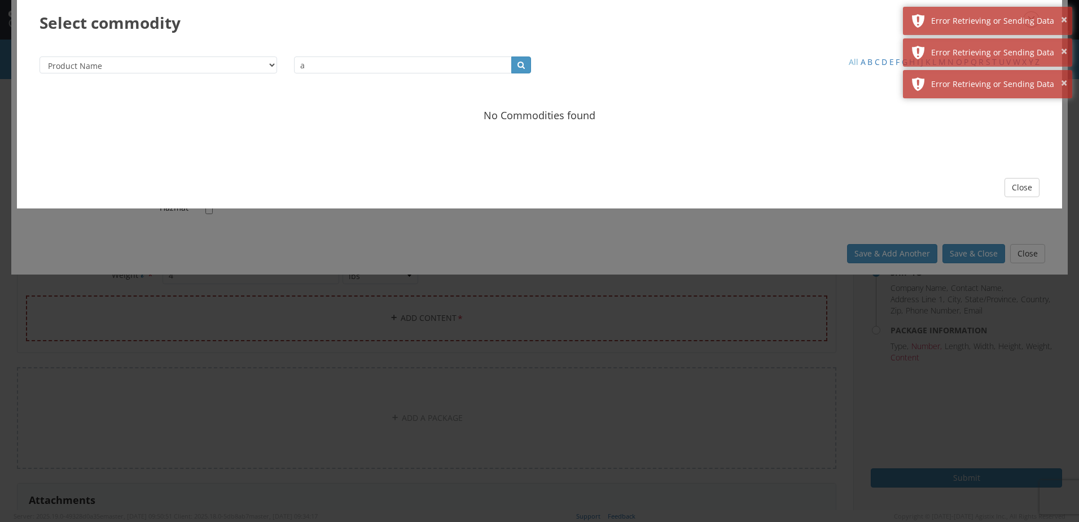
click at [852, 61] on link "All" at bounding box center [854, 61] width 10 height 11
select select "?"
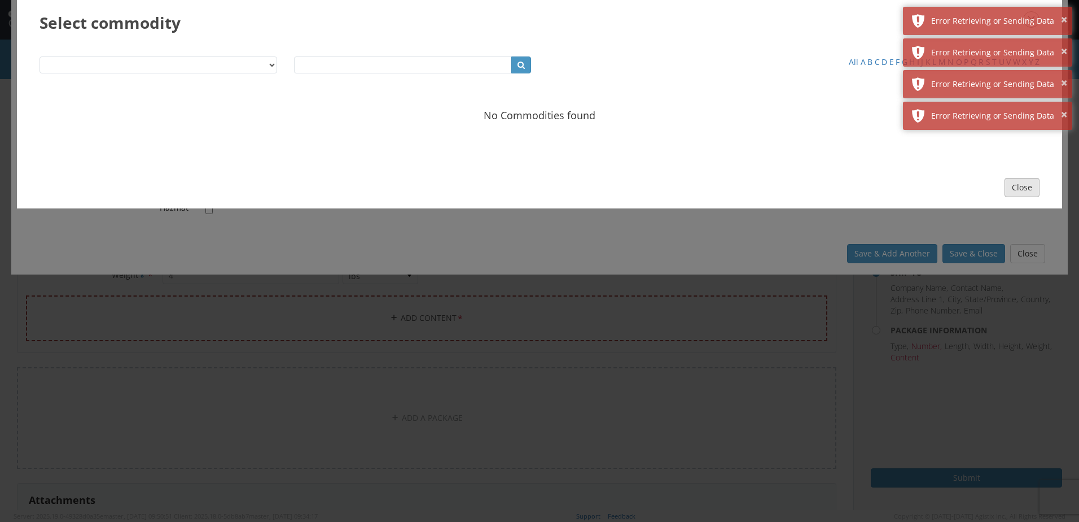
click at [1012, 187] on button "Close" at bounding box center [1022, 187] width 35 height 19
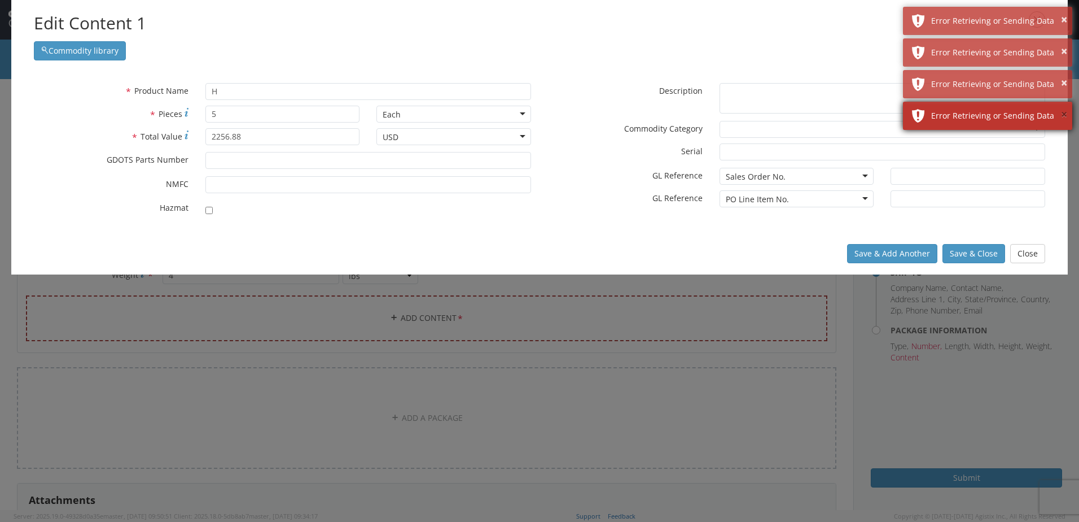
drag, startPoint x: 1064, startPoint y: 119, endPoint x: 1058, endPoint y: 98, distance: 21.3
click at [1064, 118] on button "×" at bounding box center [1064, 115] width 6 height 16
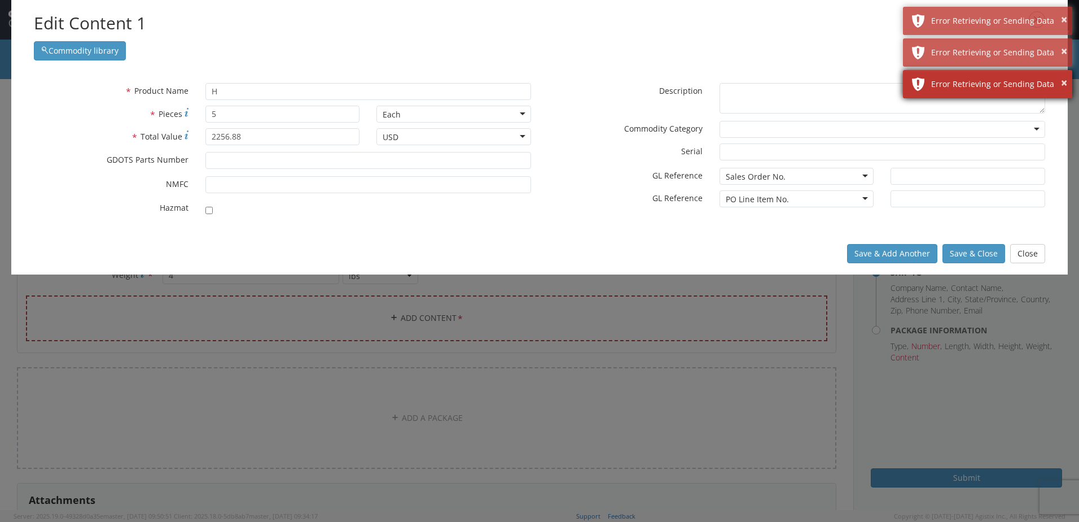
click at [1059, 79] on div "Error Retrieving or Sending Data" at bounding box center [998, 83] width 133 height 11
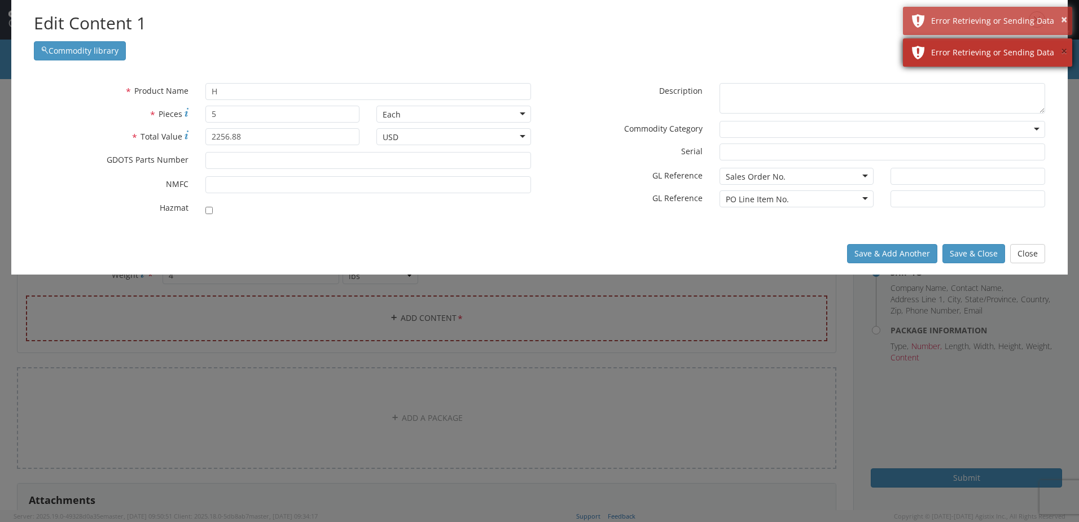
click at [1064, 47] on button "×" at bounding box center [1064, 51] width 6 height 16
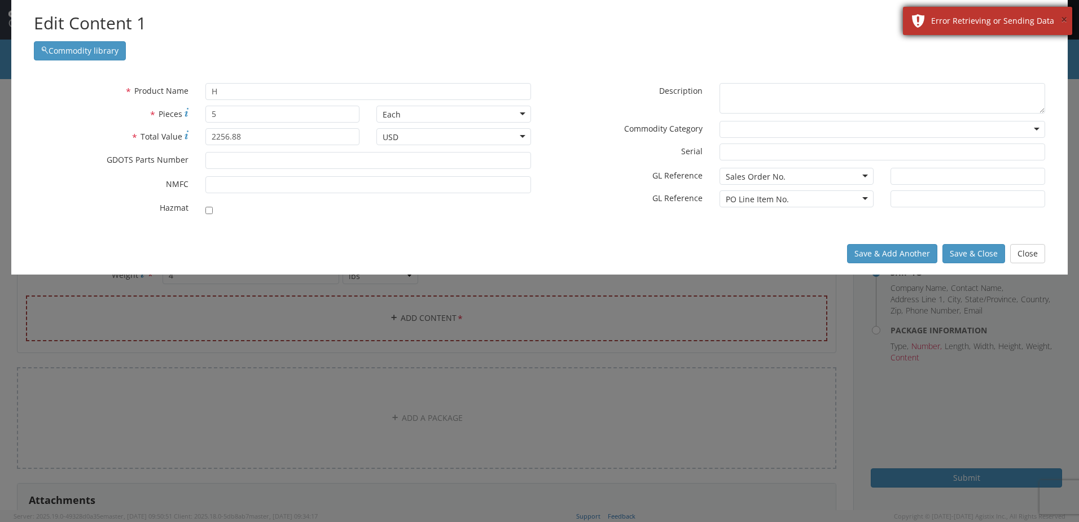
click at [1064, 23] on button "×" at bounding box center [1064, 20] width 6 height 16
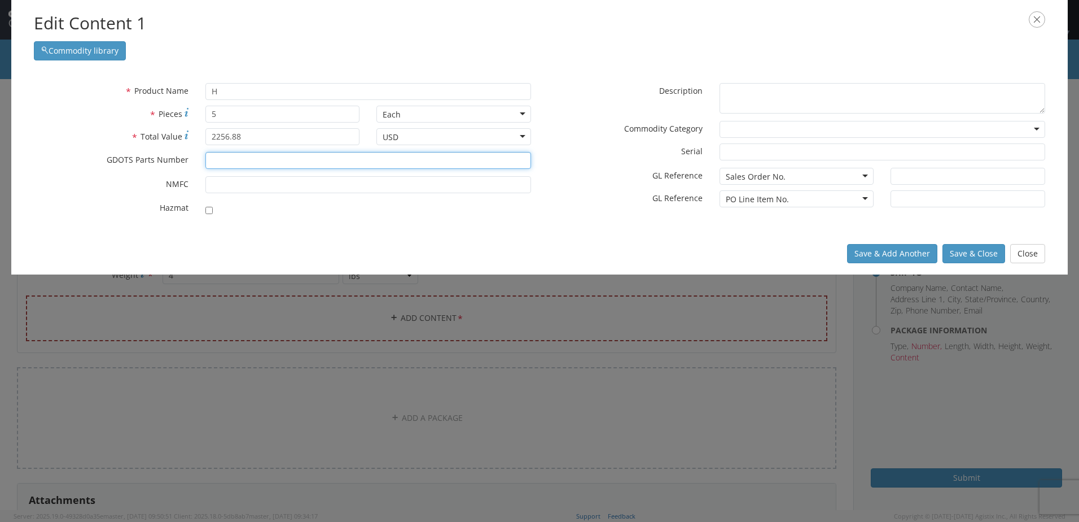
click at [232, 161] on input "* GDOTS Parts Number" at bounding box center [369, 160] width 326 height 17
type input "43010237"
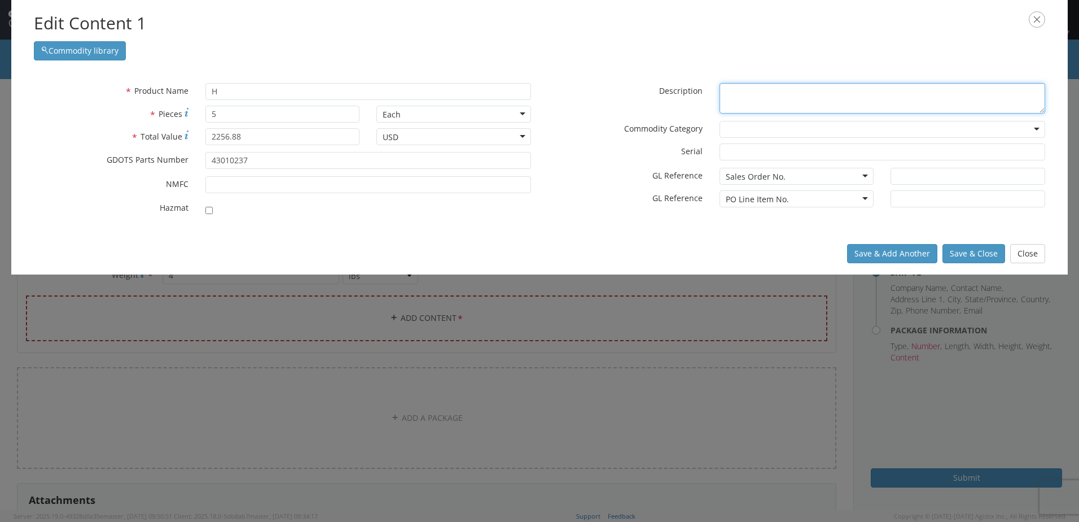
click at [773, 98] on textarea "* Description" at bounding box center [883, 98] width 326 height 31
type textarea "p"
type textarea "Primer Head KE-W A1"
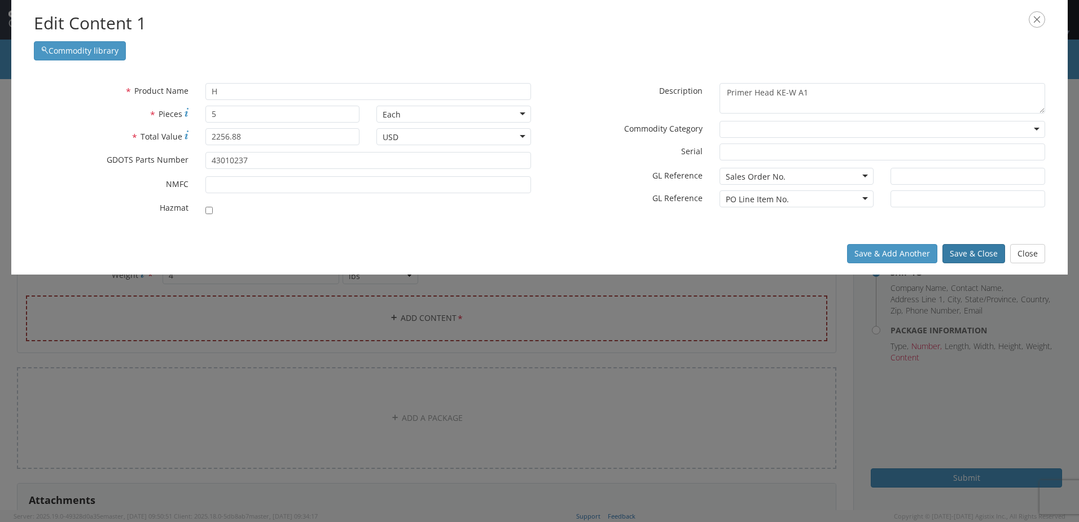
click at [971, 252] on button "Save & Close" at bounding box center [974, 253] width 63 height 19
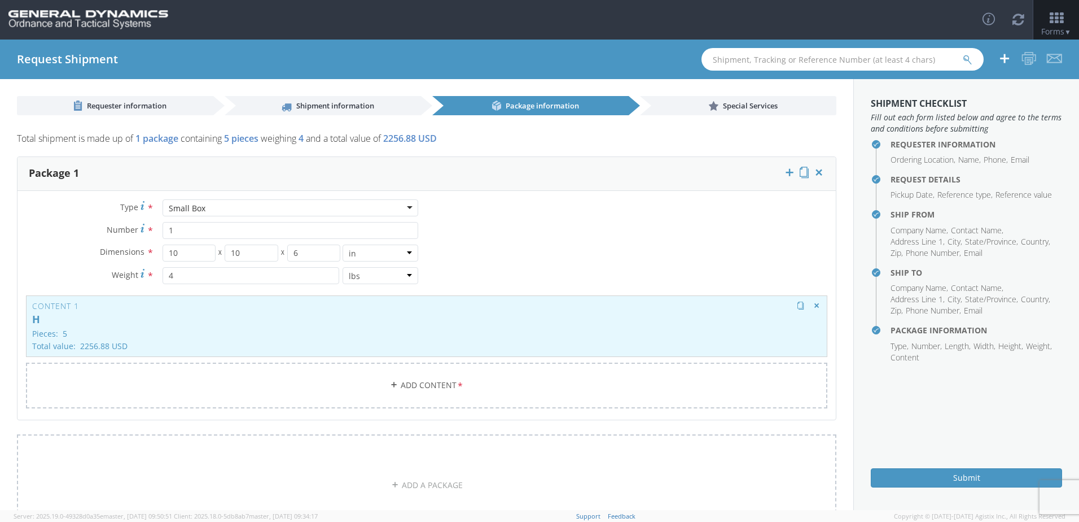
click at [370, 310] on h3 "Content 1" at bounding box center [426, 305] width 789 height 8
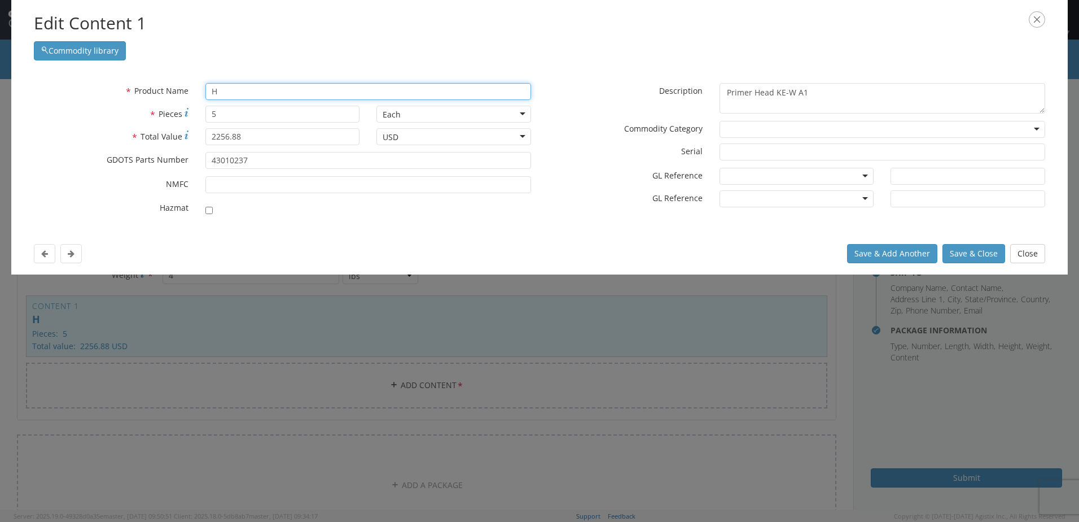
click at [213, 93] on input "H" at bounding box center [369, 91] width 326 height 17
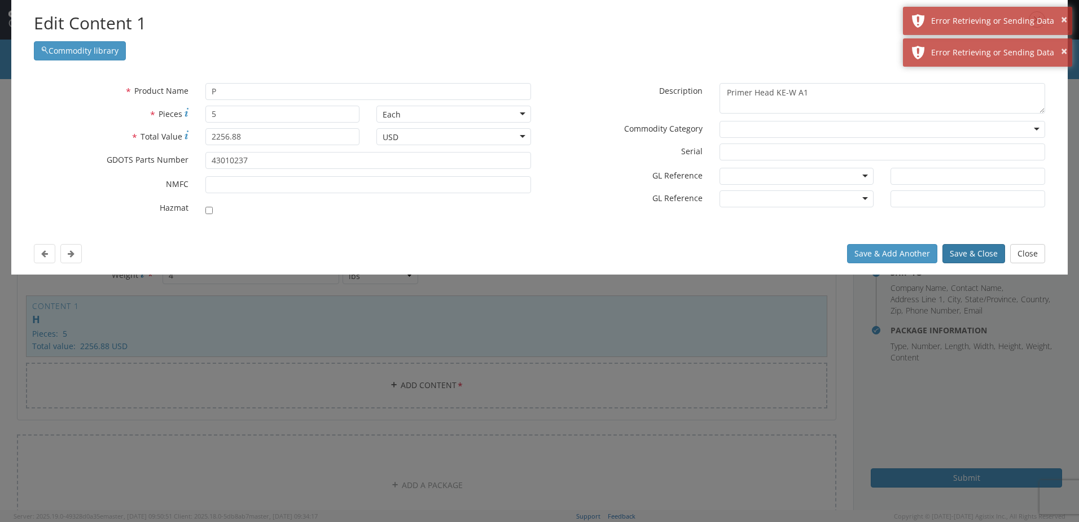
click at [963, 253] on button "Save & Close" at bounding box center [974, 253] width 63 height 19
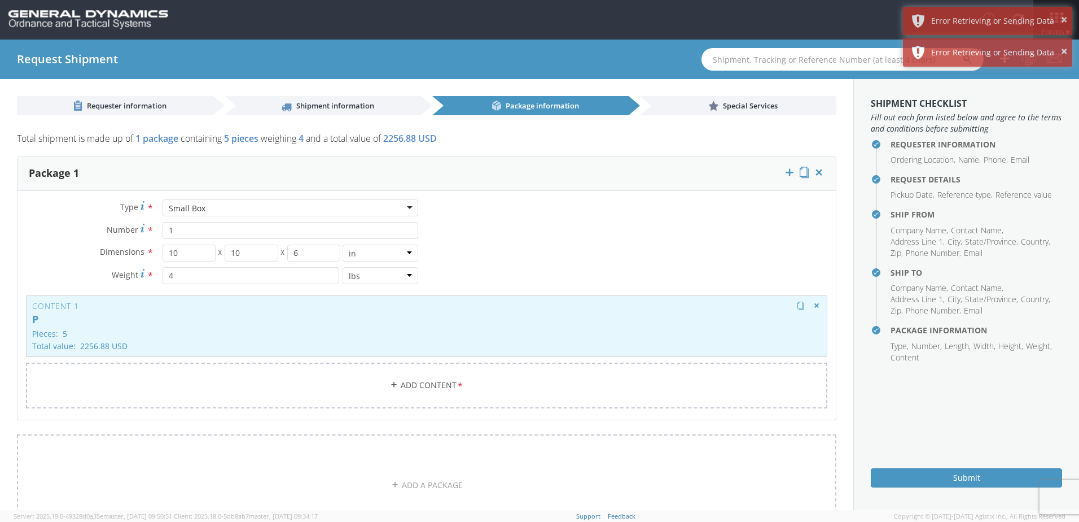
click at [585, 314] on p "P" at bounding box center [426, 319] width 789 height 11
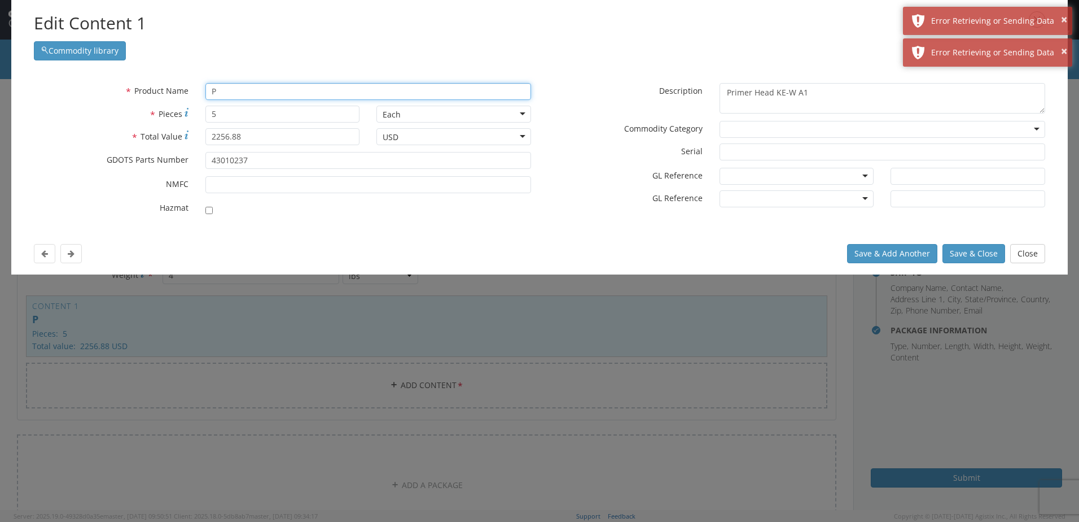
click at [251, 88] on input "P" at bounding box center [369, 91] width 326 height 17
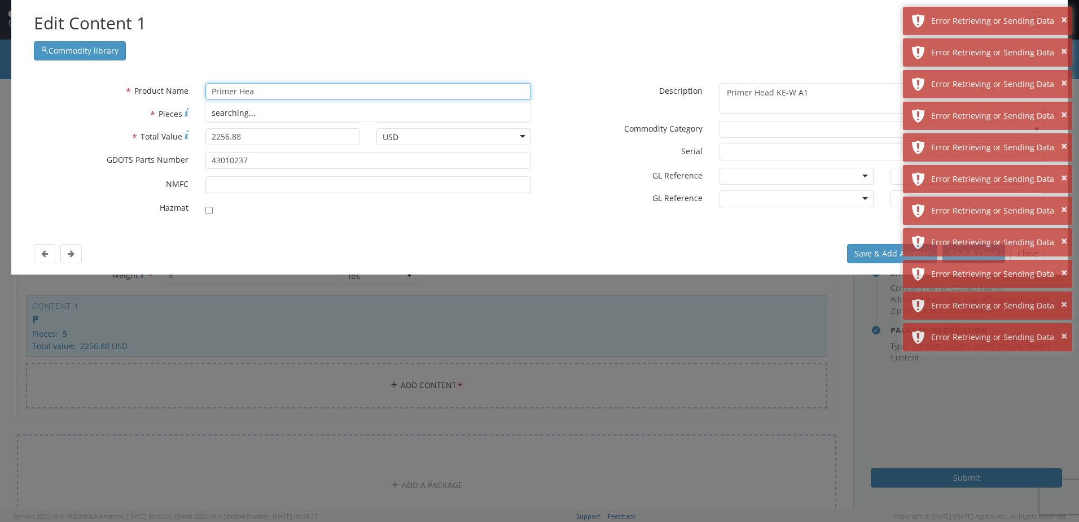
type input "Primer Head"
click at [266, 113] on div "searching..." at bounding box center [368, 112] width 325 height 17
drag, startPoint x: 267, startPoint y: 93, endPoint x: 211, endPoint y: 87, distance: 56.8
click at [211, 87] on input "Primer Head" at bounding box center [369, 91] width 326 height 17
type input "."
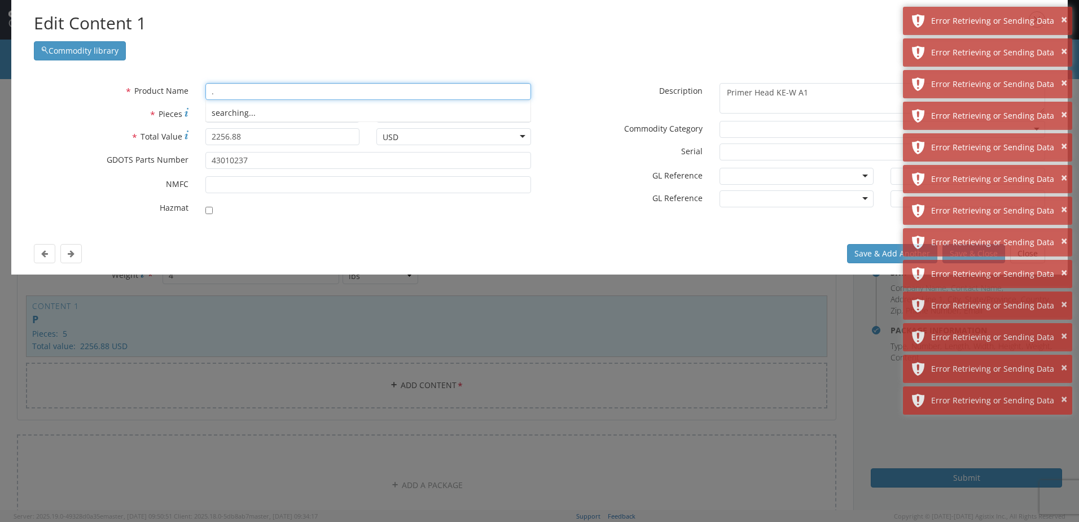
click at [268, 112] on div "searching..." at bounding box center [368, 112] width 325 height 17
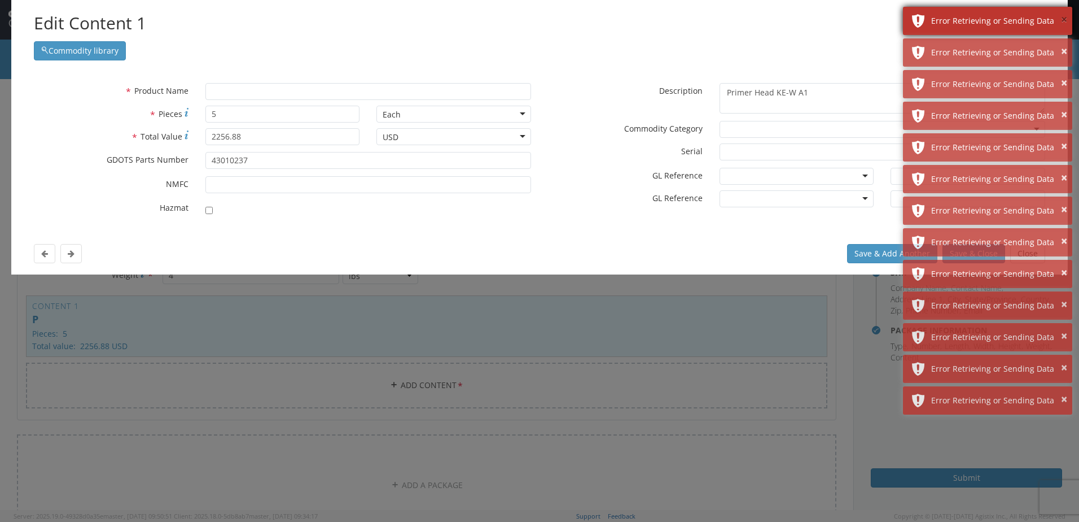
click at [1066, 19] on button "×" at bounding box center [1064, 20] width 6 height 16
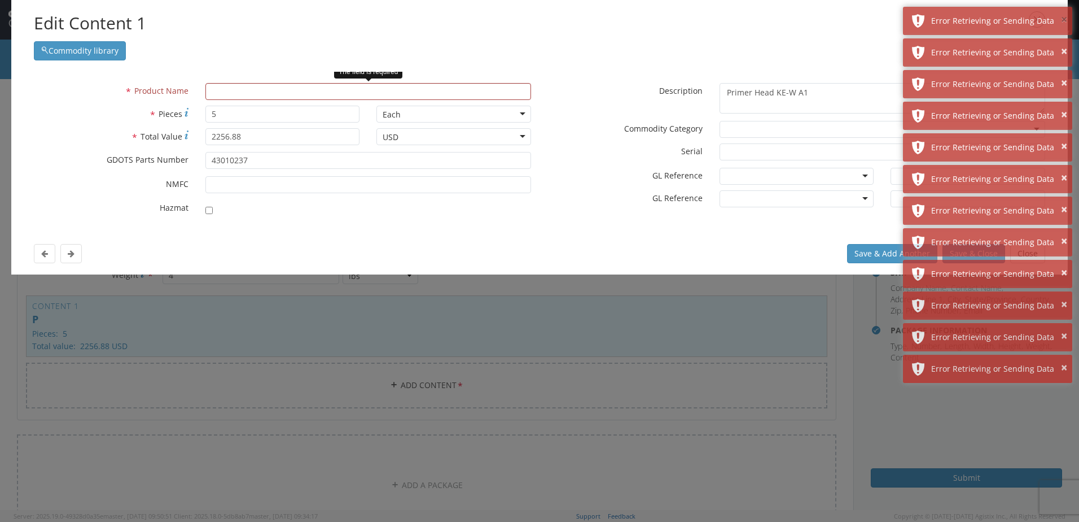
click at [1066, 19] on button "×" at bounding box center [1064, 20] width 6 height 16
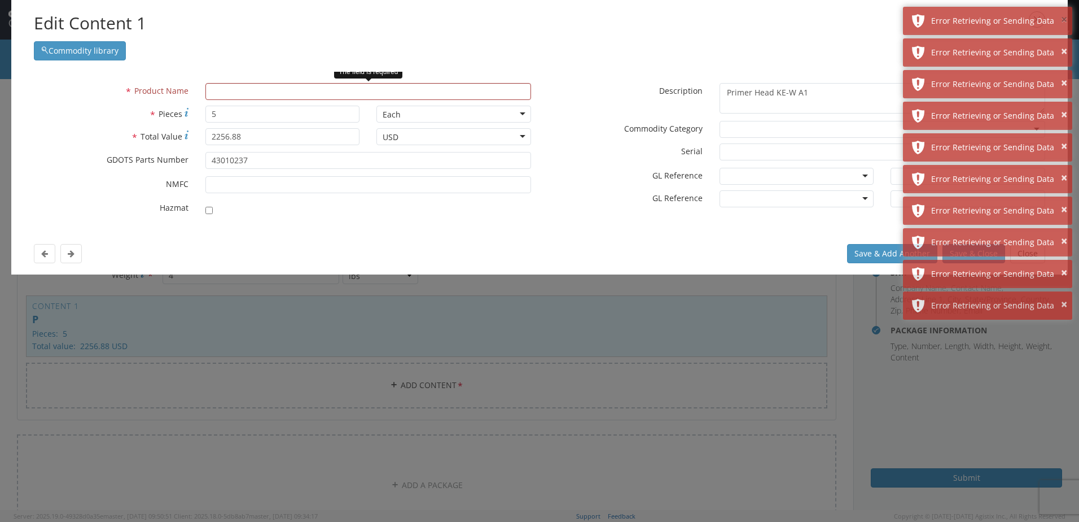
click at [1066, 19] on button "×" at bounding box center [1064, 20] width 6 height 16
click at [1066, 43] on button "×" at bounding box center [1064, 51] width 6 height 16
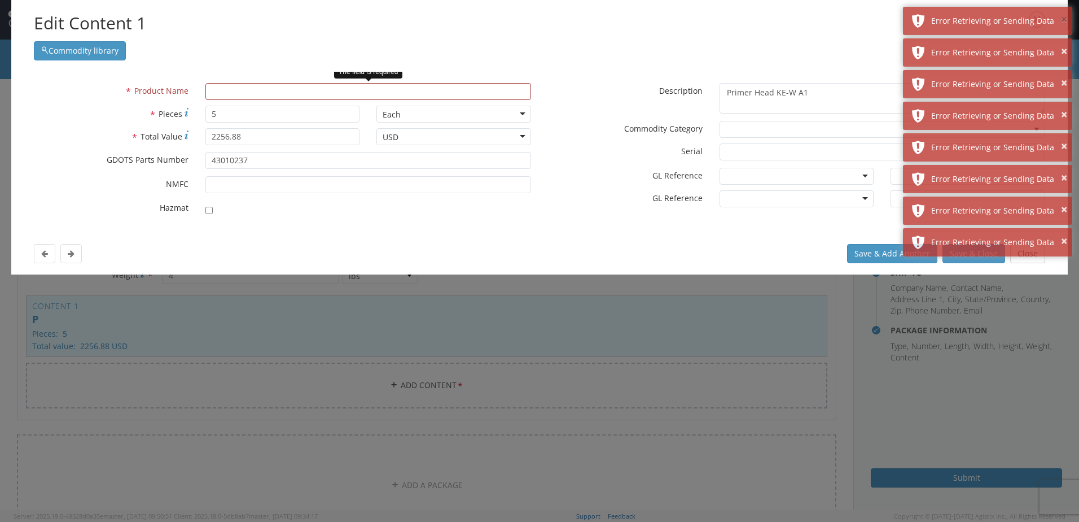
click at [1066, 19] on button "×" at bounding box center [1064, 20] width 6 height 16
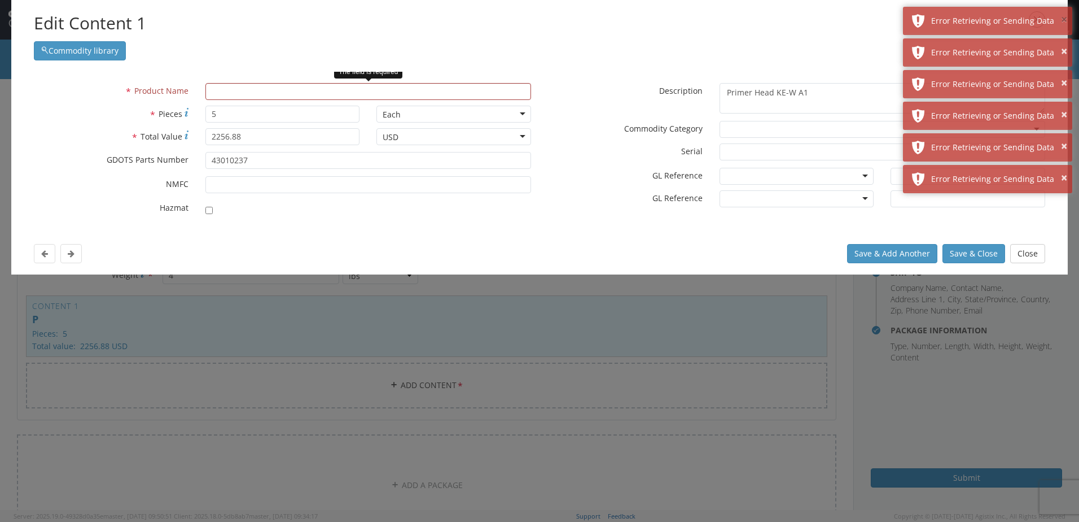
click at [1066, 19] on button "×" at bounding box center [1064, 20] width 6 height 16
click at [1066, 43] on button "×" at bounding box center [1064, 51] width 6 height 16
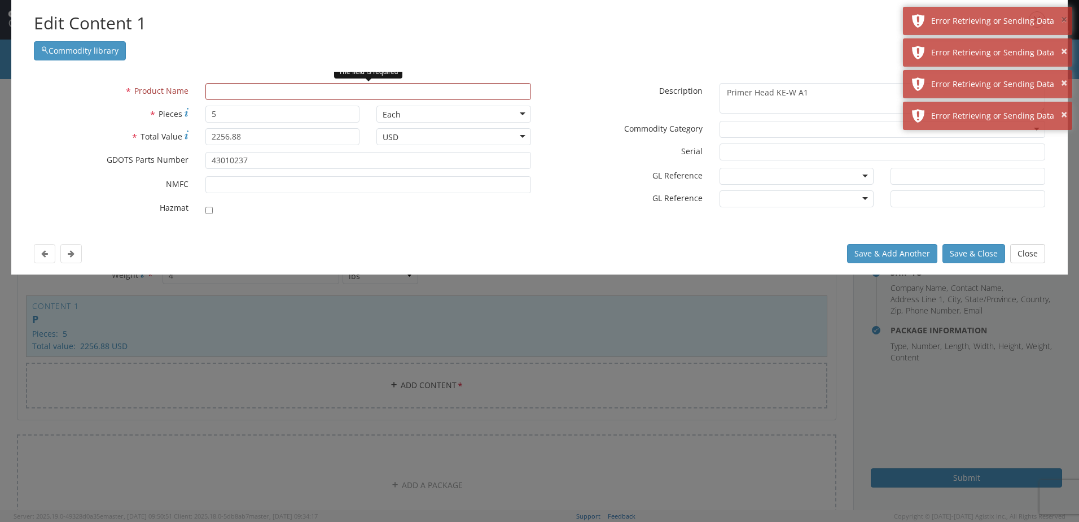
click at [1066, 19] on button "×" at bounding box center [1064, 20] width 6 height 16
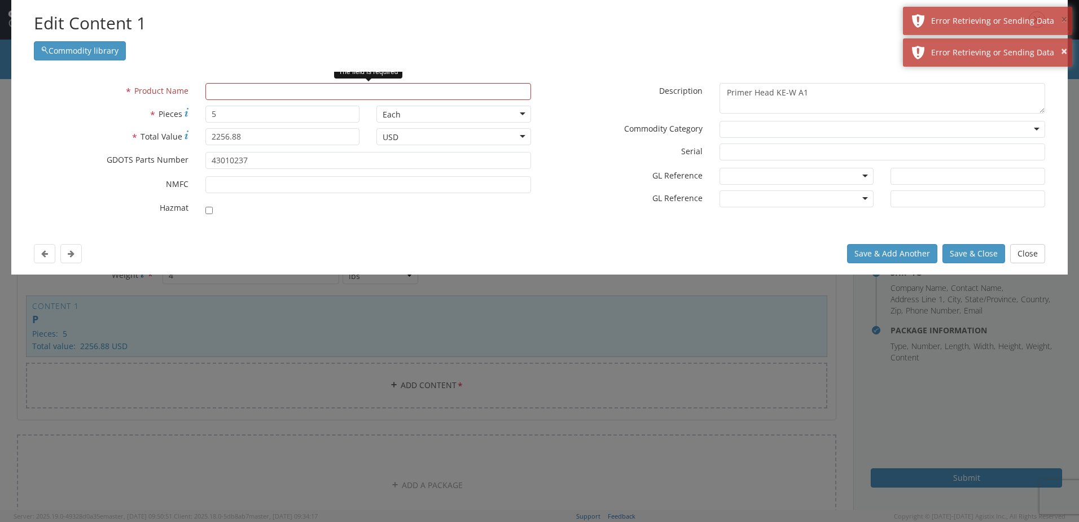
click at [1066, 19] on button "×" at bounding box center [1064, 20] width 6 height 16
click at [1066, 43] on button "×" at bounding box center [1064, 51] width 6 height 16
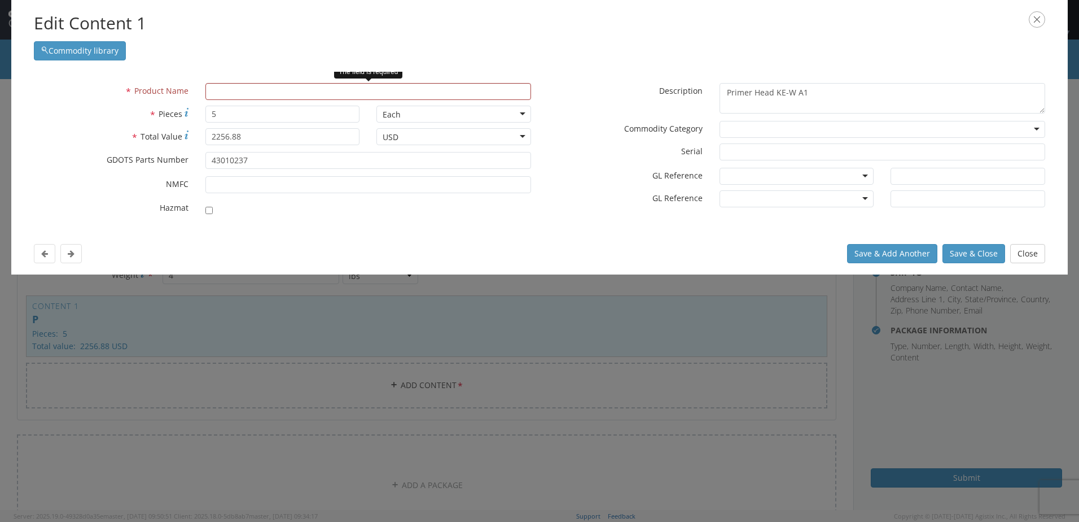
click at [1066, 19] on div "Edit Content 1 Commodity library" at bounding box center [539, 36] width 1057 height 72
click at [242, 92] on input "text" at bounding box center [369, 91] width 326 height 17
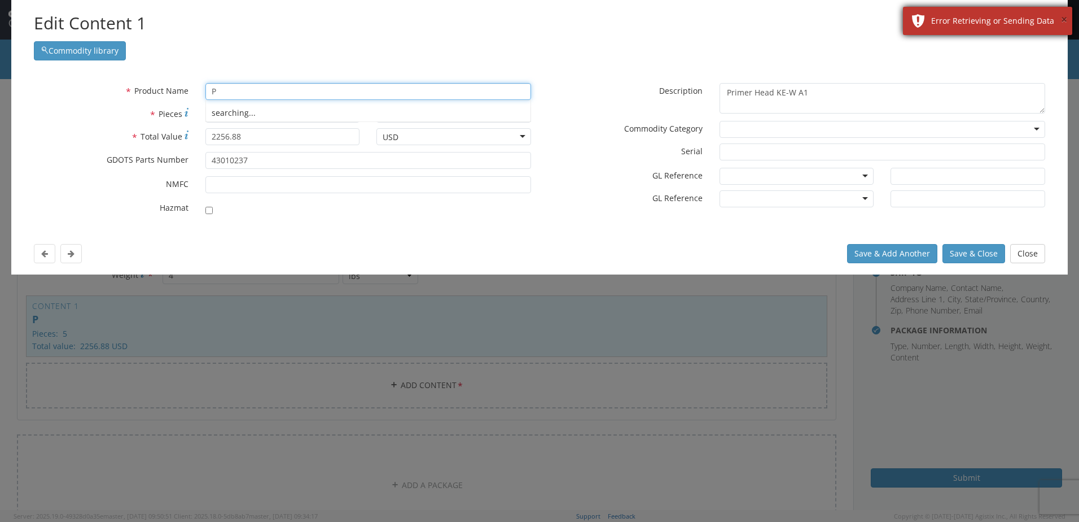
type input "P"
click at [1063, 16] on button "×" at bounding box center [1064, 20] width 6 height 16
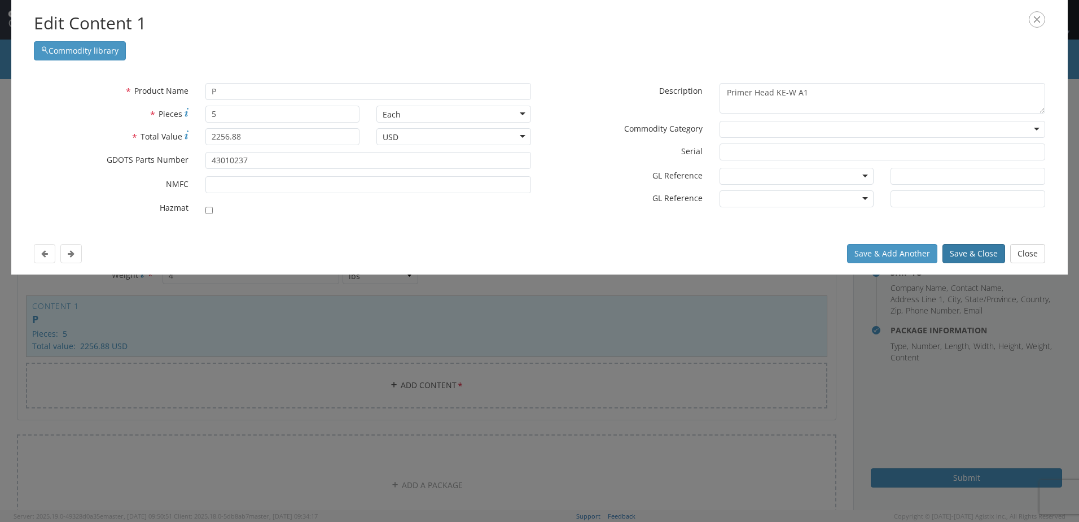
click at [969, 255] on button "Save & Close" at bounding box center [974, 253] width 63 height 19
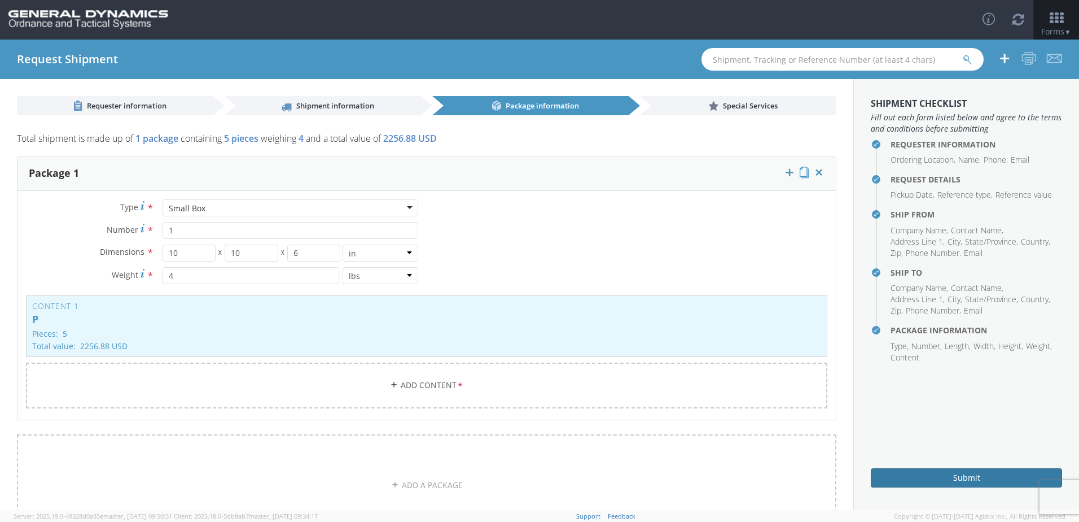
click at [973, 473] on button "Submit" at bounding box center [966, 477] width 191 height 19
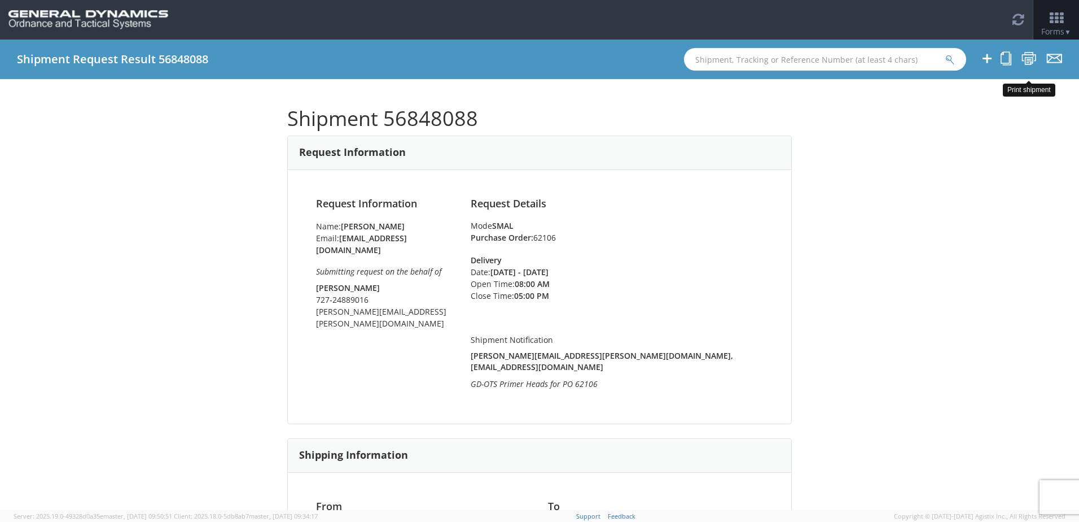
click at [1026, 53] on icon at bounding box center [1029, 58] width 15 height 14
click at [1030, 59] on icon at bounding box center [1029, 58] width 15 height 14
